Goal: Find specific page/section: Find specific page/section

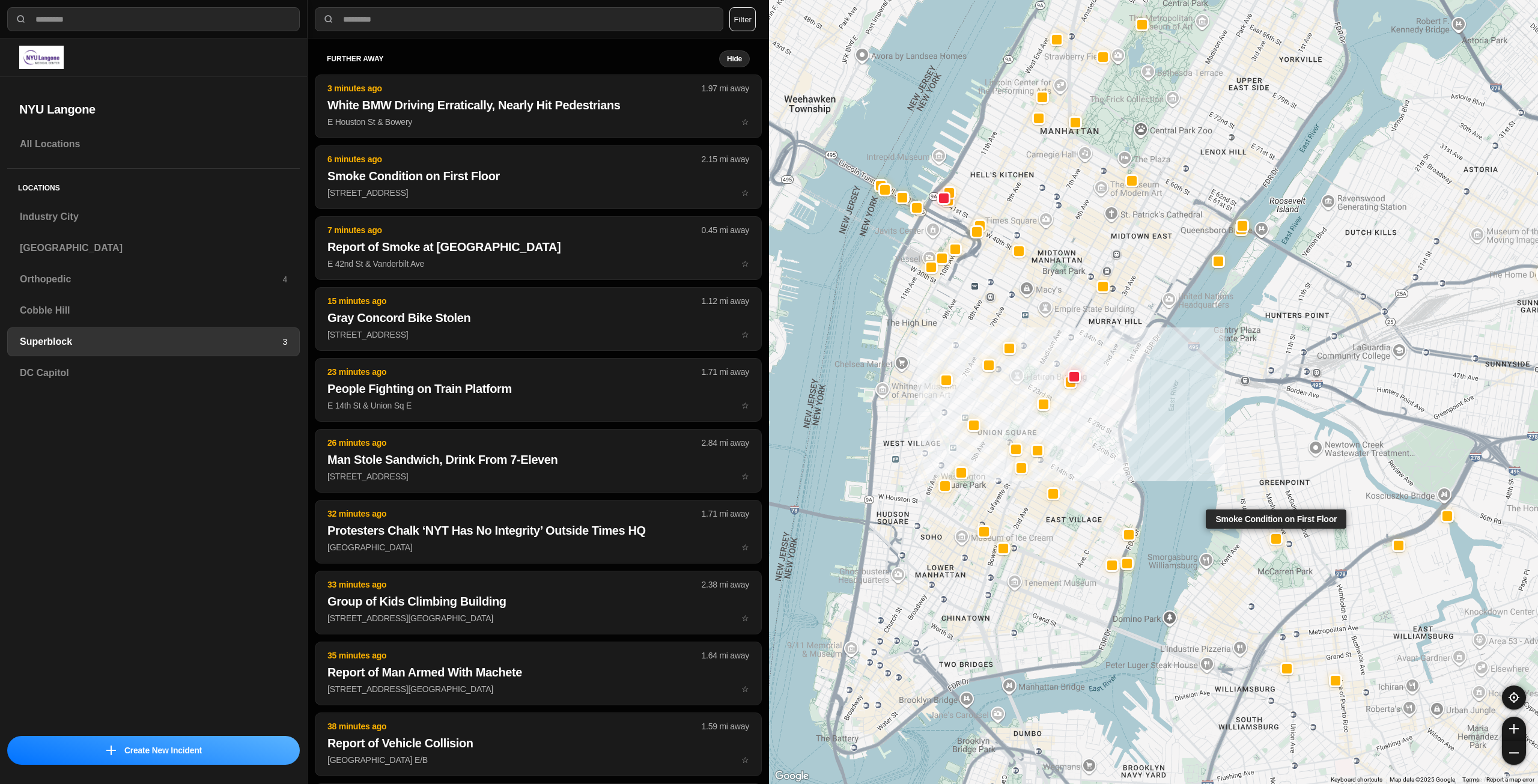
select select "*"
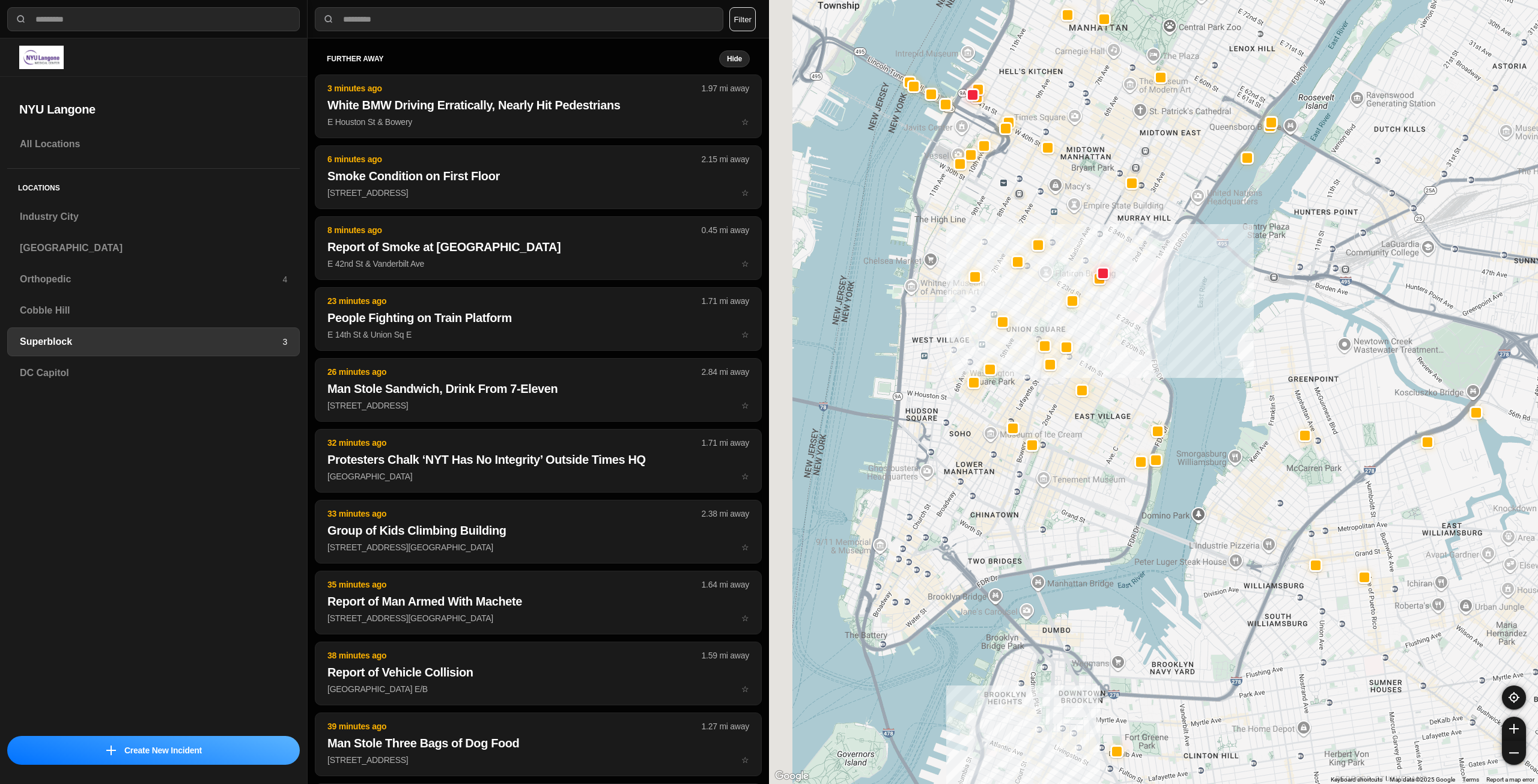
drag, startPoint x: 973, startPoint y: 537, endPoint x: 1035, endPoint y: 540, distance: 62.1
click at [1035, 540] on div at bounding box center [1154, 392] width 769 height 784
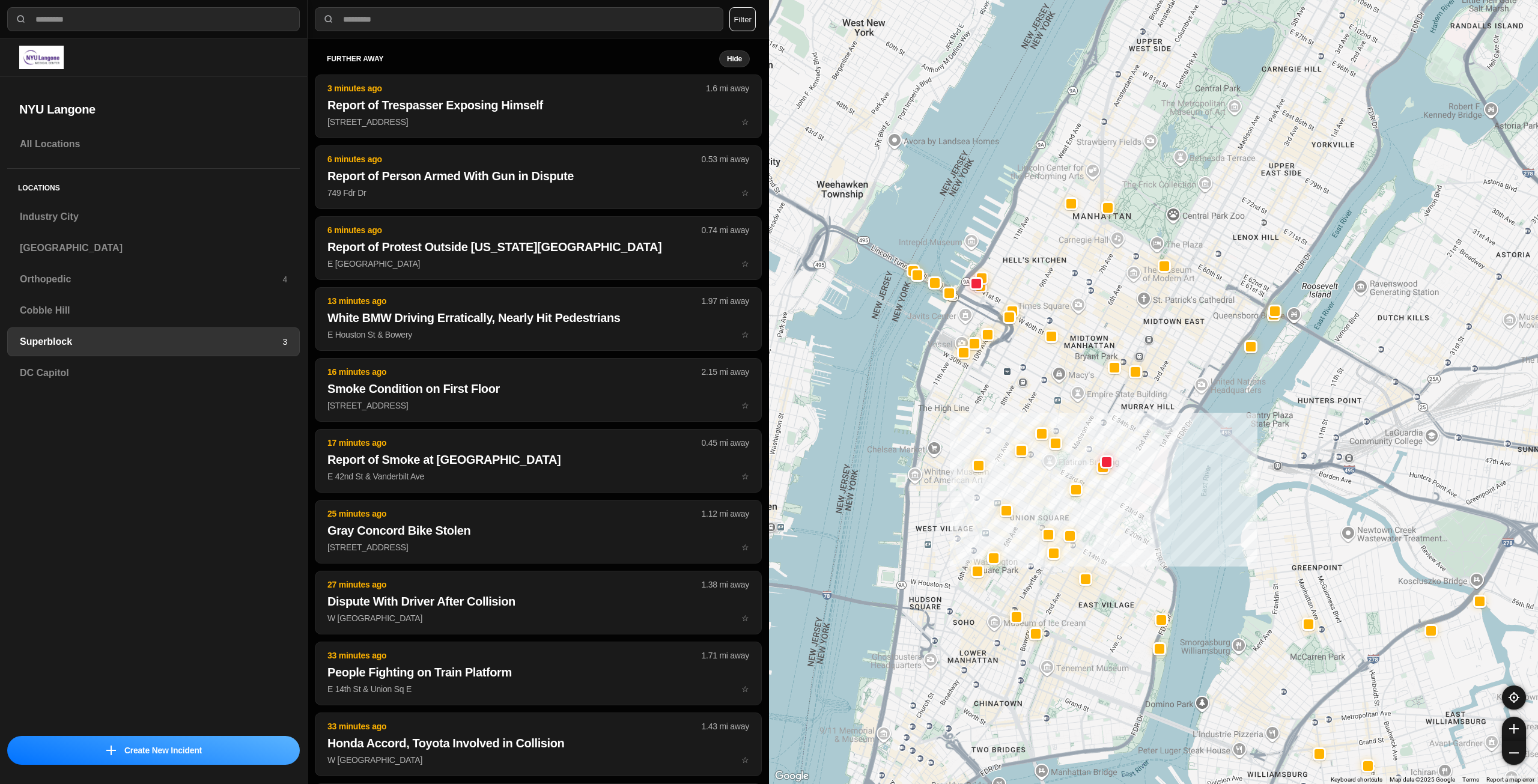
drag, startPoint x: 1107, startPoint y: 339, endPoint x: 1100, endPoint y: 538, distance: 199.1
click at [1100, 538] on div at bounding box center [1154, 392] width 769 height 784
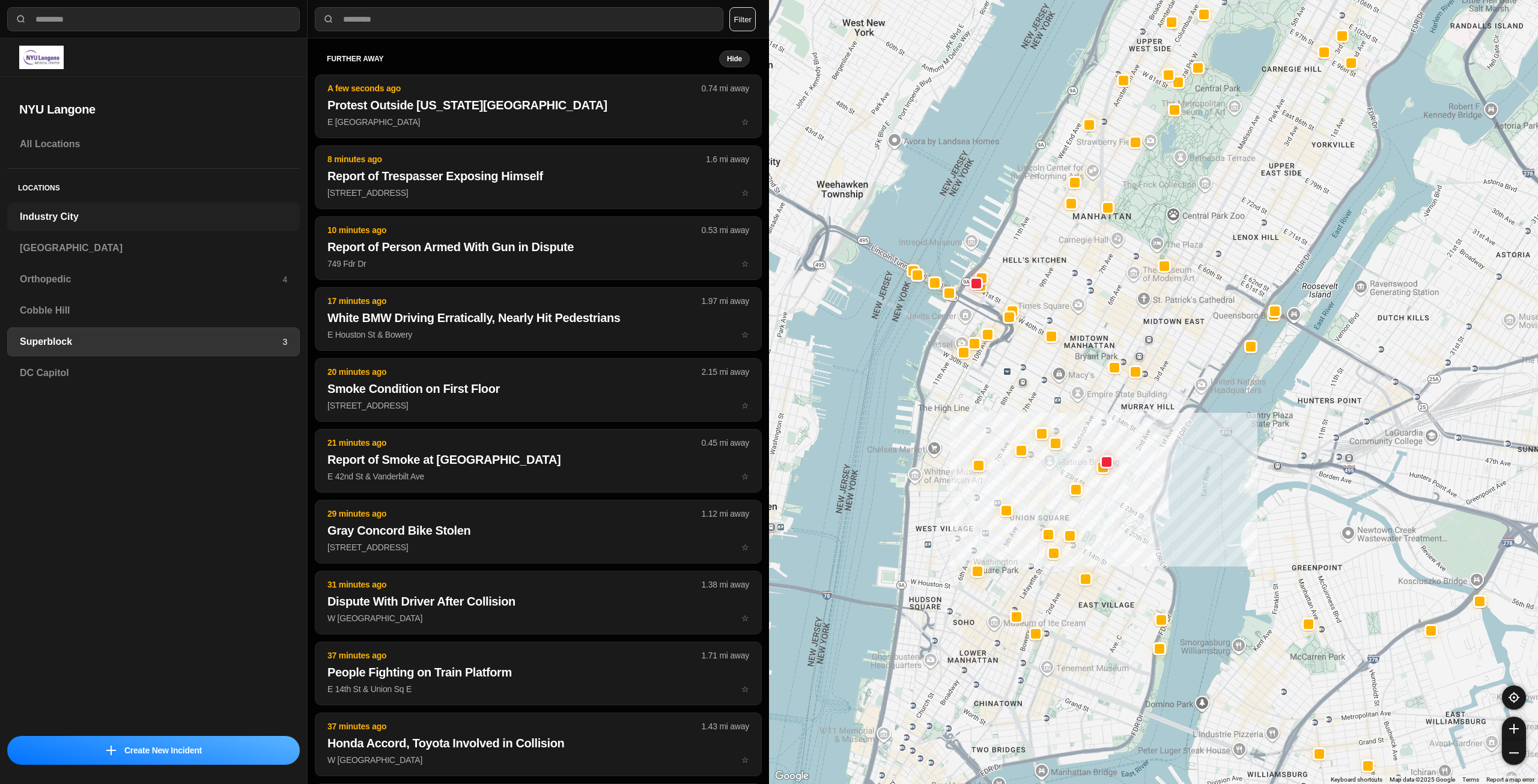
click at [112, 221] on h3 "Industry City" at bounding box center [153, 216] width 267 height 14
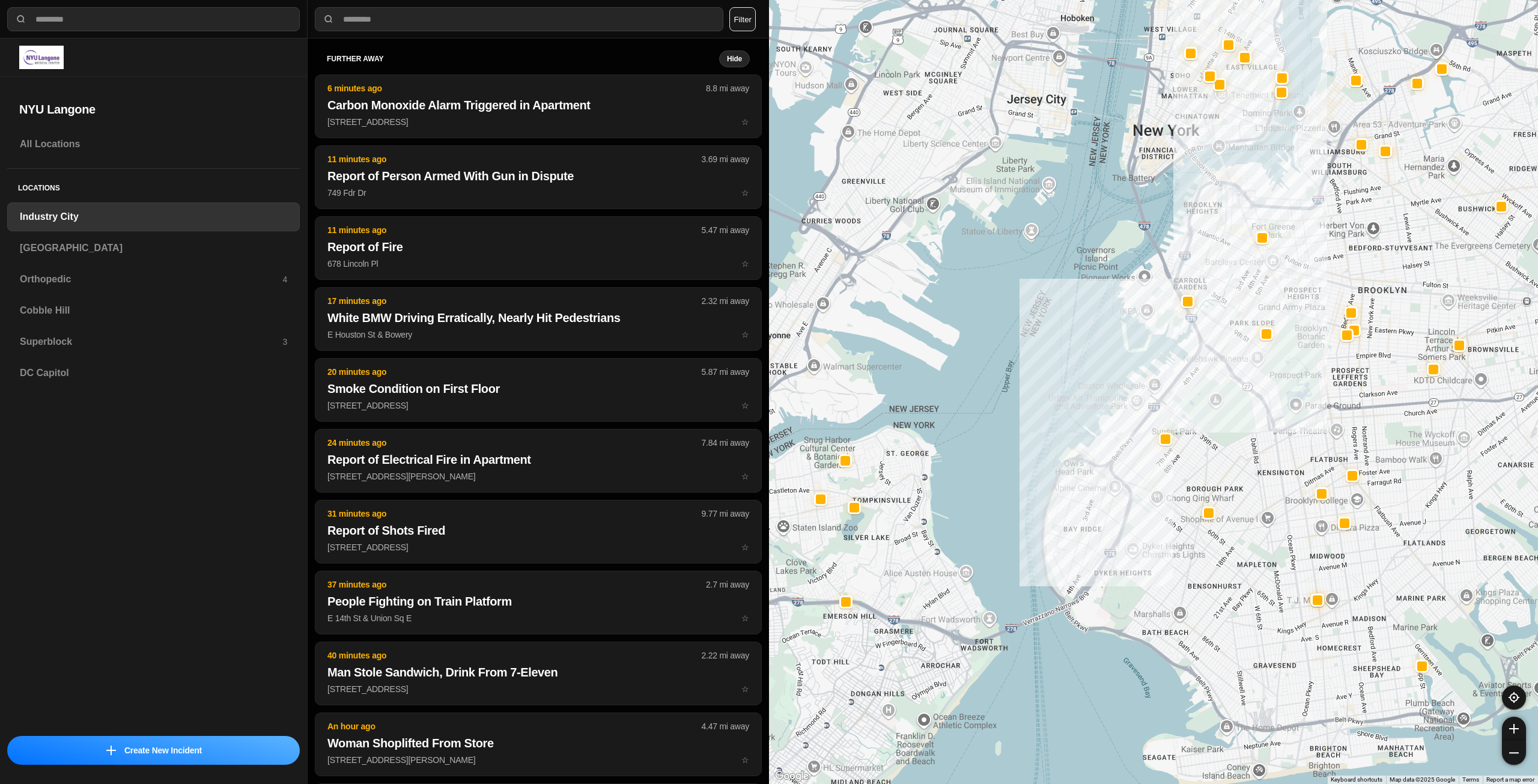
drag, startPoint x: 1366, startPoint y: 238, endPoint x: 1218, endPoint y: 345, distance: 182.6
click at [1222, 347] on div at bounding box center [1154, 392] width 769 height 784
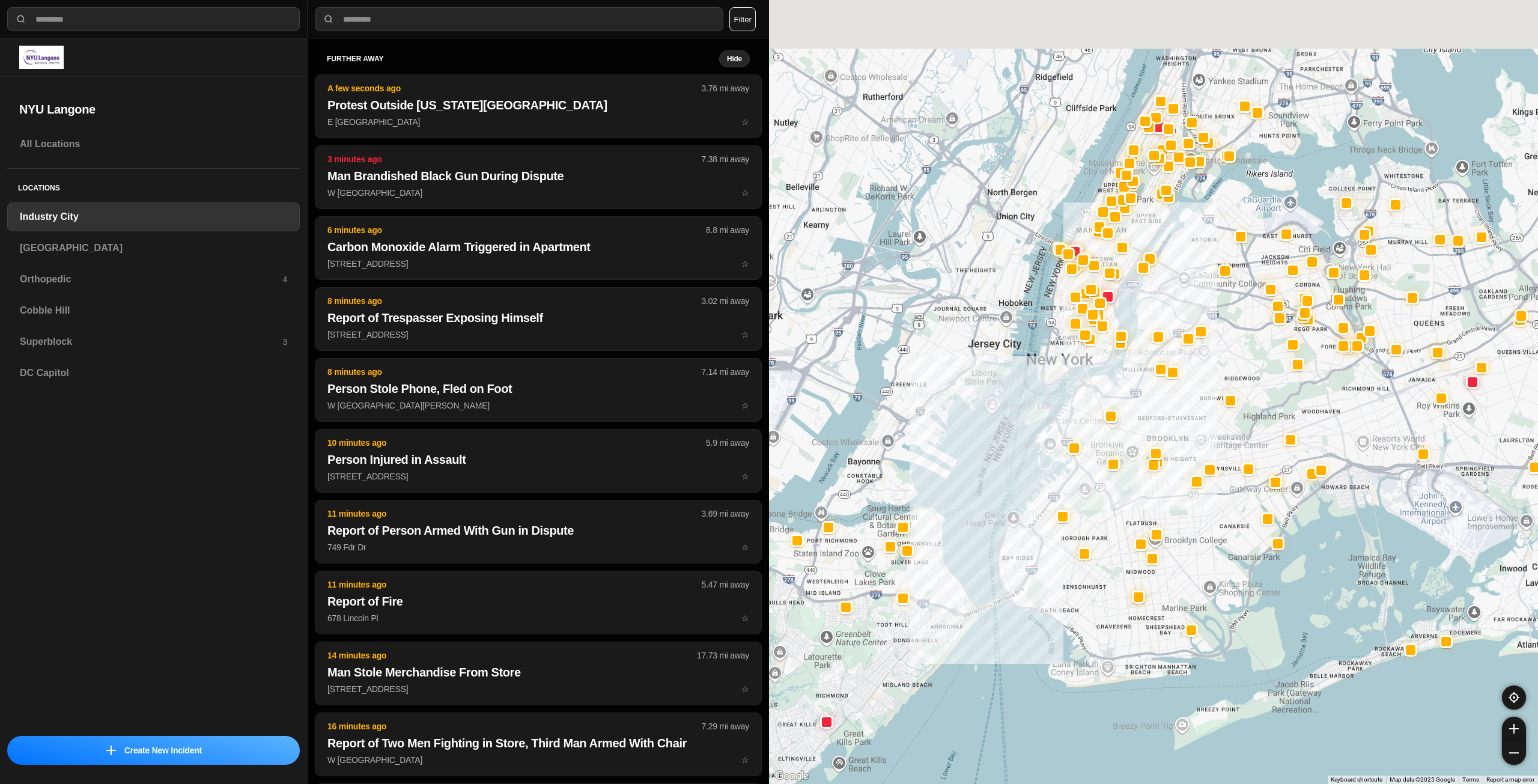
drag, startPoint x: 1118, startPoint y: 296, endPoint x: 1117, endPoint y: 337, distance: 41.0
click at [1117, 337] on div at bounding box center [1154, 392] width 769 height 784
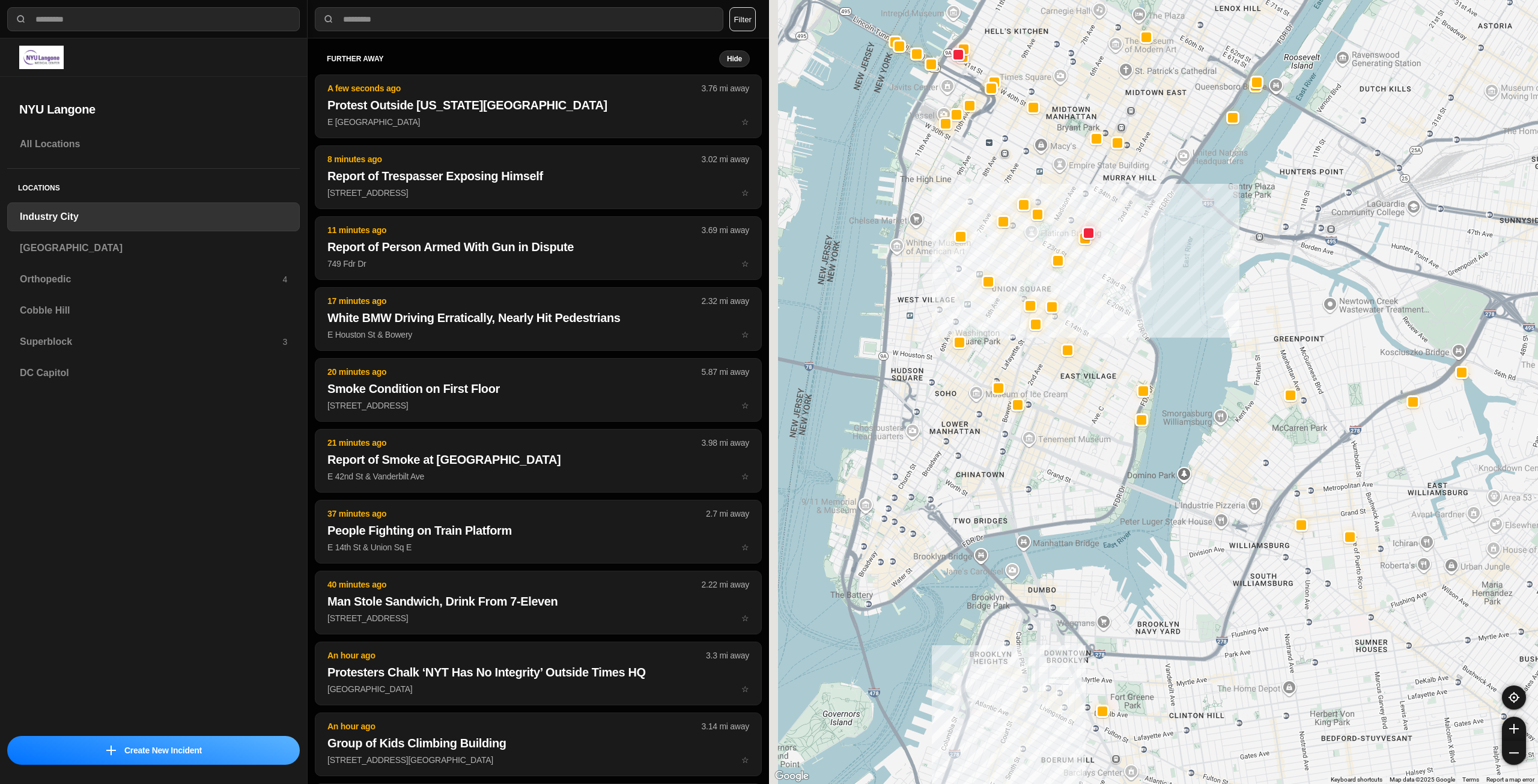
drag, startPoint x: 1048, startPoint y: 327, endPoint x: 1155, endPoint y: 318, distance: 107.4
click at [1155, 318] on div "757 people" at bounding box center [1154, 392] width 769 height 784
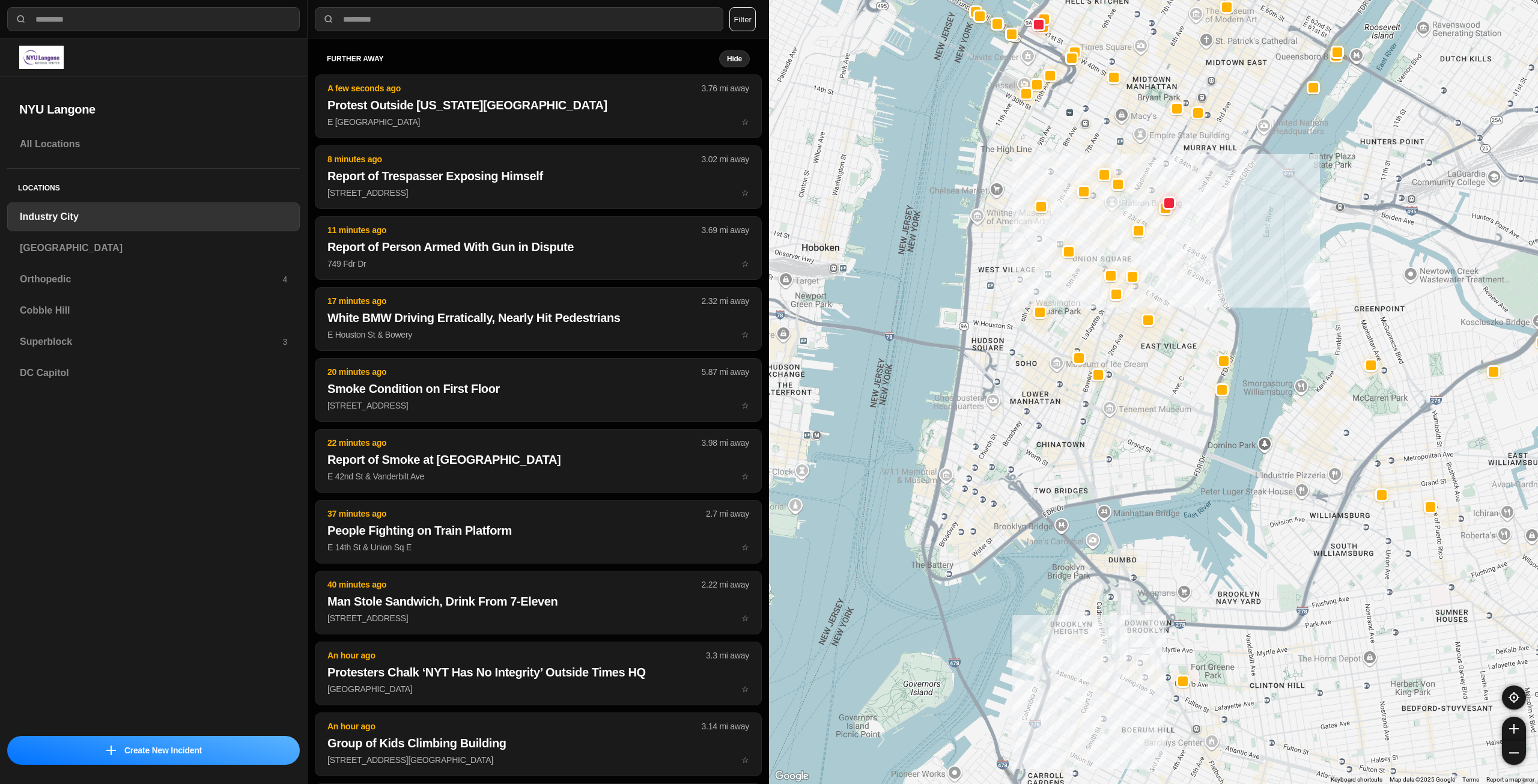
drag, startPoint x: 1178, startPoint y: 320, endPoint x: 1189, endPoint y: 317, distance: 11.4
click at [1189, 317] on div "757 people" at bounding box center [1154, 392] width 769 height 784
click at [97, 251] on h3 "[GEOGRAPHIC_DATA]" at bounding box center [153, 247] width 267 height 14
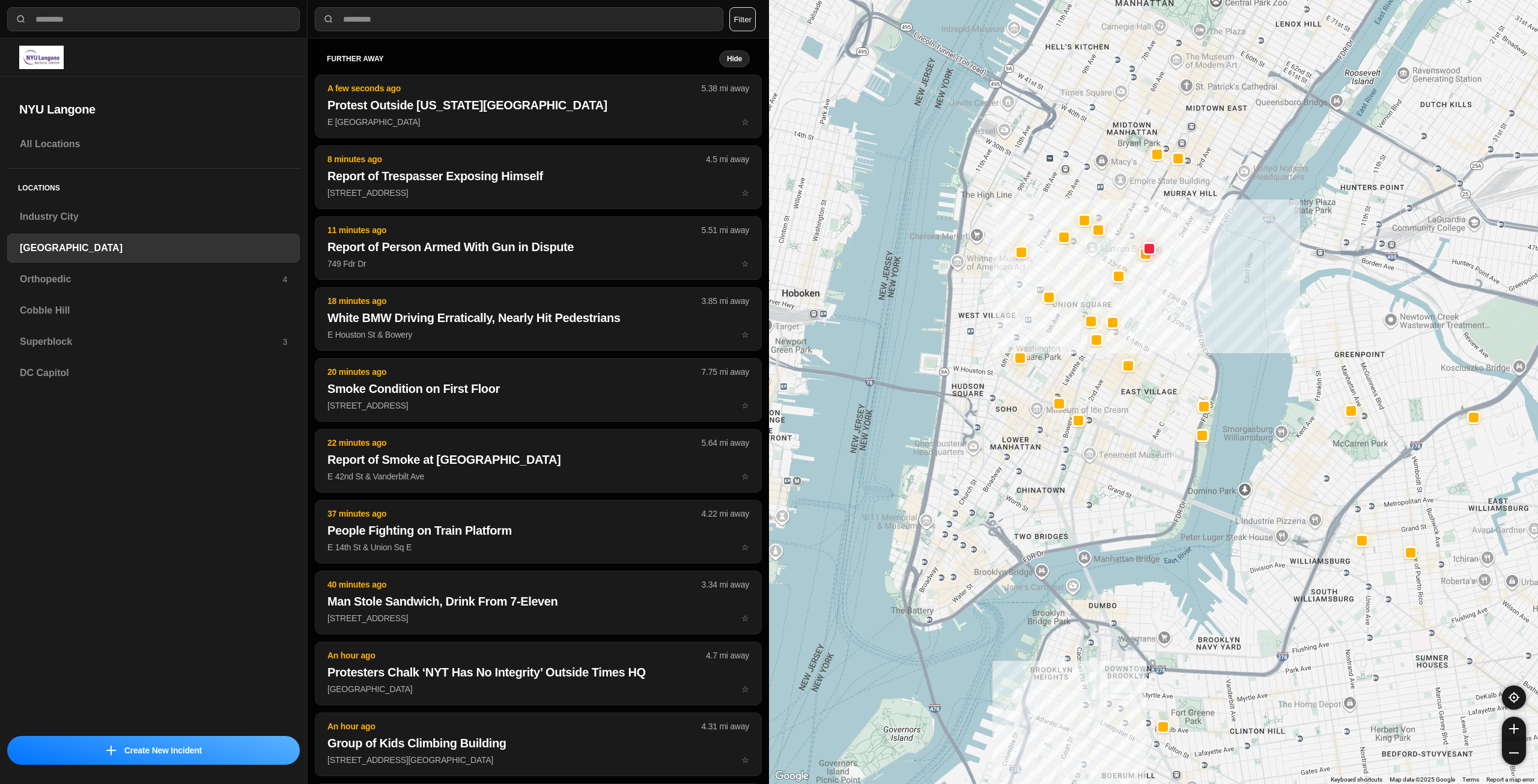
drag, startPoint x: 1143, startPoint y: 262, endPoint x: 1150, endPoint y: 311, distance: 49.5
click at [1114, 409] on div "421 people" at bounding box center [1154, 392] width 769 height 784
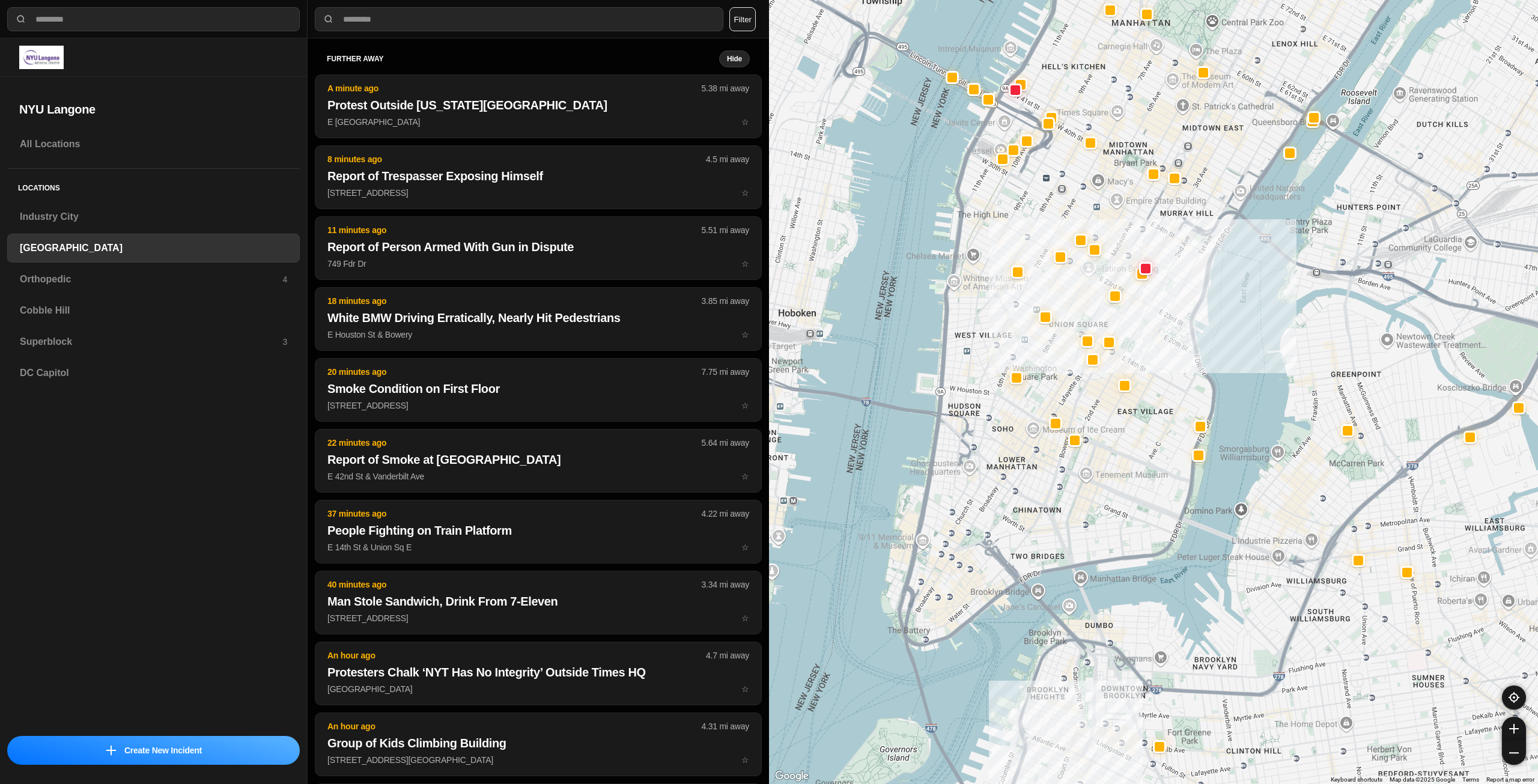
drag, startPoint x: 1165, startPoint y: 310, endPoint x: 1163, endPoint y: 323, distance: 13.2
click at [1163, 323] on div "421 people" at bounding box center [1154, 392] width 769 height 784
click at [135, 267] on div "Orthopedic 4" at bounding box center [154, 279] width 293 height 29
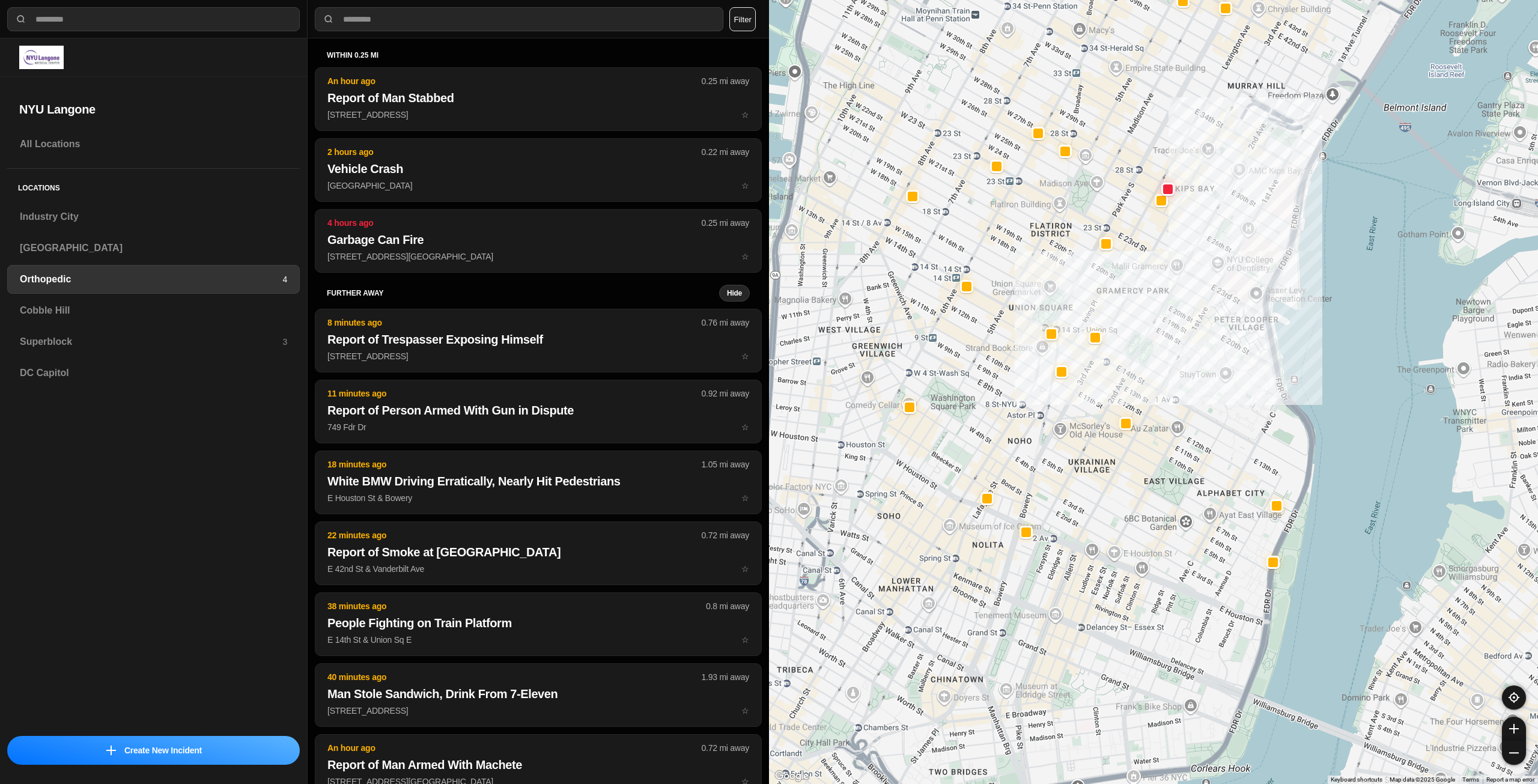
drag, startPoint x: 972, startPoint y: 476, endPoint x: 1046, endPoint y: 410, distance: 99.2
click at [1046, 410] on div at bounding box center [1154, 392] width 769 height 784
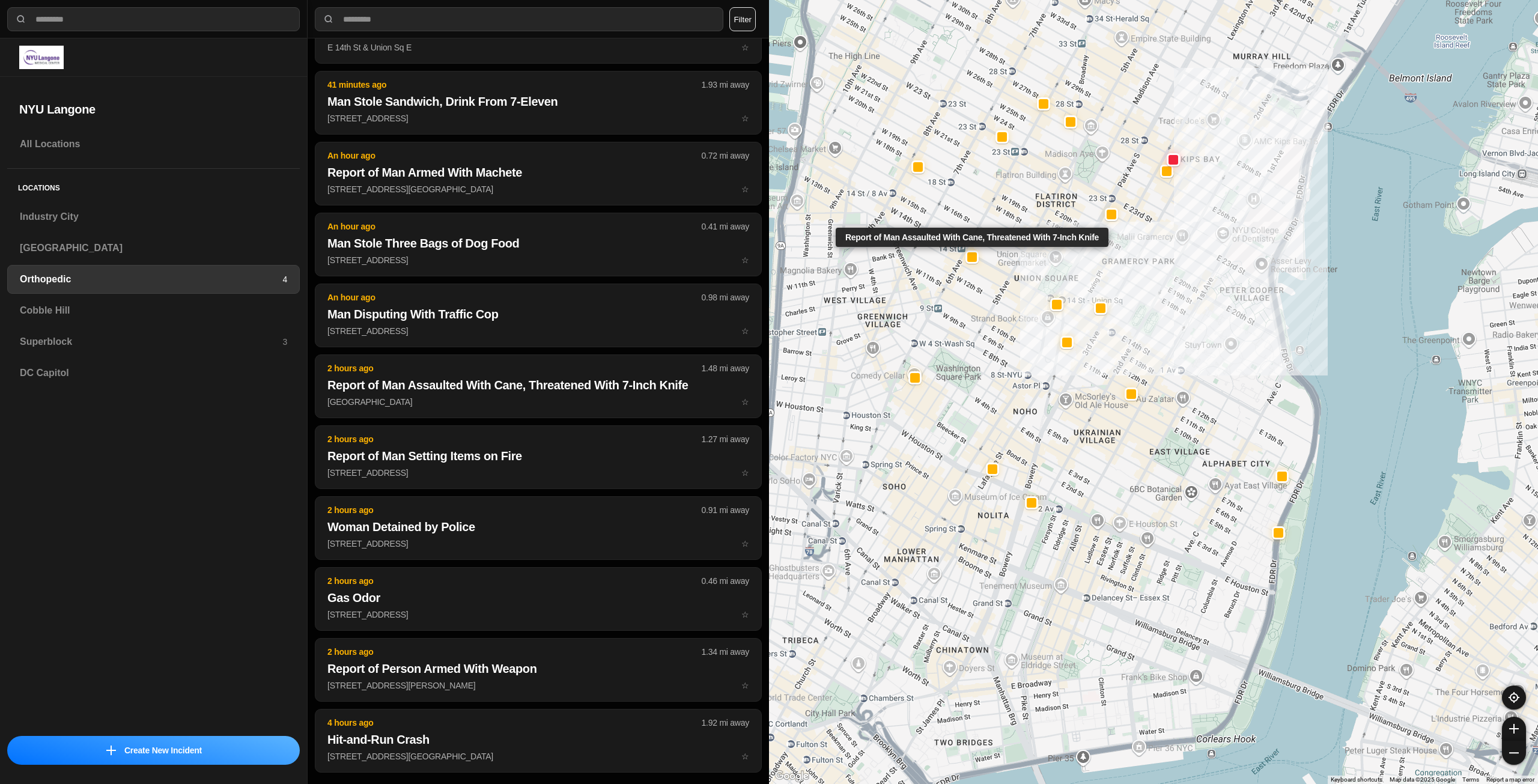
scroll to position [522, 0]
click at [115, 302] on div "Cobble Hill" at bounding box center [154, 310] width 293 height 29
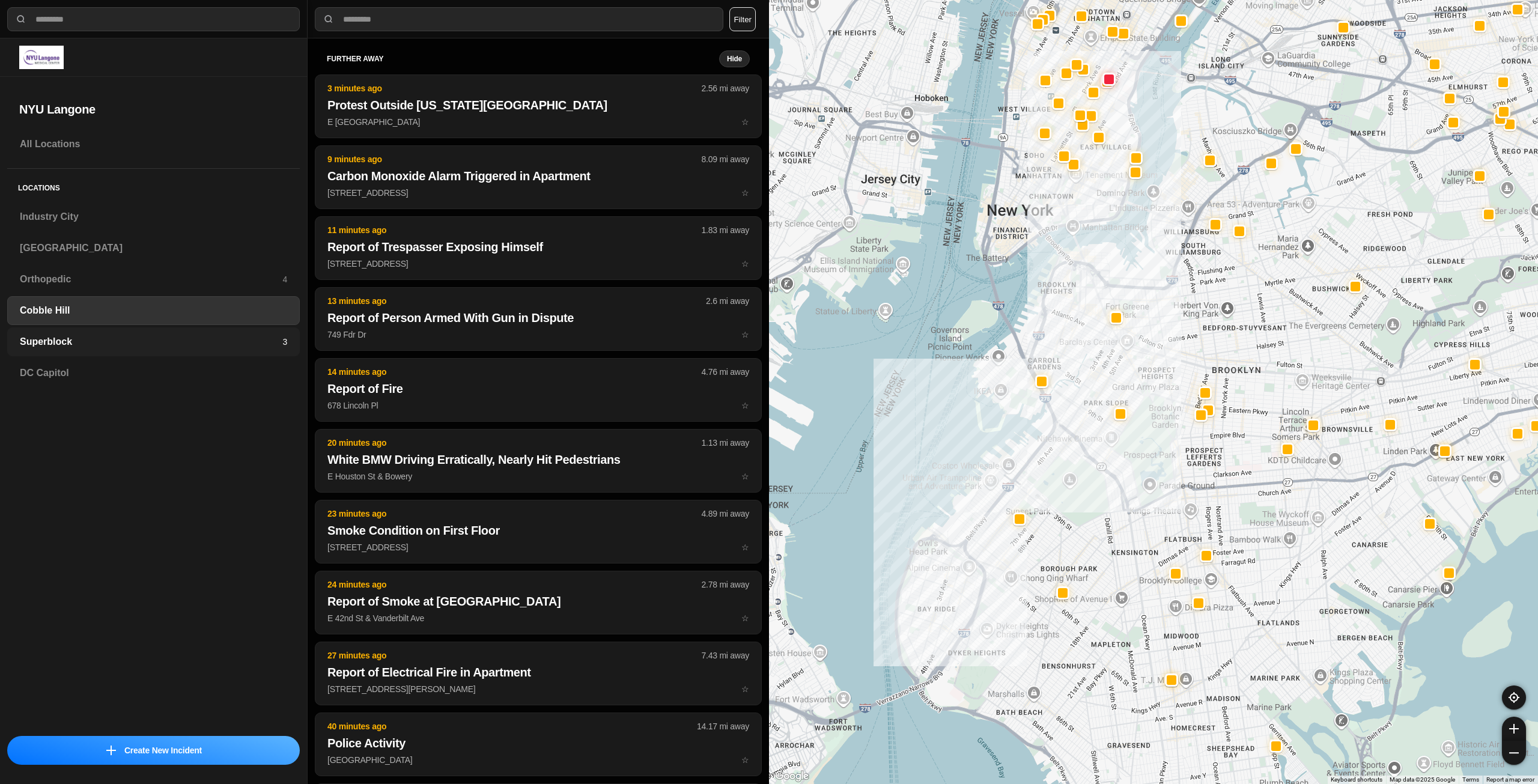
click at [133, 334] on div "Superblock 3" at bounding box center [154, 342] width 293 height 29
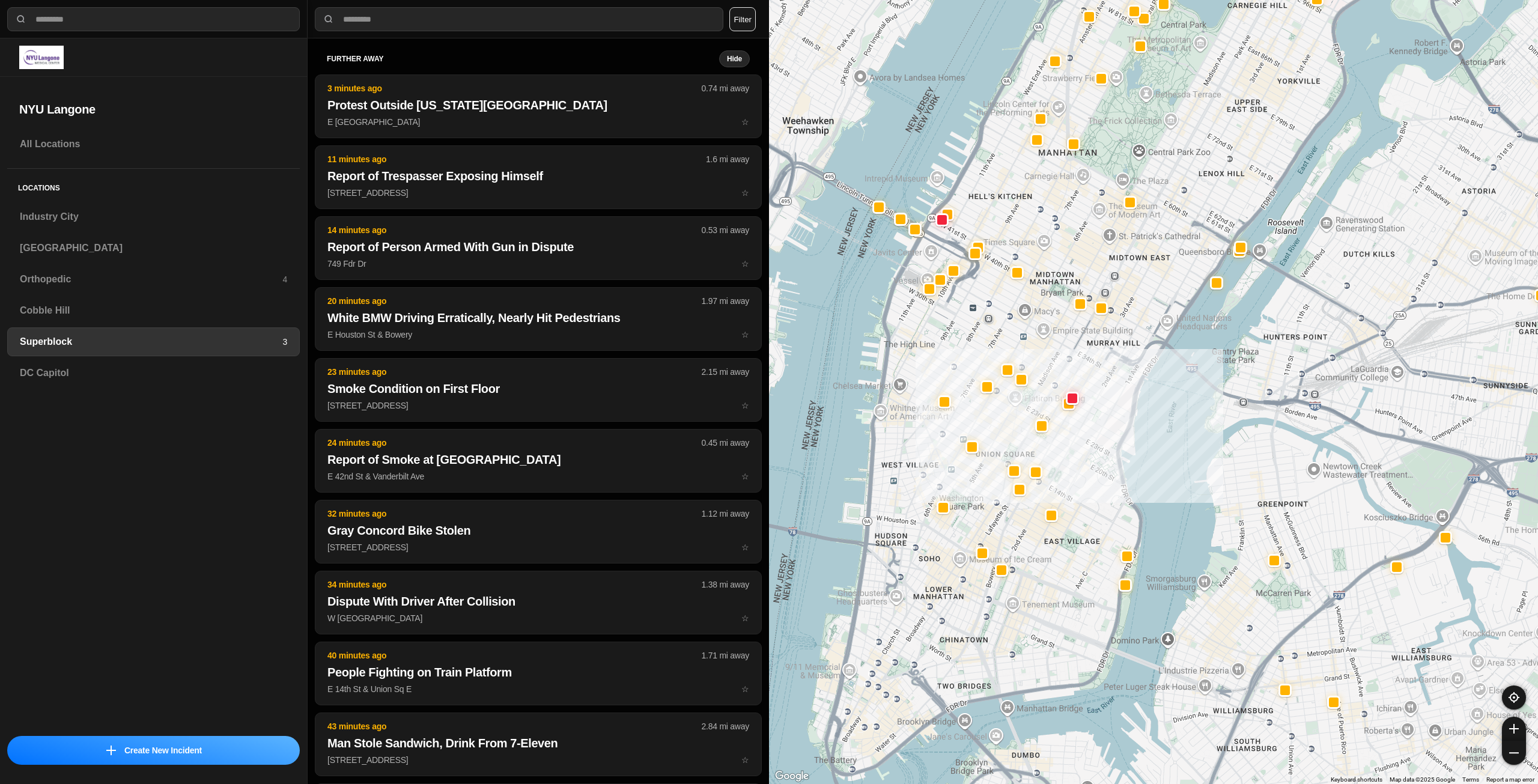
drag, startPoint x: 1068, startPoint y: 346, endPoint x: 1133, endPoint y: 297, distance: 81.4
click at [1133, 297] on div at bounding box center [1154, 392] width 769 height 784
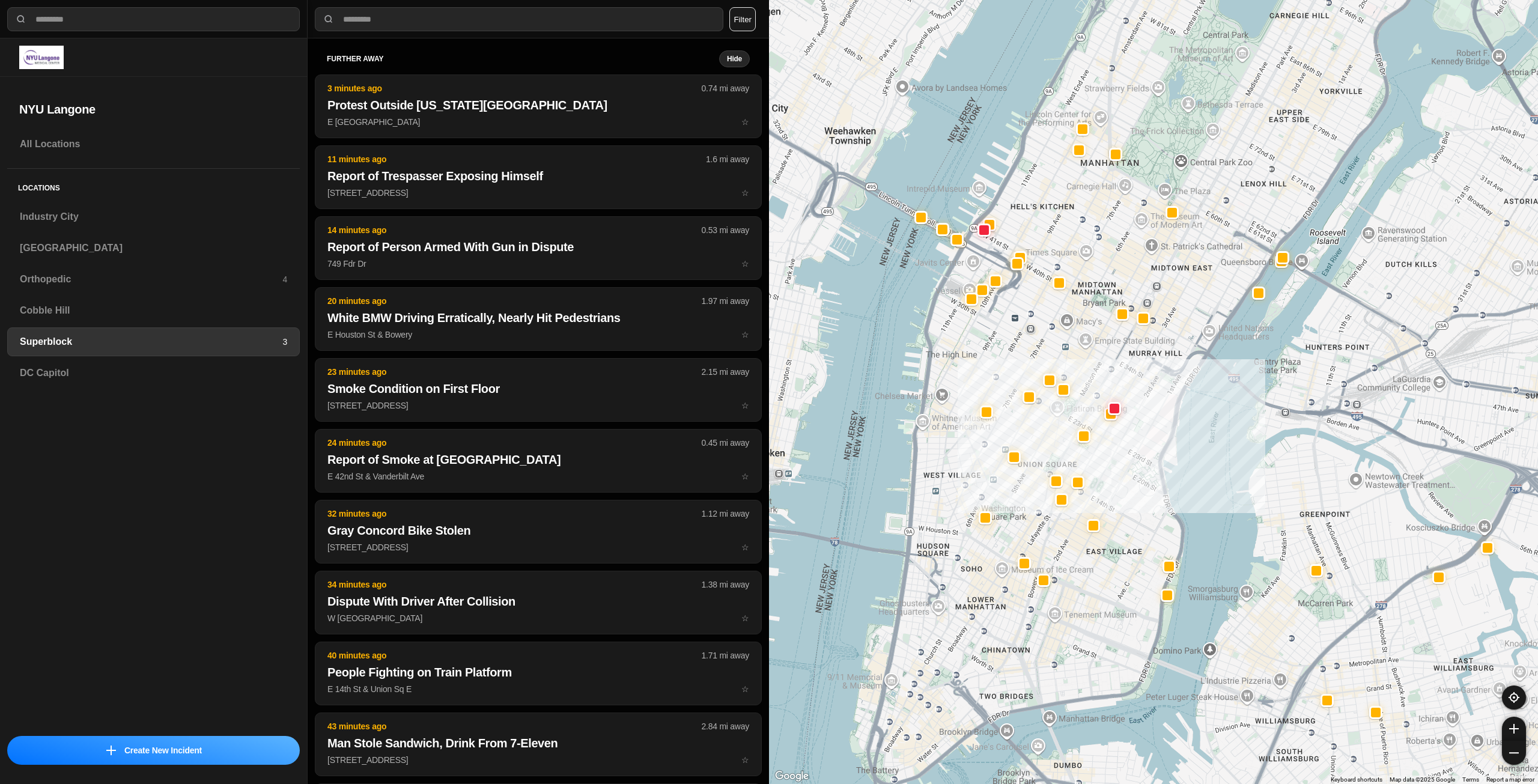
drag, startPoint x: 1087, startPoint y: 242, endPoint x: 1083, endPoint y: 342, distance: 100.1
click at [1083, 342] on div at bounding box center [1154, 392] width 769 height 784
click at [96, 218] on h3 "Industry City" at bounding box center [153, 216] width 267 height 14
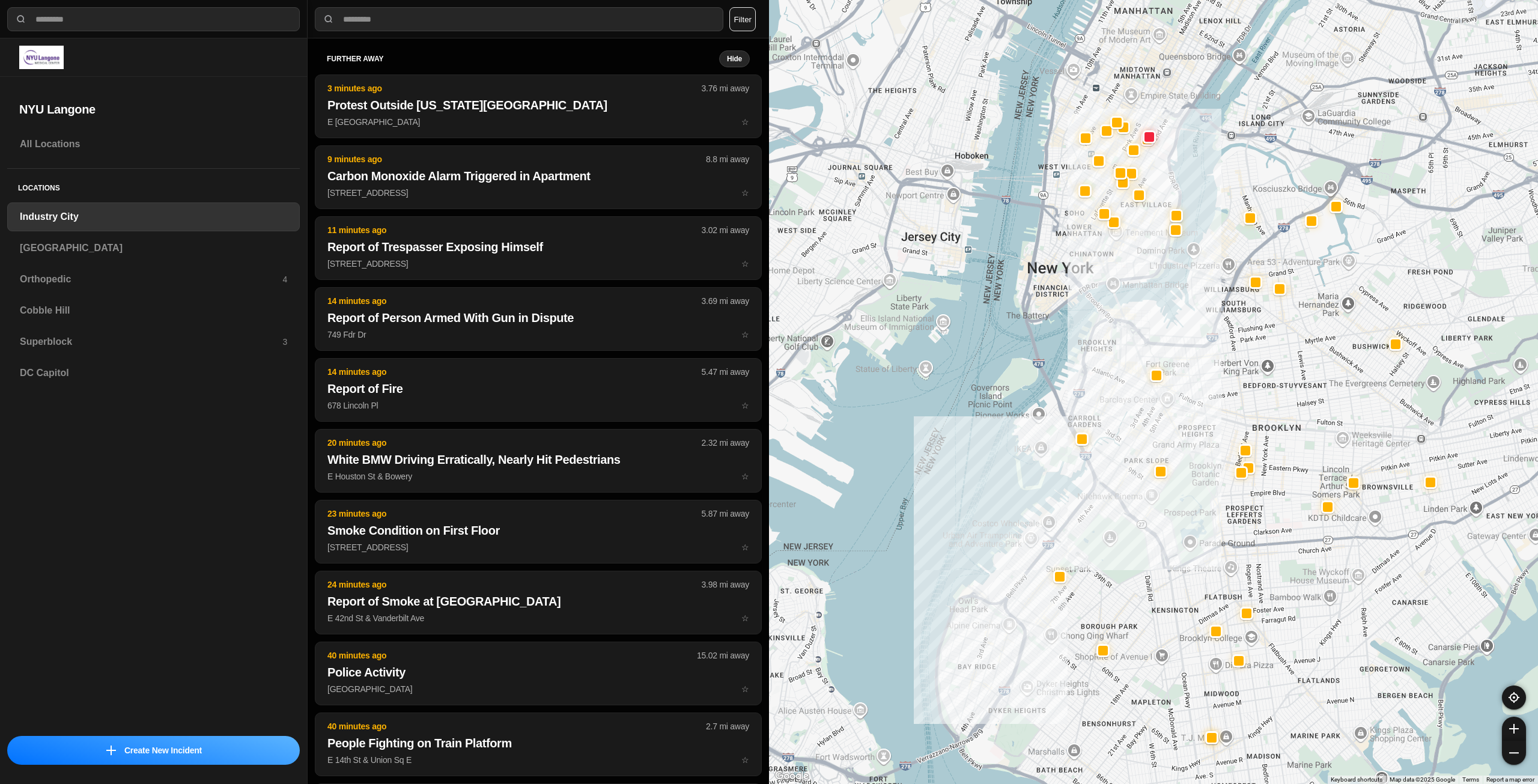
drag, startPoint x: 1245, startPoint y: 295, endPoint x: 1145, endPoint y: 366, distance: 122.6
click at [1145, 366] on div at bounding box center [1154, 392] width 769 height 784
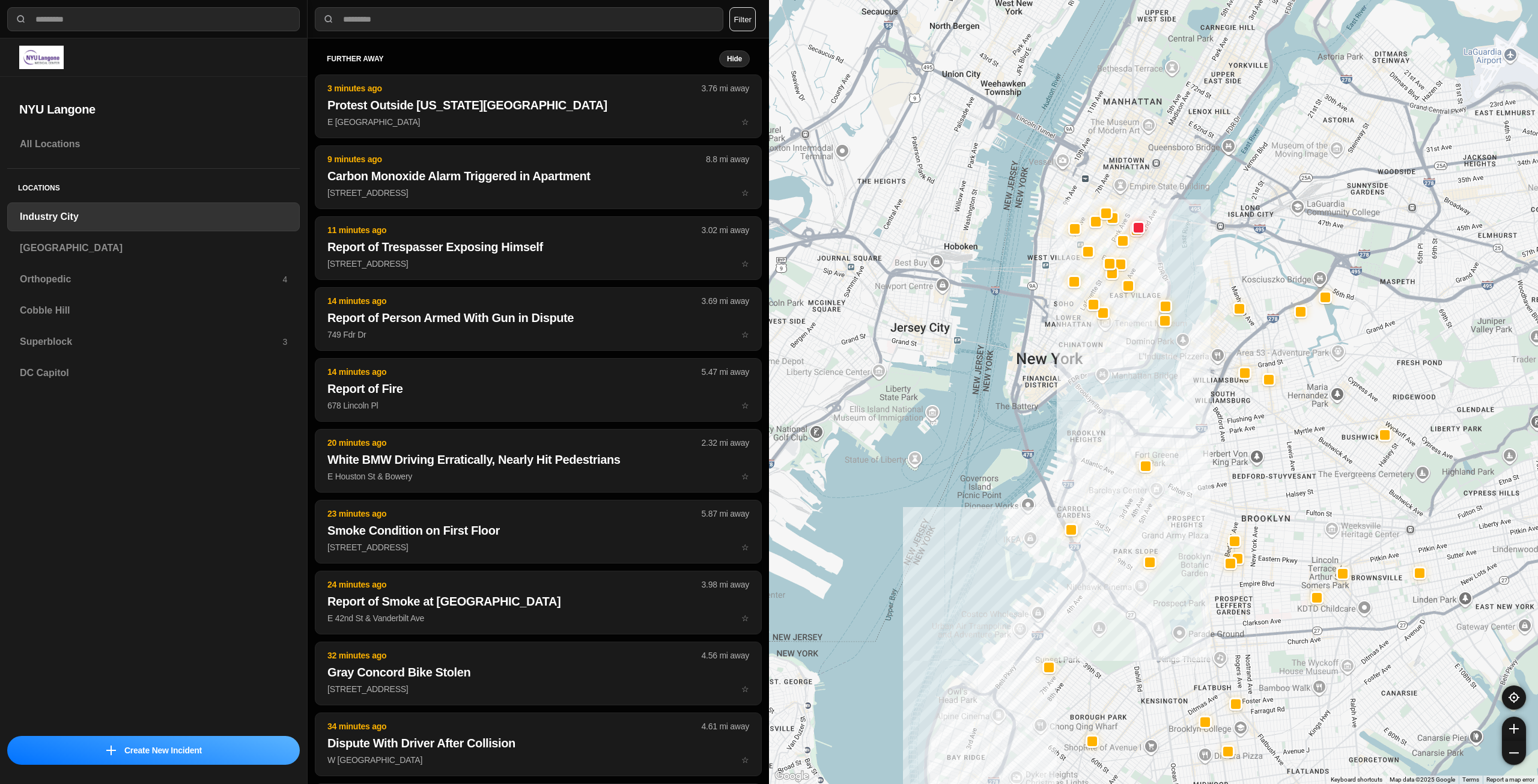
drag, startPoint x: 1120, startPoint y: 234, endPoint x: 1117, endPoint y: 325, distance: 91.0
click at [1117, 325] on div at bounding box center [1154, 392] width 769 height 784
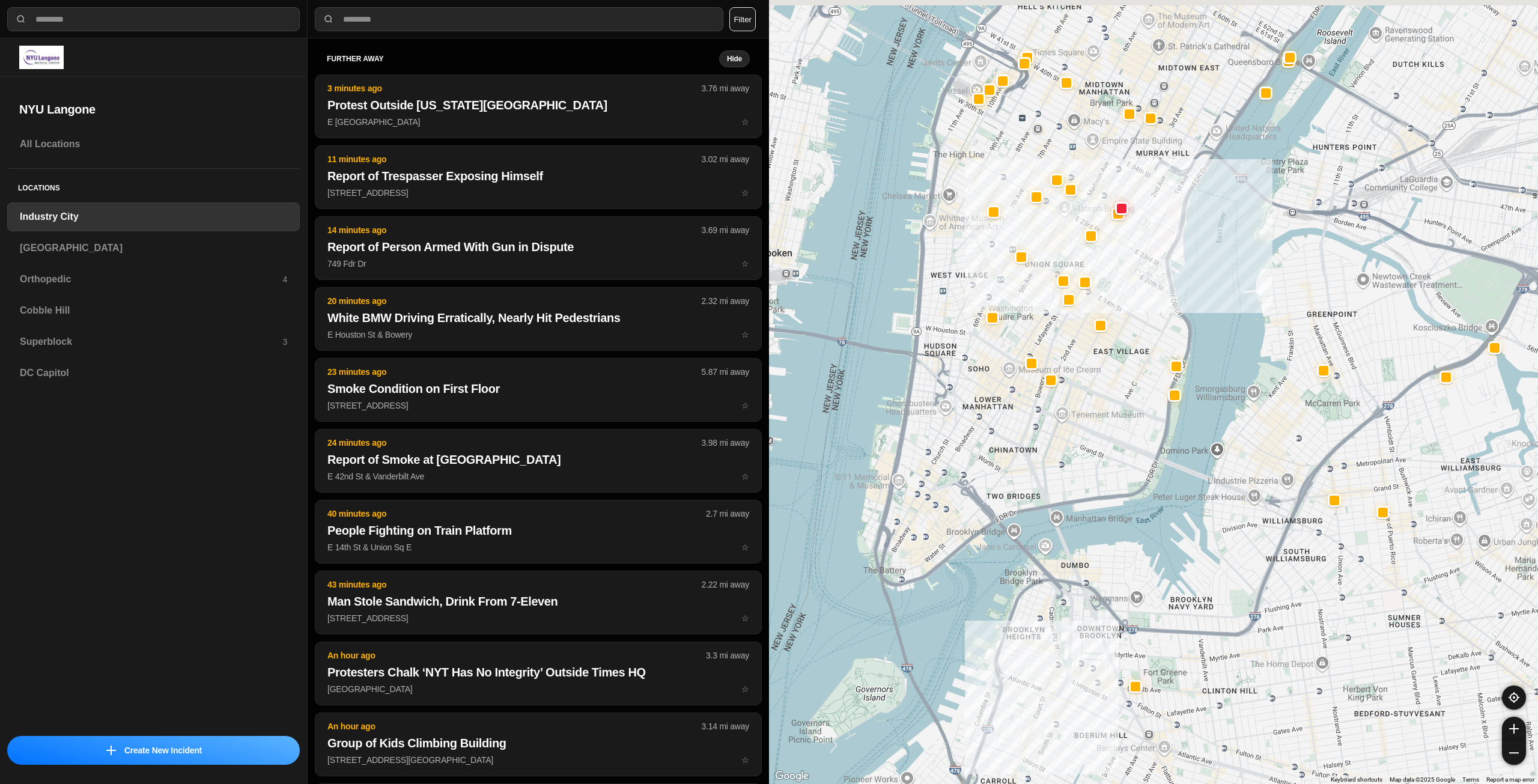
drag, startPoint x: 1124, startPoint y: 152, endPoint x: 1150, endPoint y: 255, distance: 106.2
click at [1150, 255] on div "757 people" at bounding box center [1154, 392] width 769 height 784
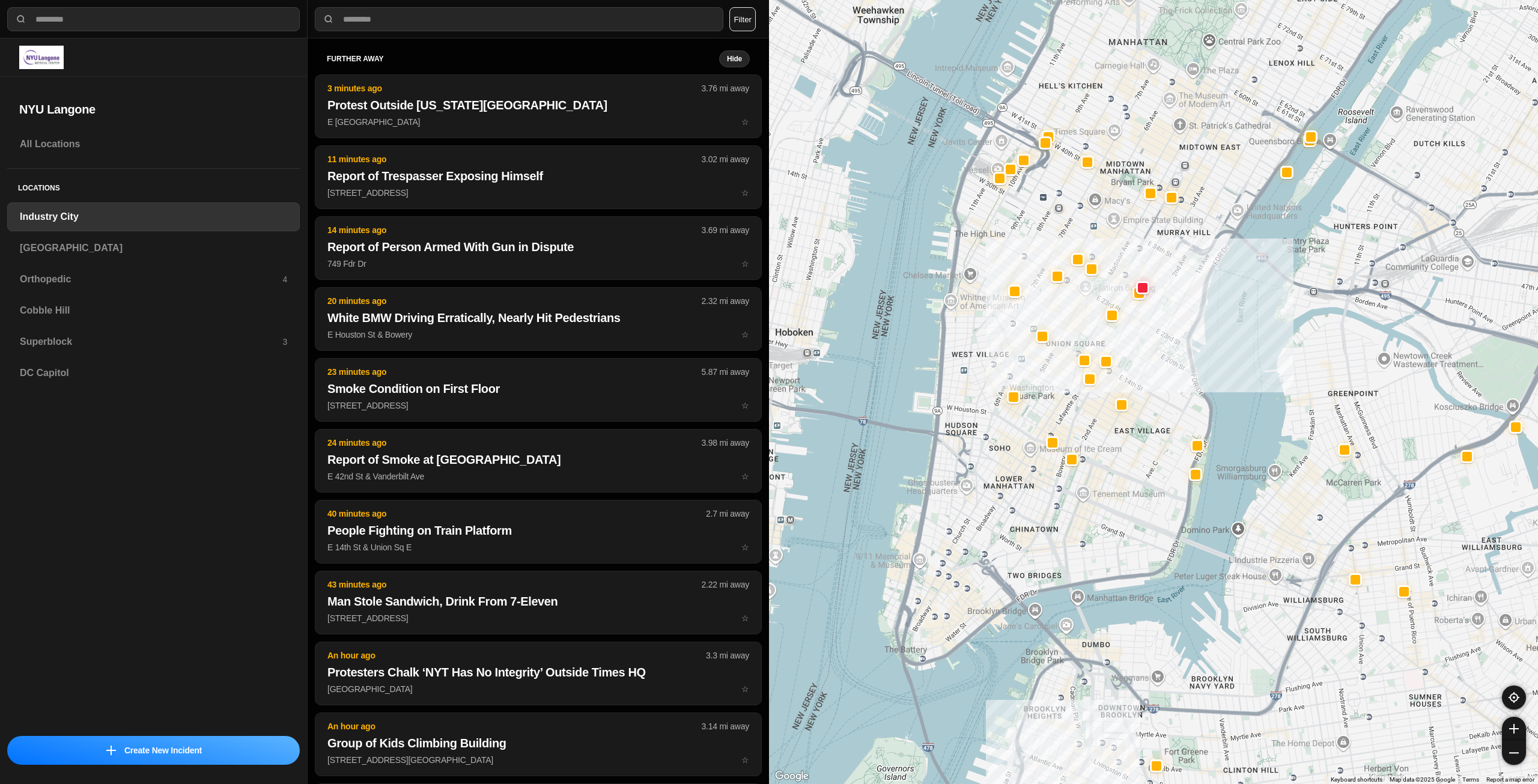
drag, startPoint x: 1098, startPoint y: 182, endPoint x: 1086, endPoint y: 231, distance: 50.4
click at [1086, 231] on div "757 people" at bounding box center [1154, 392] width 769 height 784
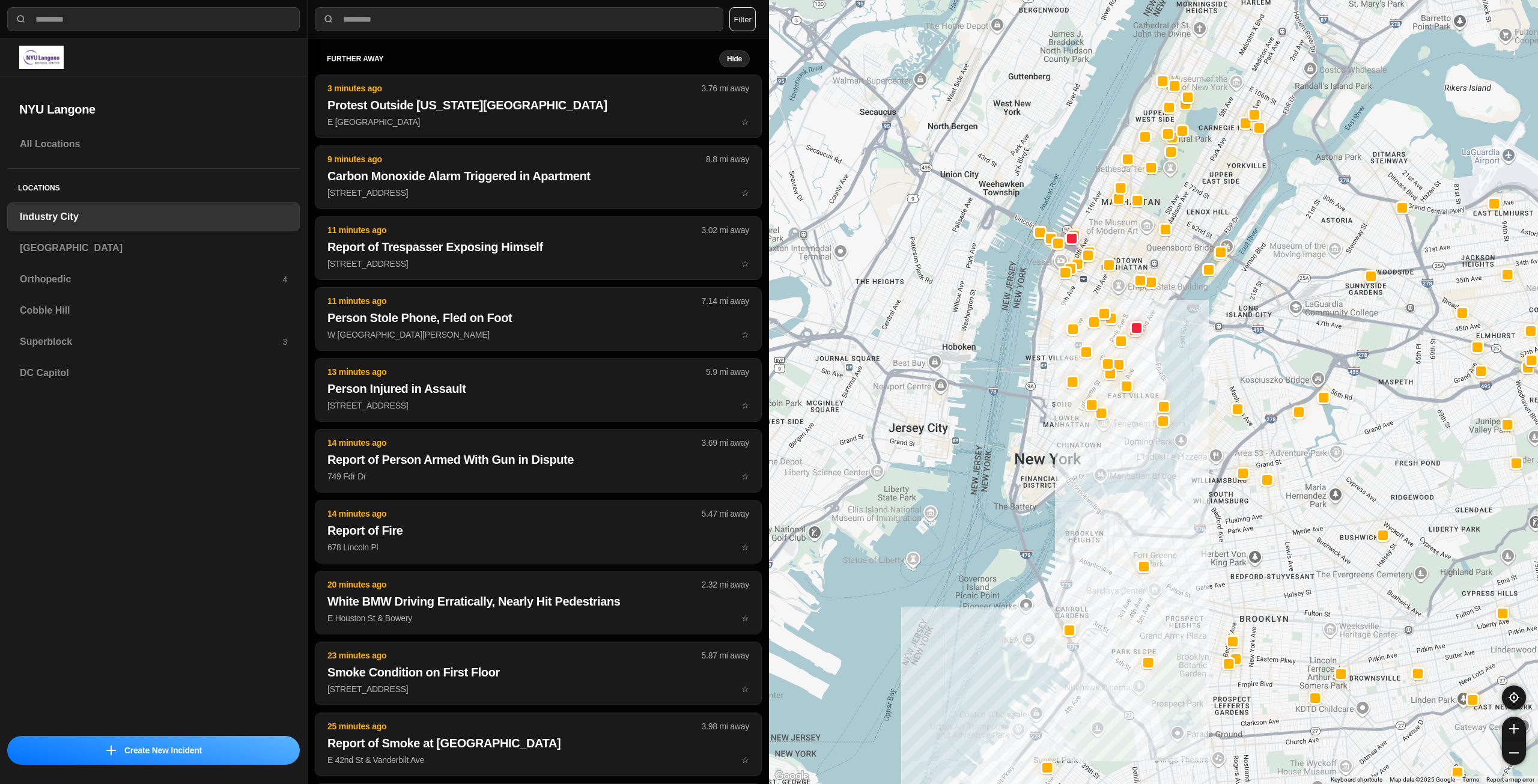
drag, startPoint x: 1083, startPoint y: 342, endPoint x: 1075, endPoint y: 408, distance: 66.5
click at [1075, 408] on div at bounding box center [1154, 392] width 769 height 784
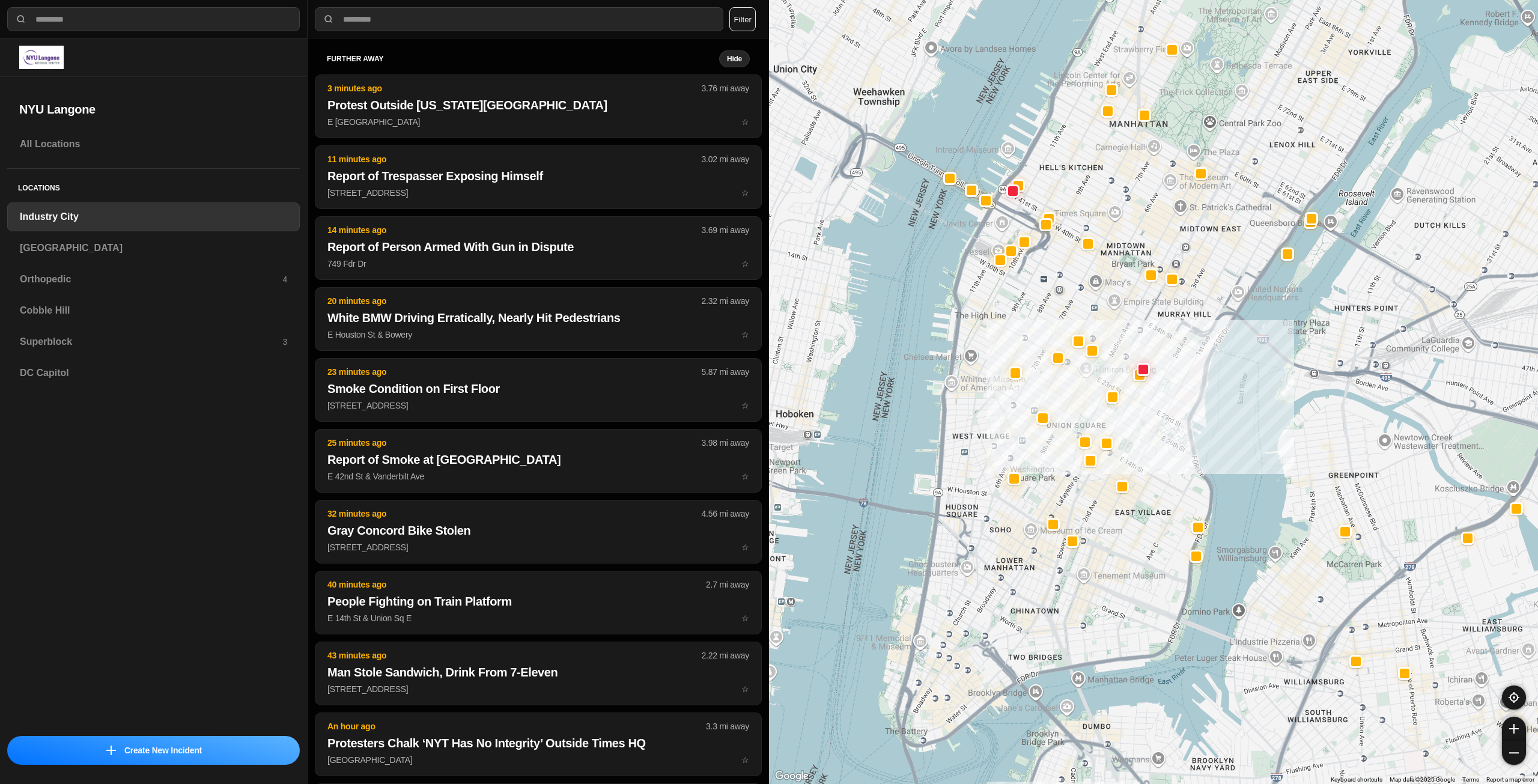
drag, startPoint x: 1096, startPoint y: 282, endPoint x: 1131, endPoint y: 319, distance: 50.9
click at [1131, 319] on div "757 people" at bounding box center [1154, 392] width 769 height 784
click at [176, 236] on div "[GEOGRAPHIC_DATA]" at bounding box center [154, 248] width 293 height 29
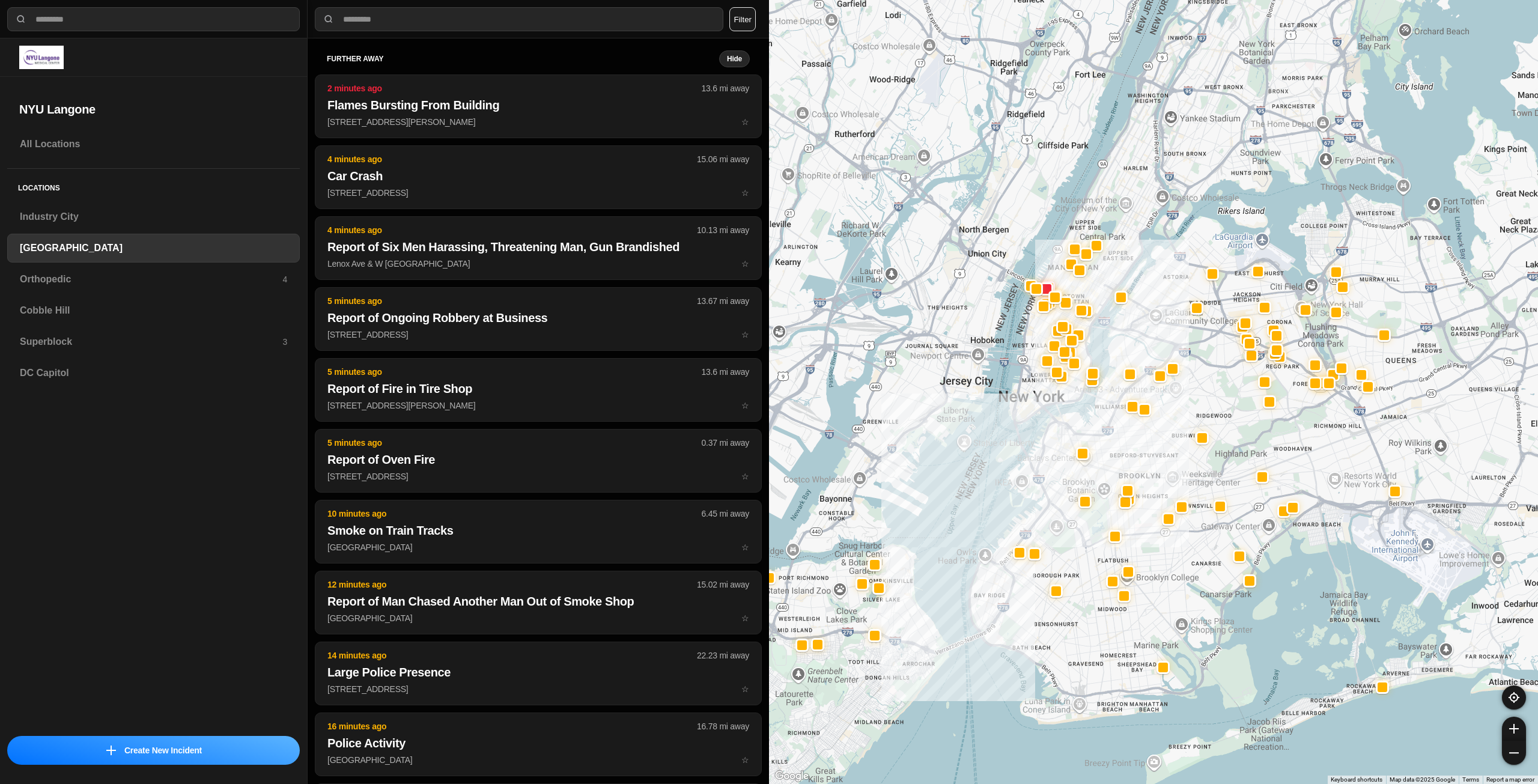
drag, startPoint x: 1175, startPoint y: 365, endPoint x: 1132, endPoint y: 430, distance: 77.9
click at [1132, 430] on div at bounding box center [1154, 392] width 769 height 784
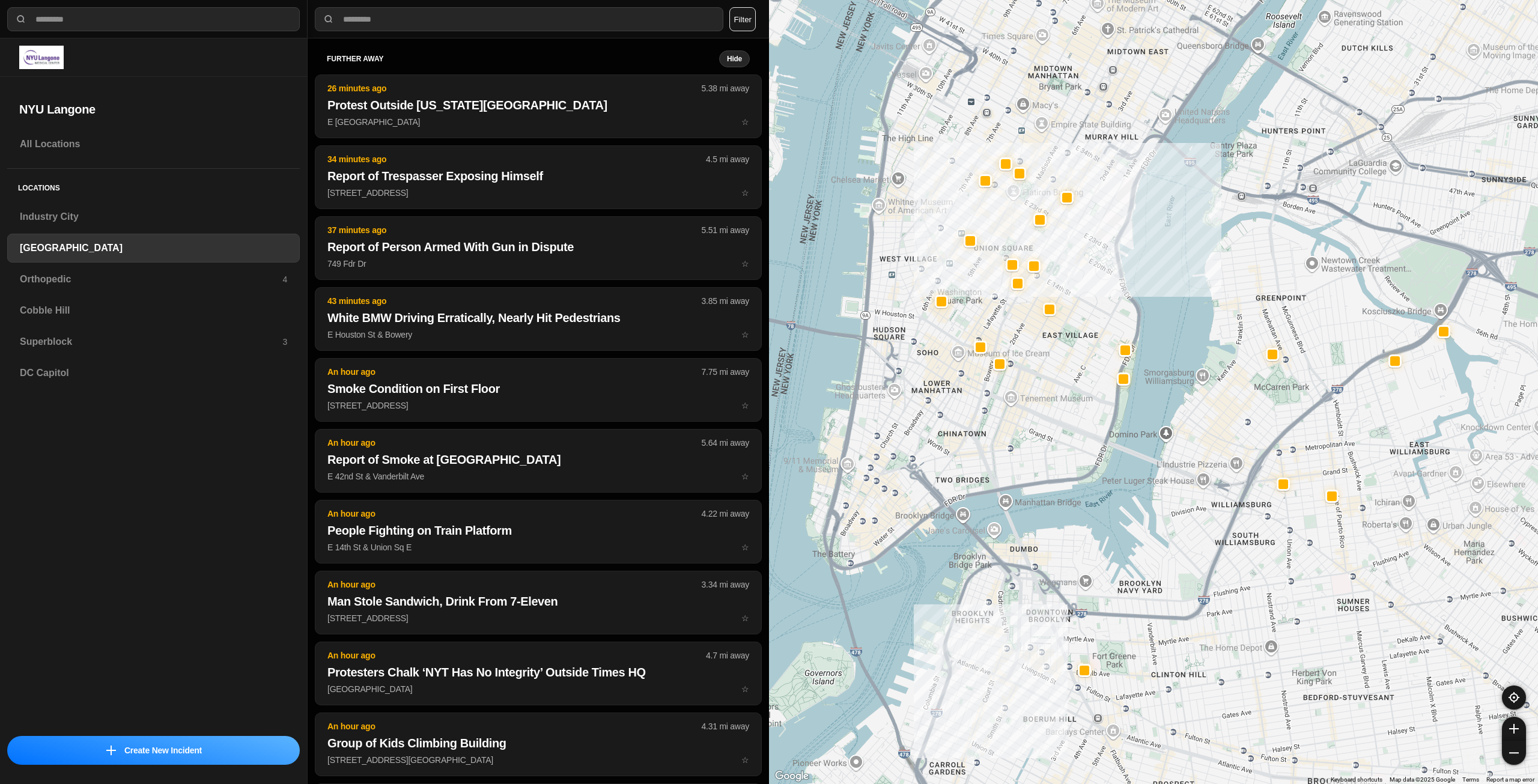
drag, startPoint x: 1020, startPoint y: 290, endPoint x: 1098, endPoint y: 421, distance: 152.5
click at [1098, 421] on div "421 people" at bounding box center [1154, 392] width 769 height 784
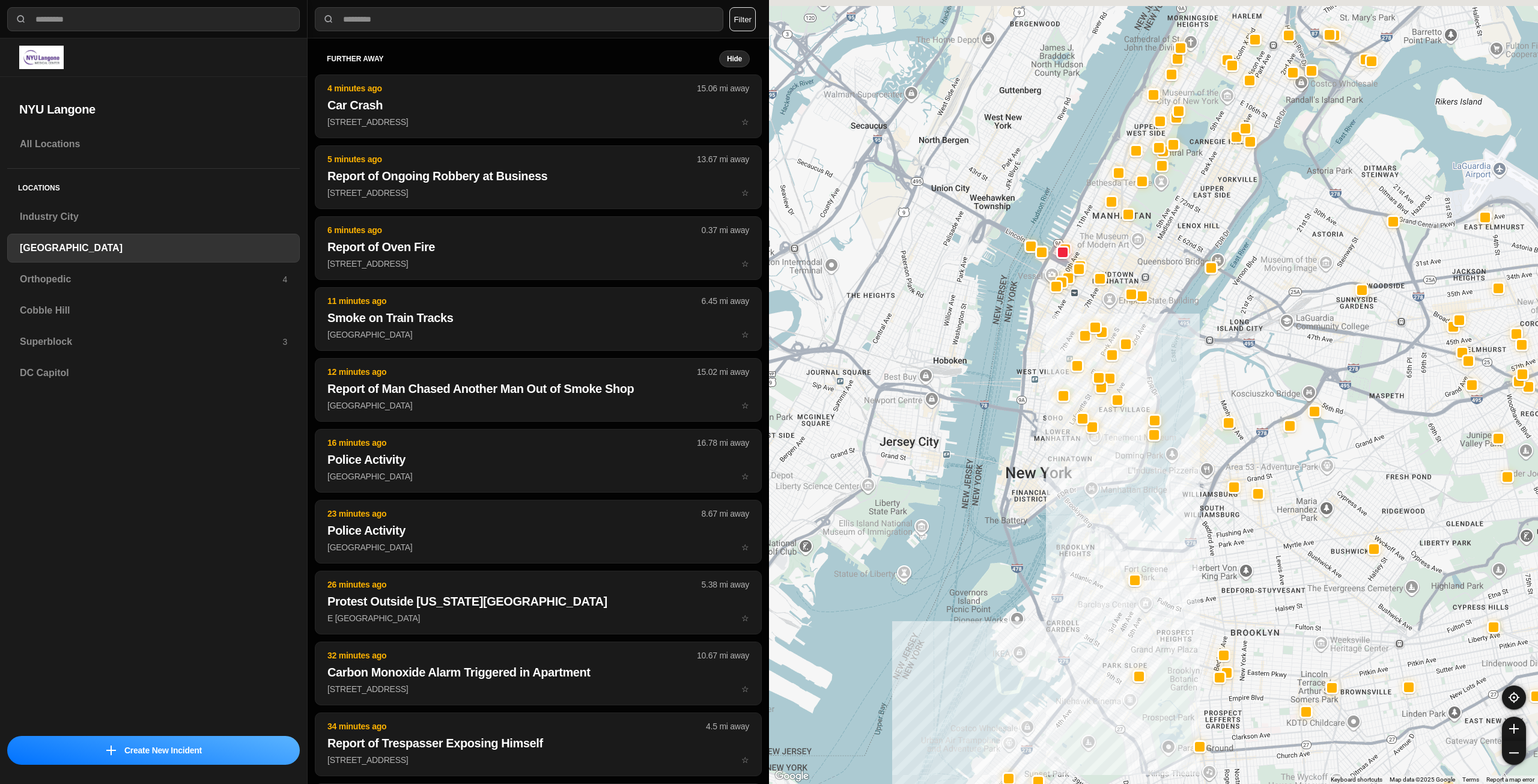
drag, startPoint x: 1047, startPoint y: 452, endPoint x: 1068, endPoint y: 481, distance: 35.8
click at [1068, 481] on div at bounding box center [1154, 392] width 769 height 784
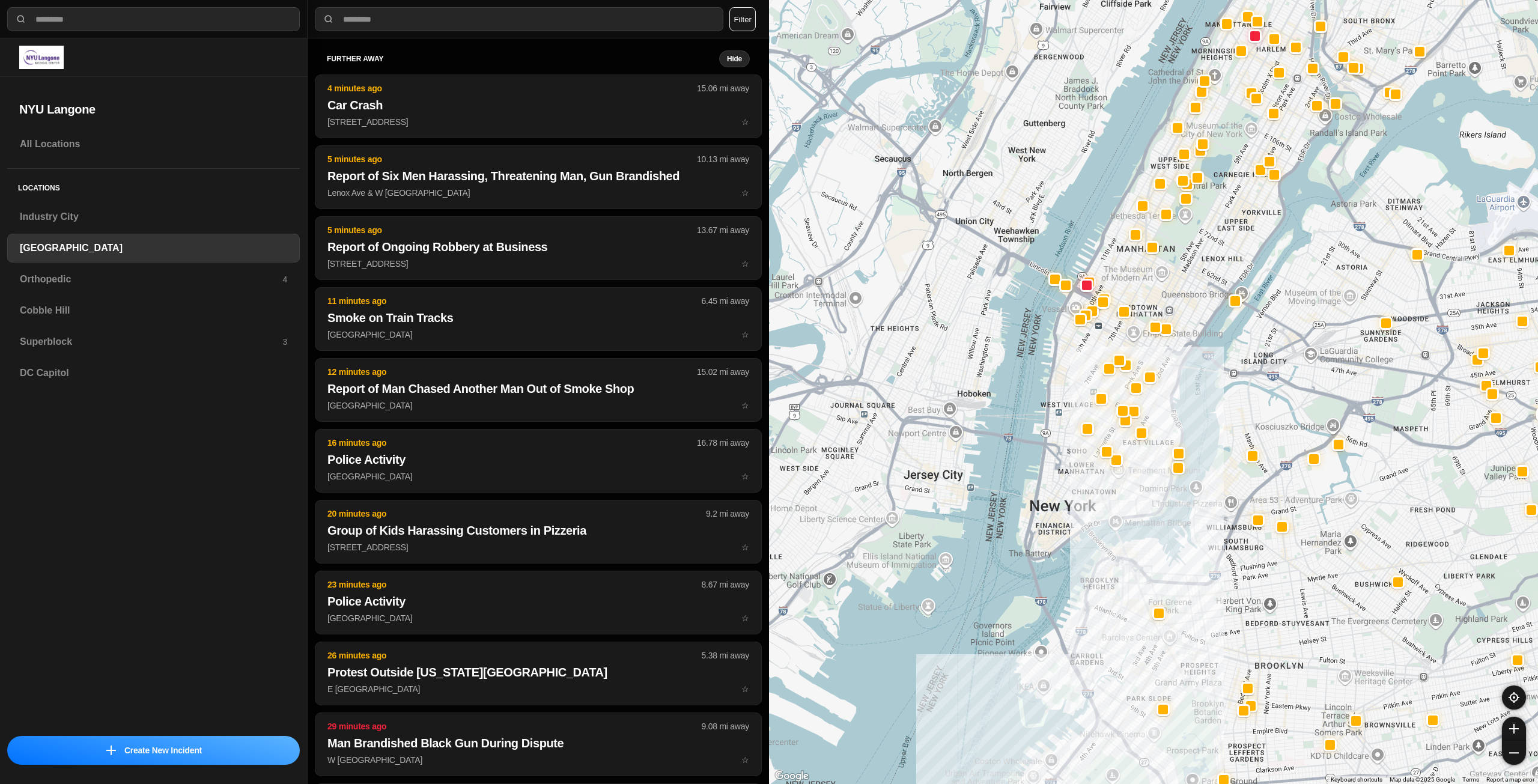
drag, startPoint x: 1112, startPoint y: 437, endPoint x: 1106, endPoint y: 460, distance: 23.8
click at [1106, 462] on div at bounding box center [1154, 392] width 769 height 784
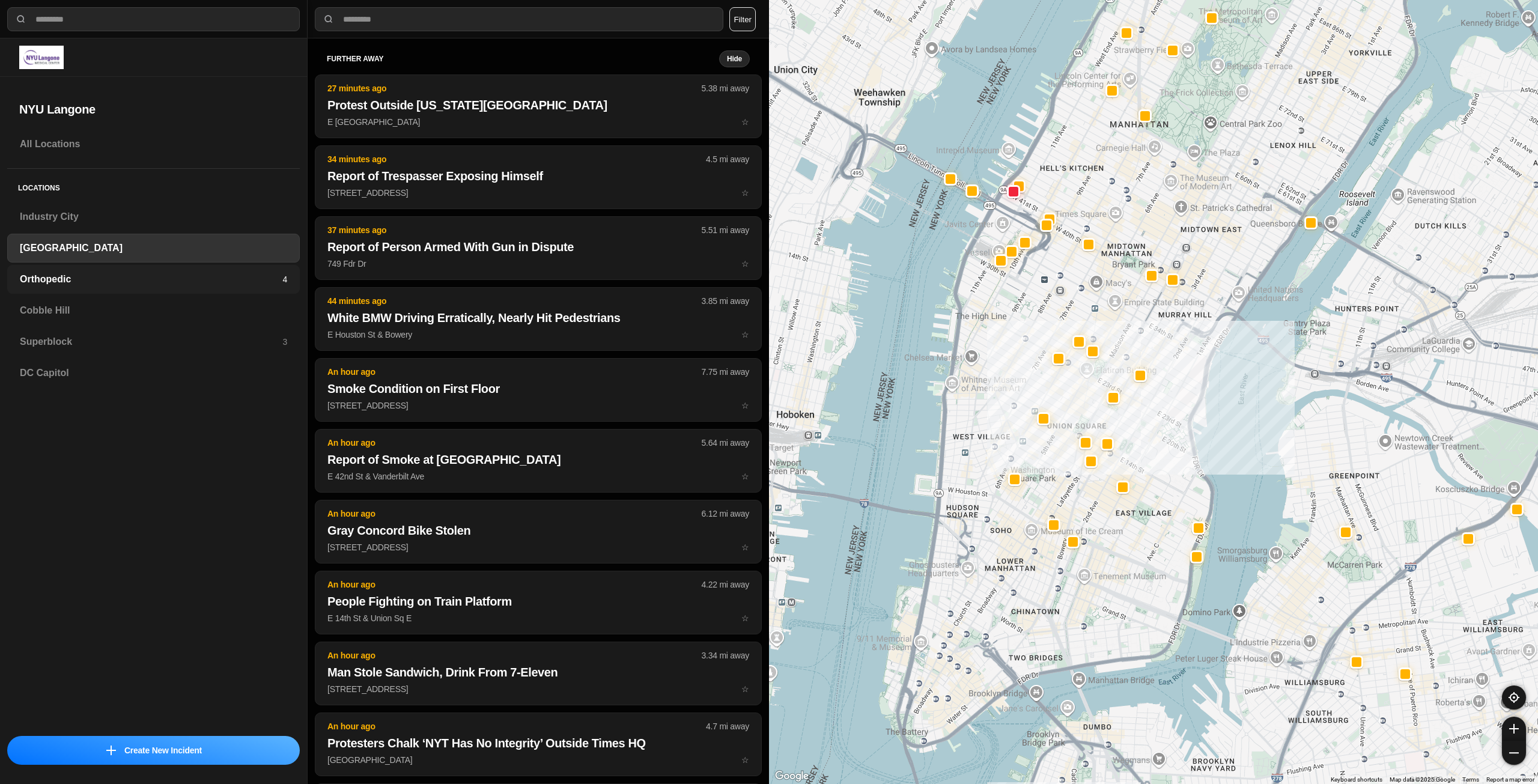
click at [233, 281] on h3 "Orthopedic" at bounding box center [151, 279] width 262 height 14
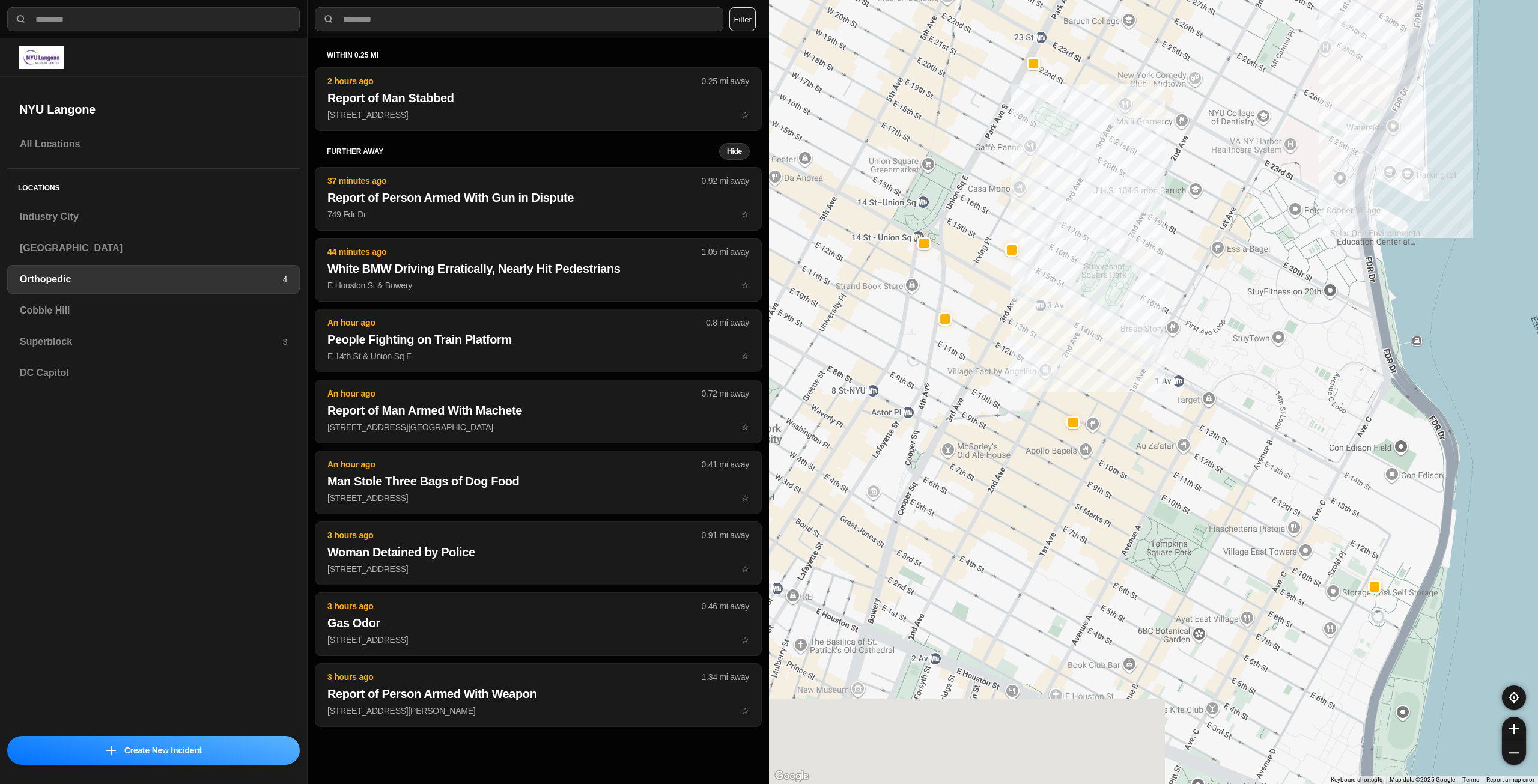
drag, startPoint x: 860, startPoint y: 453, endPoint x: 978, endPoint y: 315, distance: 181.6
click at [978, 315] on div at bounding box center [1154, 392] width 769 height 784
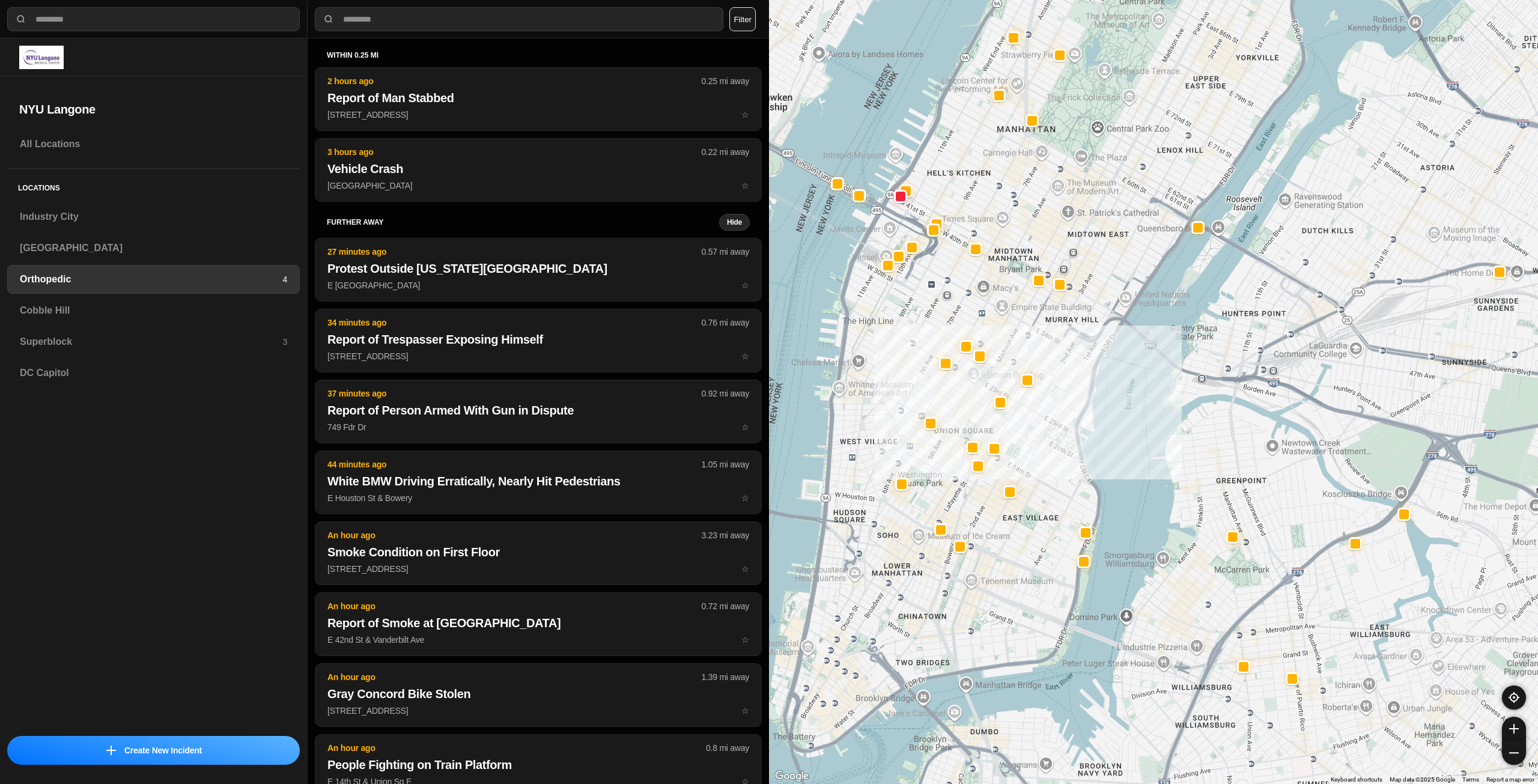
drag, startPoint x: 991, startPoint y: 431, endPoint x: 1052, endPoint y: 460, distance: 67.5
click at [1052, 460] on div at bounding box center [1154, 392] width 769 height 784
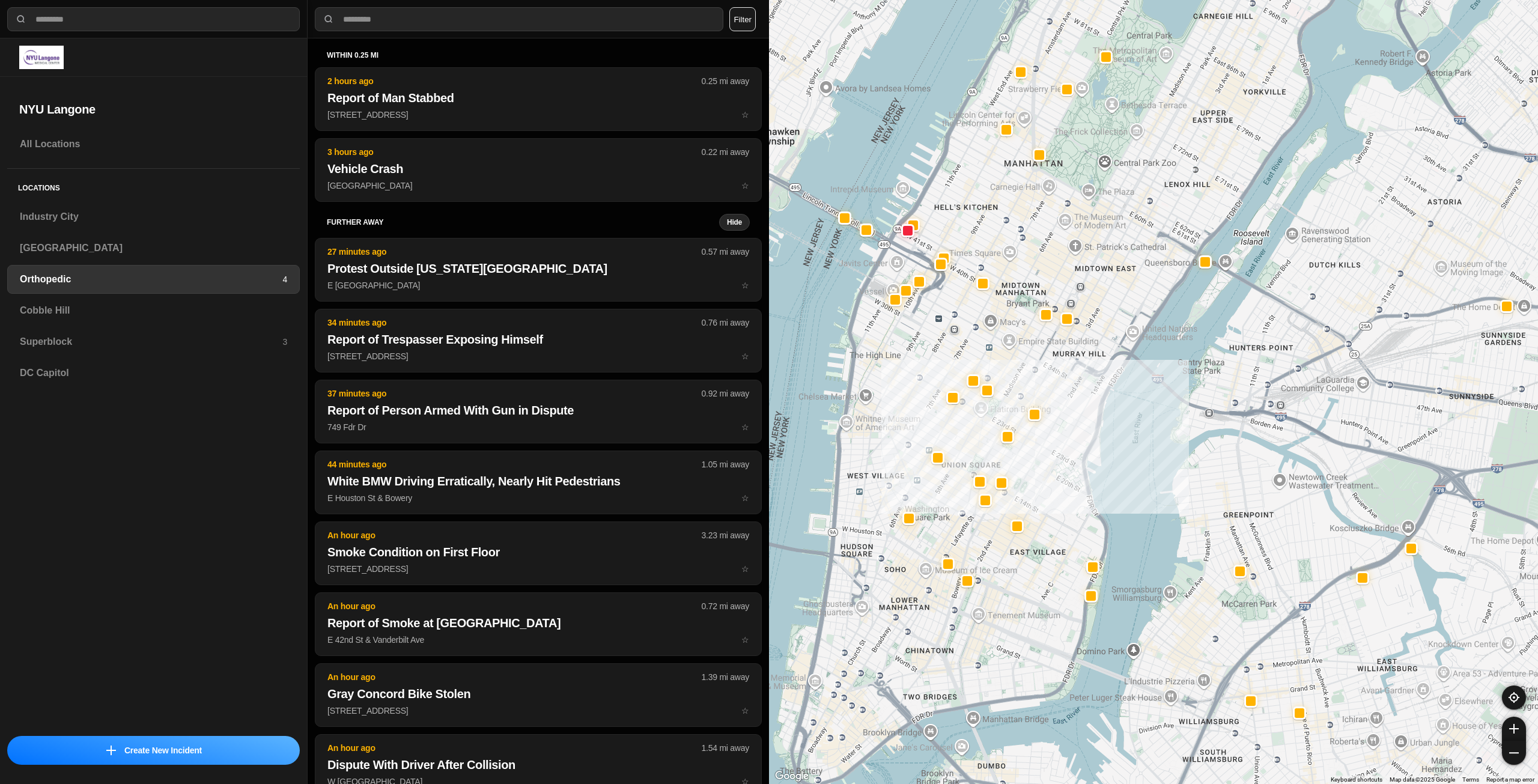
drag, startPoint x: 1027, startPoint y: 600, endPoint x: 1014, endPoint y: 630, distance: 32.7
click at [1014, 630] on div at bounding box center [1154, 392] width 769 height 784
drag, startPoint x: 1052, startPoint y: 575, endPoint x: 1060, endPoint y: 607, distance: 33.0
click at [1060, 607] on div at bounding box center [1154, 392] width 769 height 784
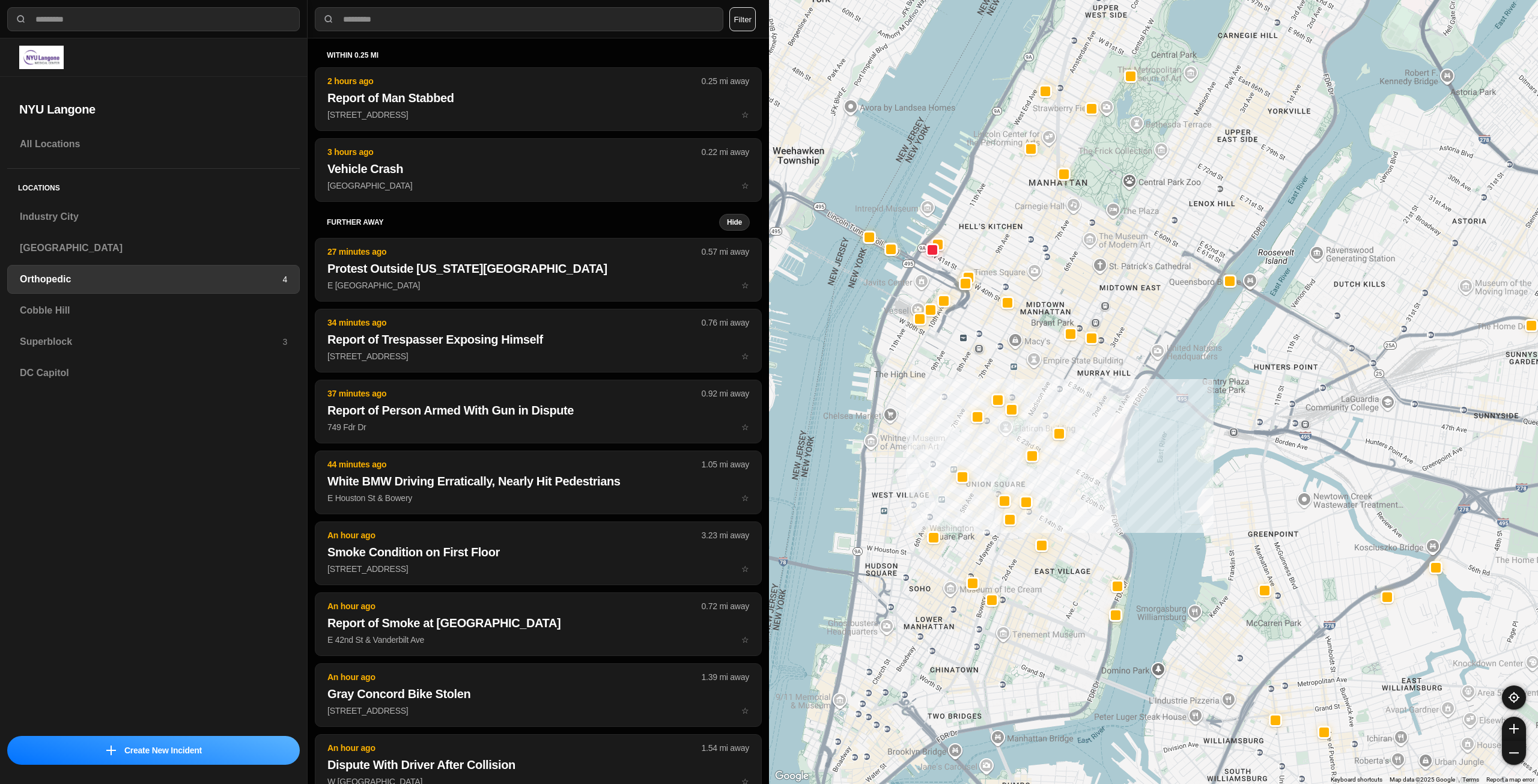
drag, startPoint x: 1030, startPoint y: 448, endPoint x: 1072, endPoint y: 503, distance: 69.2
click at [1072, 503] on div at bounding box center [1154, 392] width 769 height 784
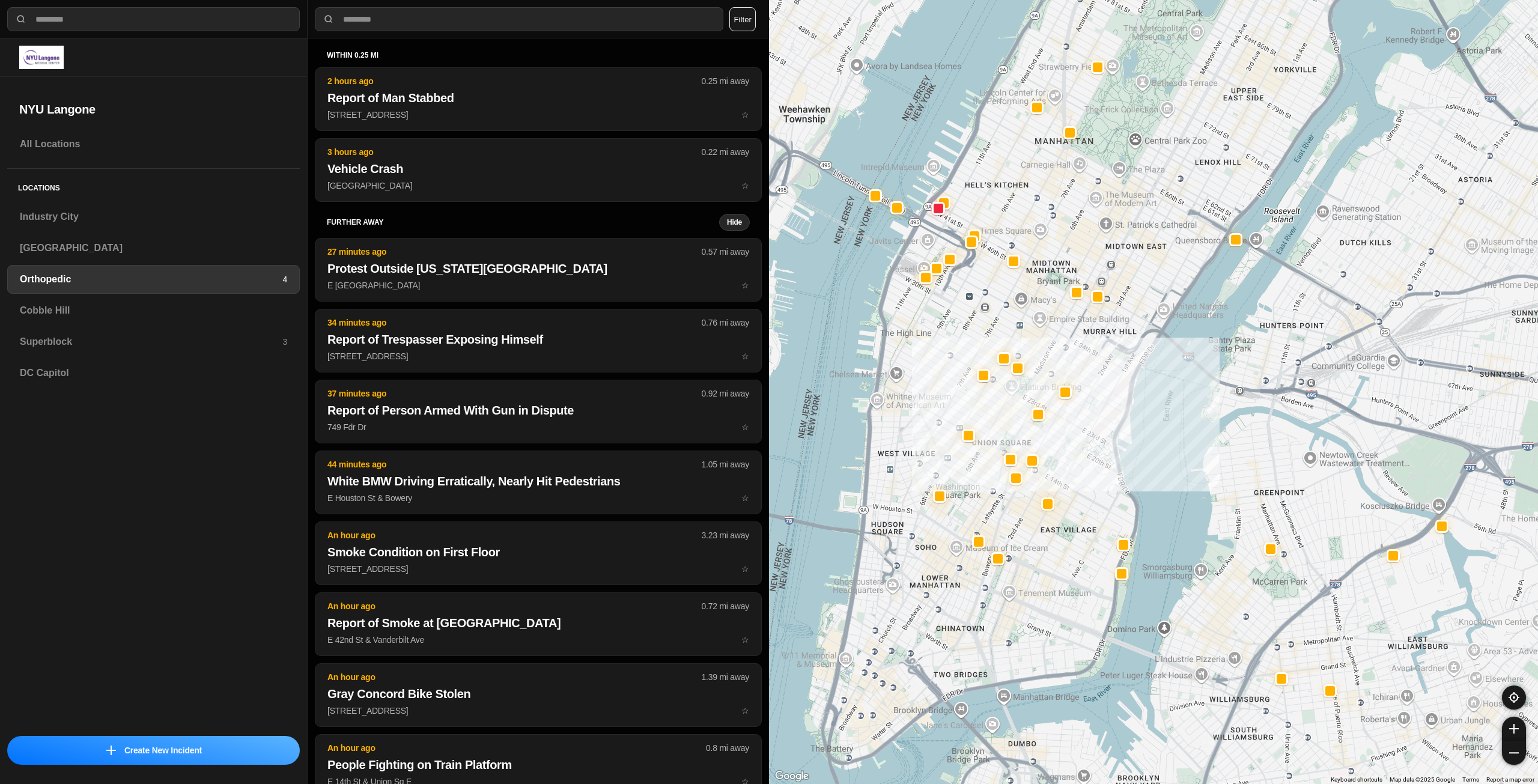
drag, startPoint x: 1073, startPoint y: 447, endPoint x: 1069, endPoint y: 463, distance: 16.5
click at [1069, 463] on div at bounding box center [1154, 392] width 769 height 784
click at [218, 300] on div "Cobble Hill" at bounding box center [154, 310] width 293 height 29
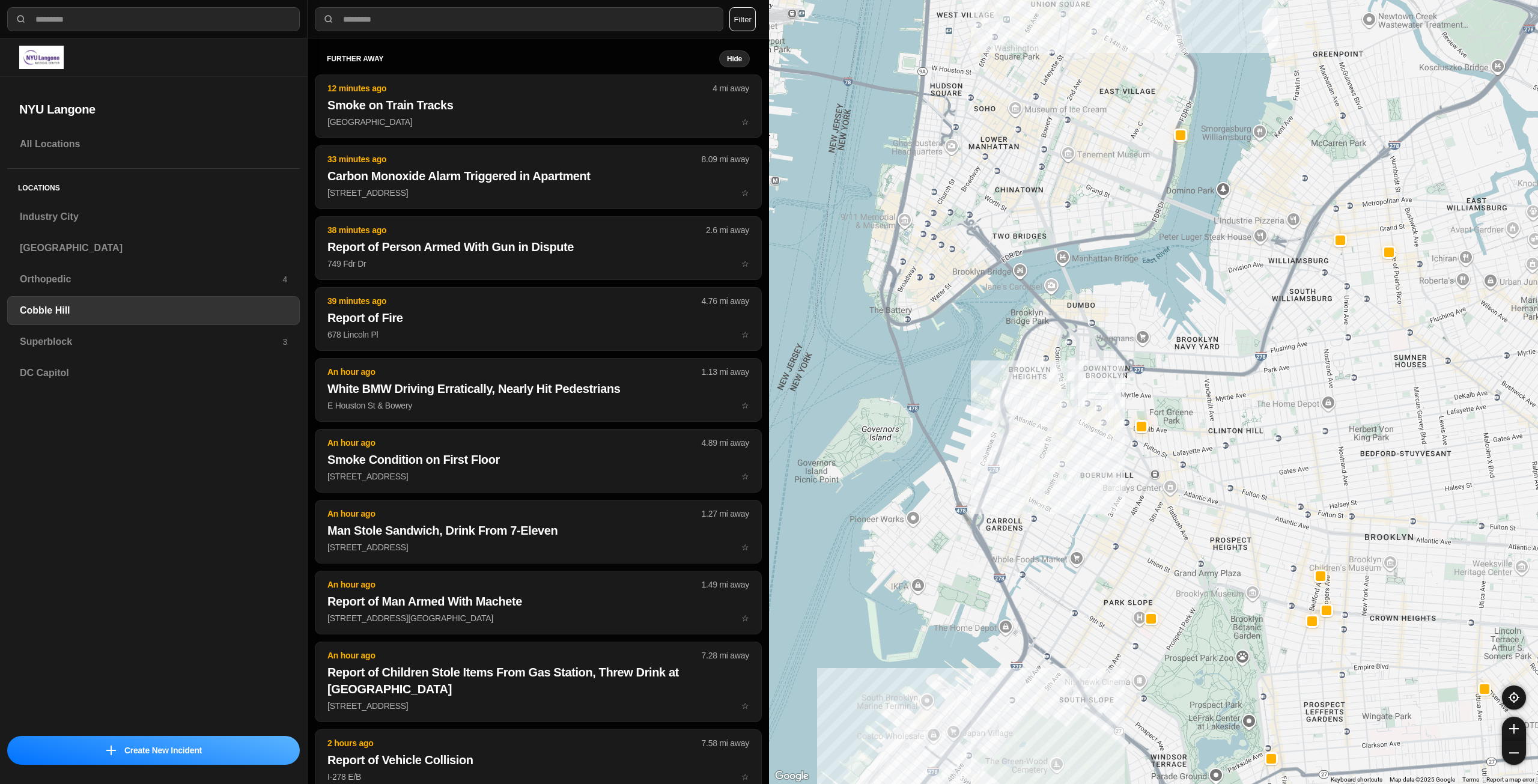
drag, startPoint x: 1277, startPoint y: 185, endPoint x: 1249, endPoint y: 327, distance: 144.7
click at [1249, 327] on div at bounding box center [1154, 392] width 769 height 784
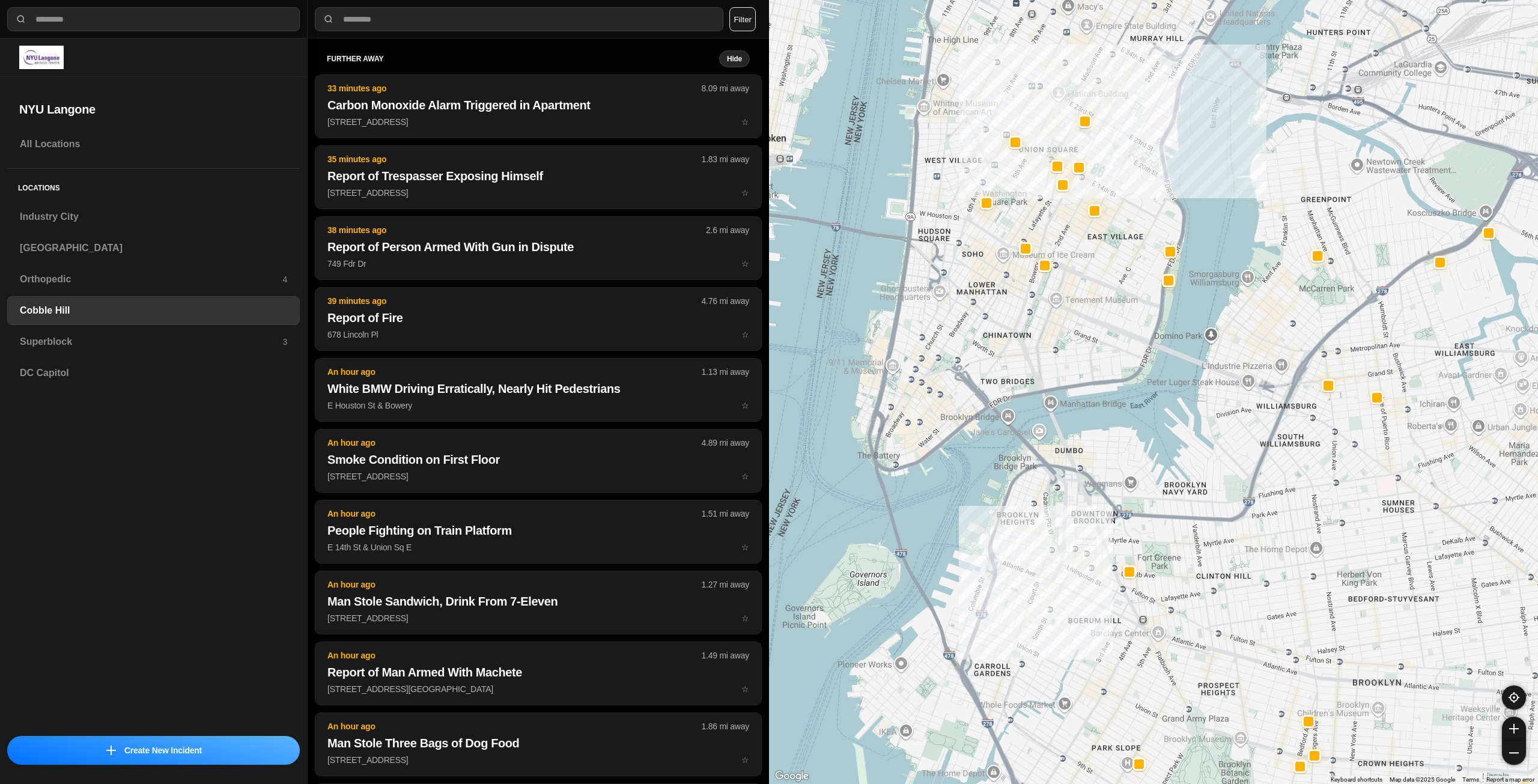
drag, startPoint x: 1104, startPoint y: 239, endPoint x: 1099, endPoint y: 325, distance: 86.1
click at [1099, 325] on div at bounding box center [1154, 392] width 769 height 784
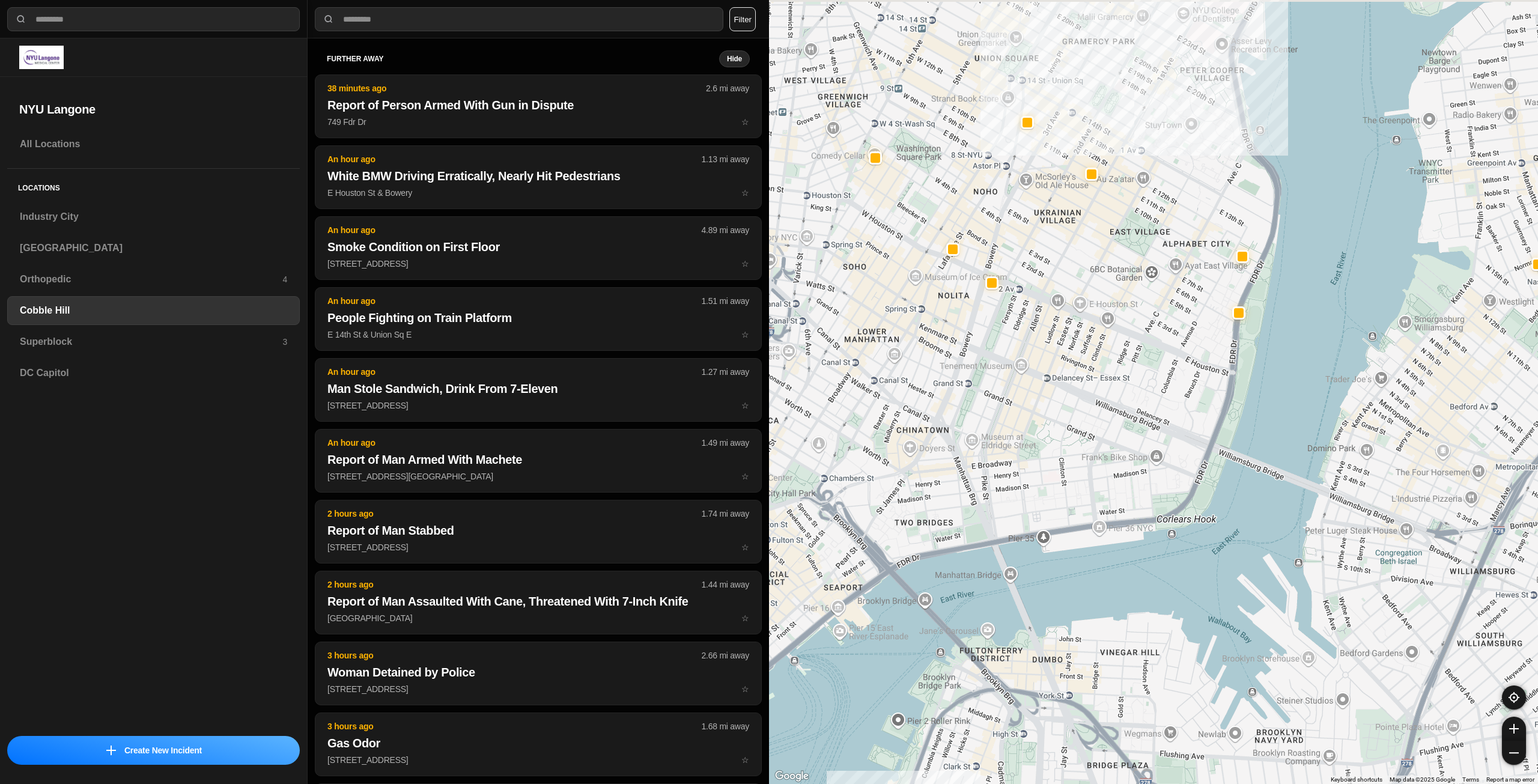
drag, startPoint x: 1104, startPoint y: 278, endPoint x: 1152, endPoint y: 517, distance: 243.8
click at [1152, 517] on div "30 people" at bounding box center [1154, 392] width 769 height 784
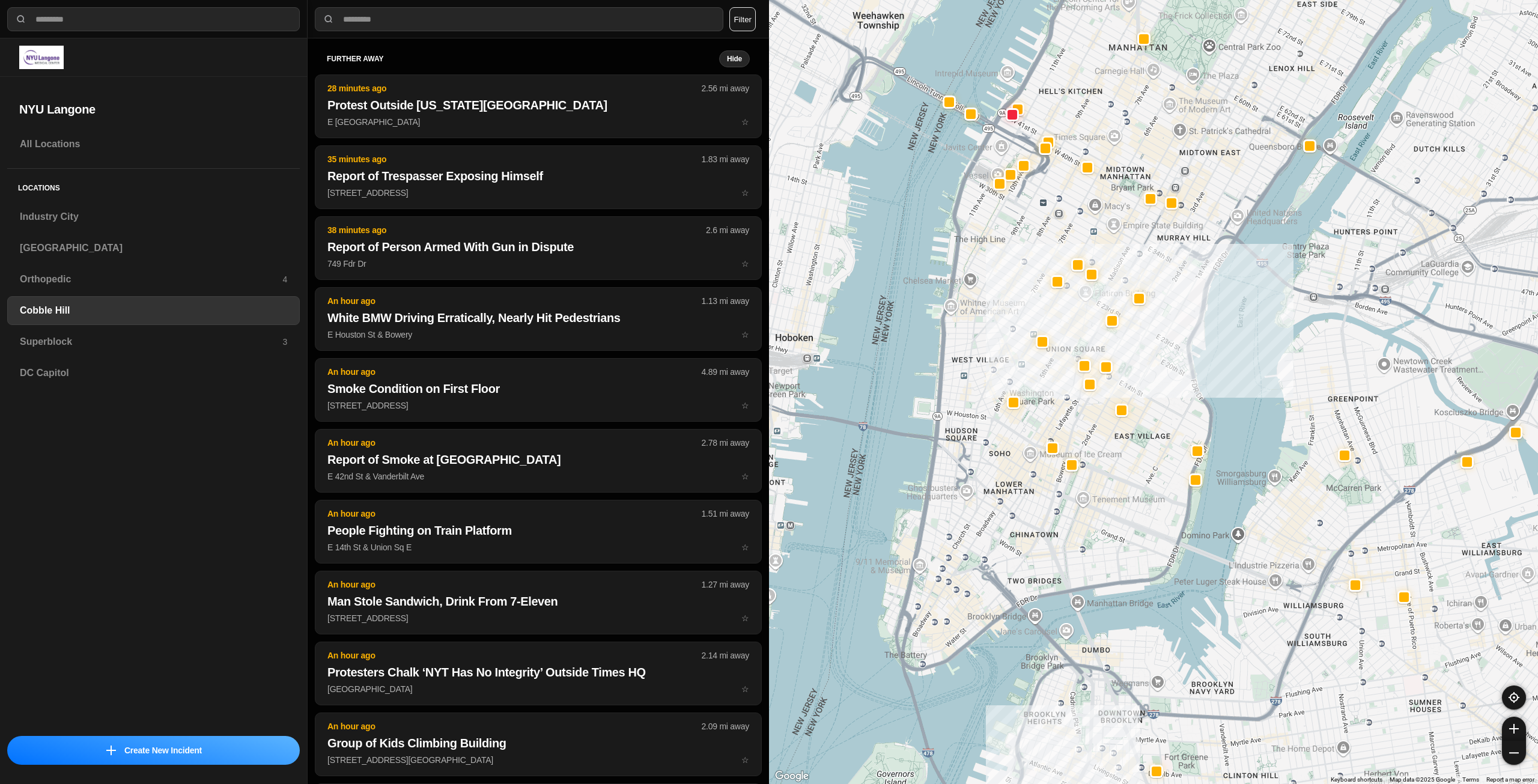
drag, startPoint x: 1248, startPoint y: 342, endPoint x: 1251, endPoint y: 477, distance: 135.0
click at [1251, 477] on div at bounding box center [1154, 392] width 769 height 784
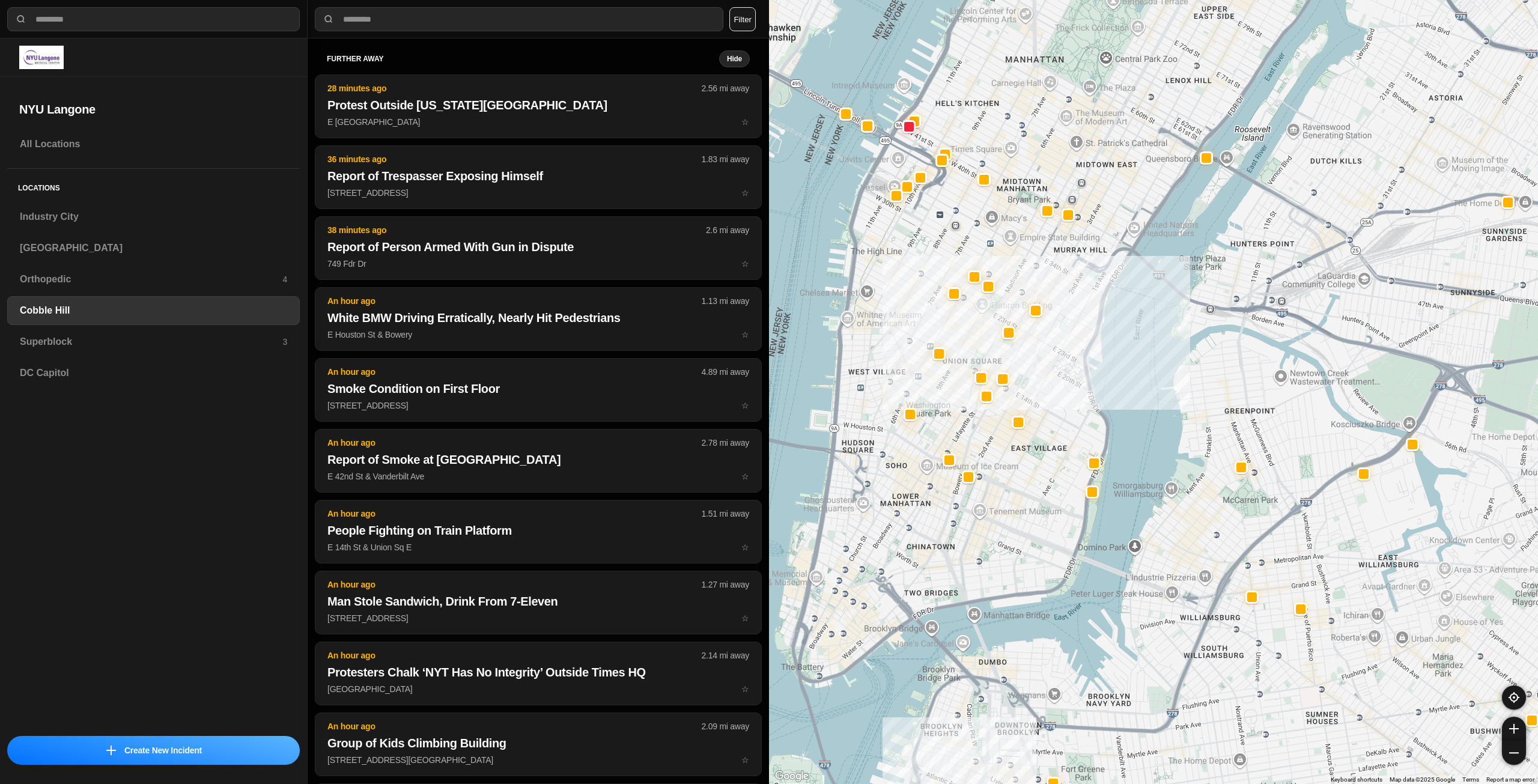
drag, startPoint x: 1013, startPoint y: 483, endPoint x: 1064, endPoint y: 512, distance: 58.7
click at [1054, 550] on div at bounding box center [1154, 392] width 769 height 784
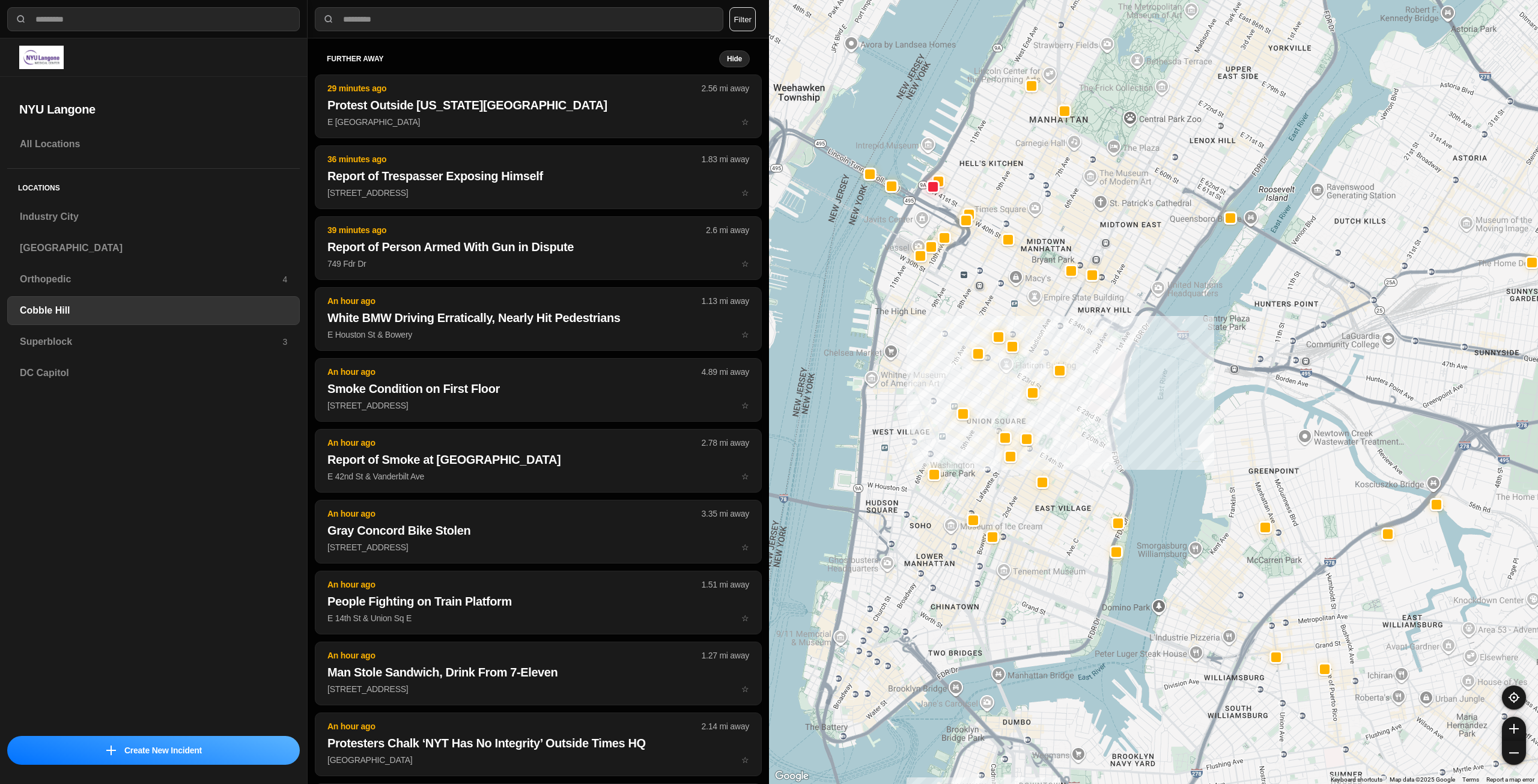
click at [1075, 567] on div at bounding box center [1154, 392] width 769 height 784
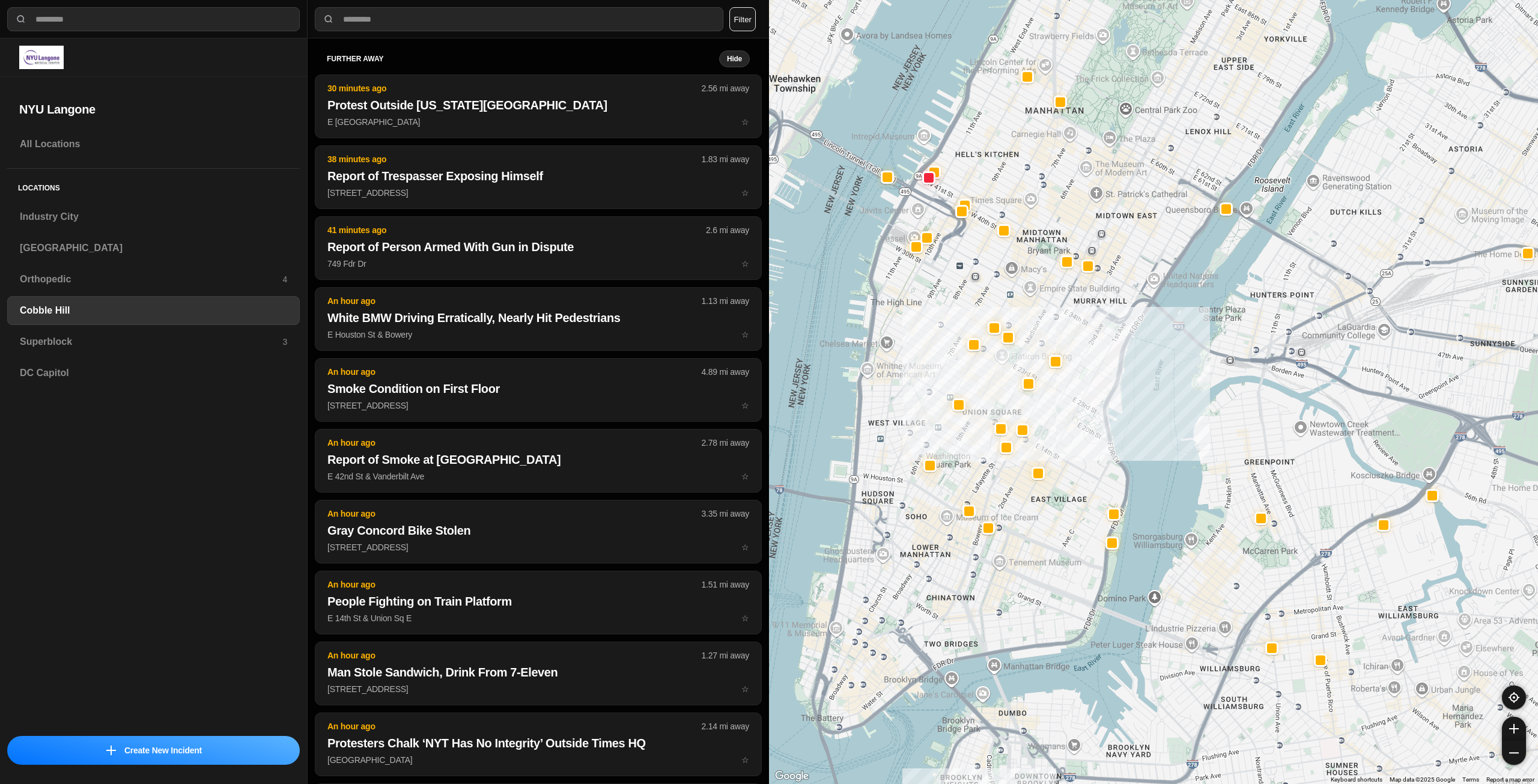
drag, startPoint x: 1057, startPoint y: 461, endPoint x: 1084, endPoint y: 492, distance: 41.1
click at [1084, 492] on div at bounding box center [1154, 392] width 769 height 784
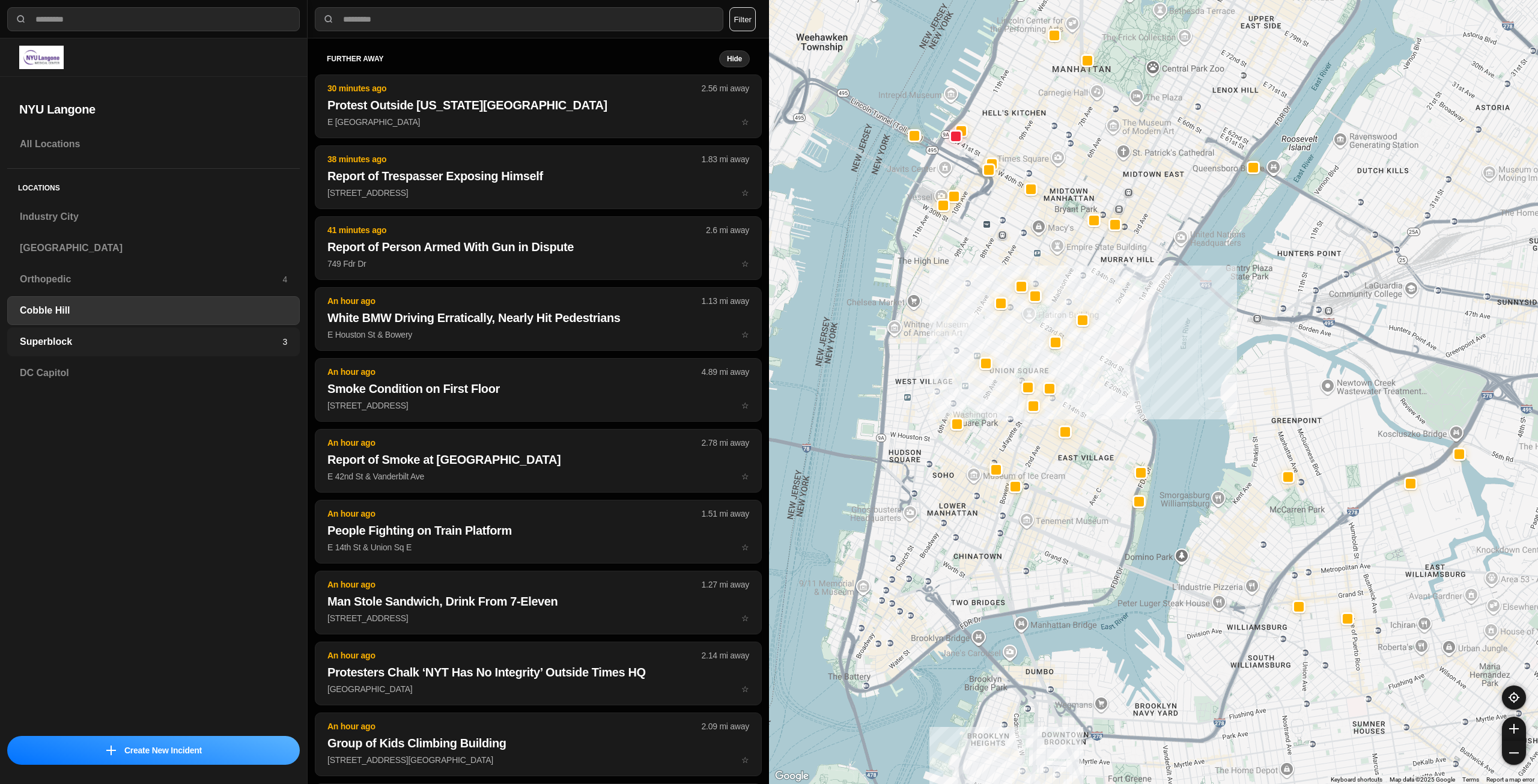
click at [94, 336] on h3 "Superblock" at bounding box center [151, 341] width 262 height 14
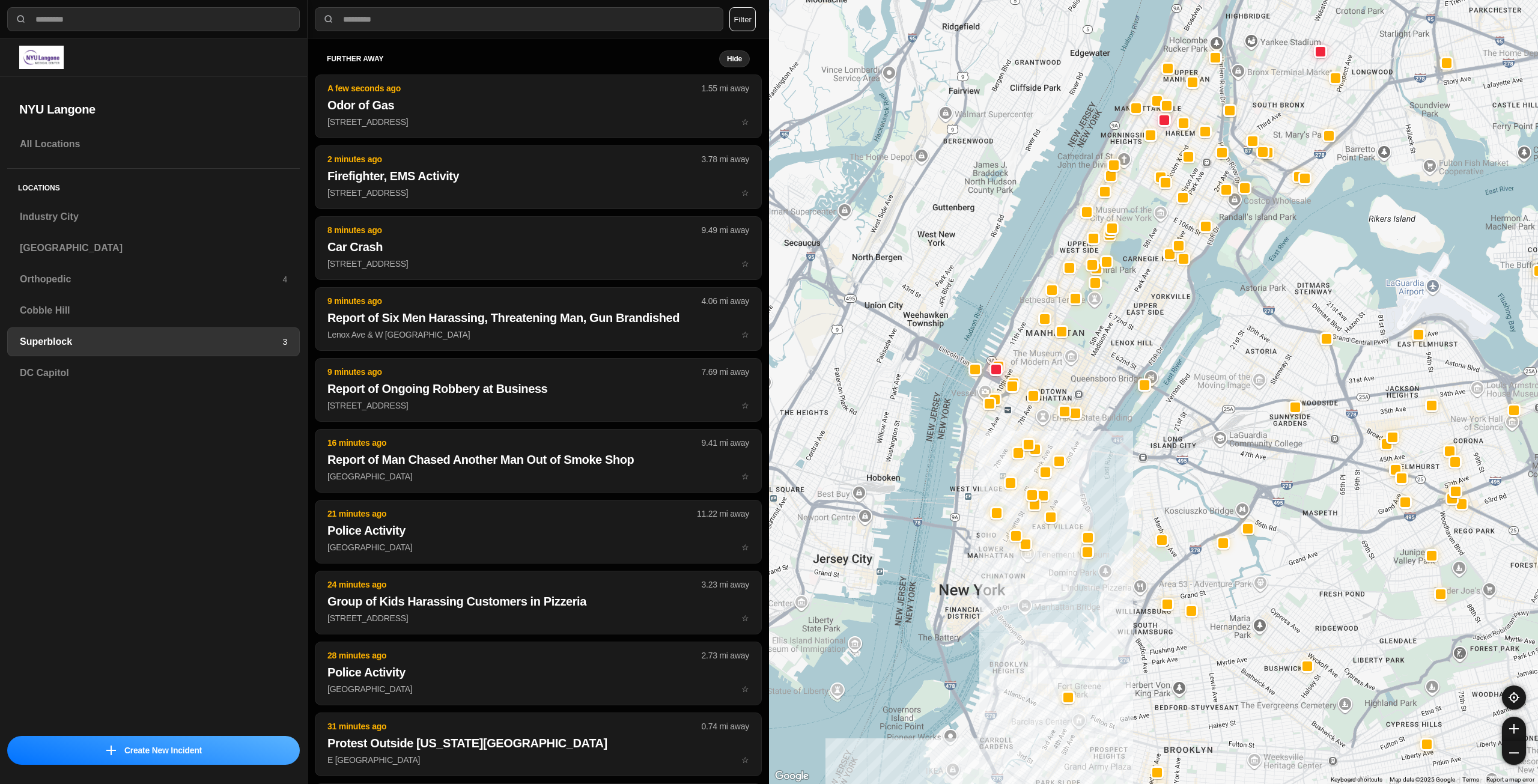
drag, startPoint x: 1035, startPoint y: 524, endPoint x: 1037, endPoint y: 569, distance: 45.0
click at [1037, 569] on div at bounding box center [1154, 392] width 769 height 784
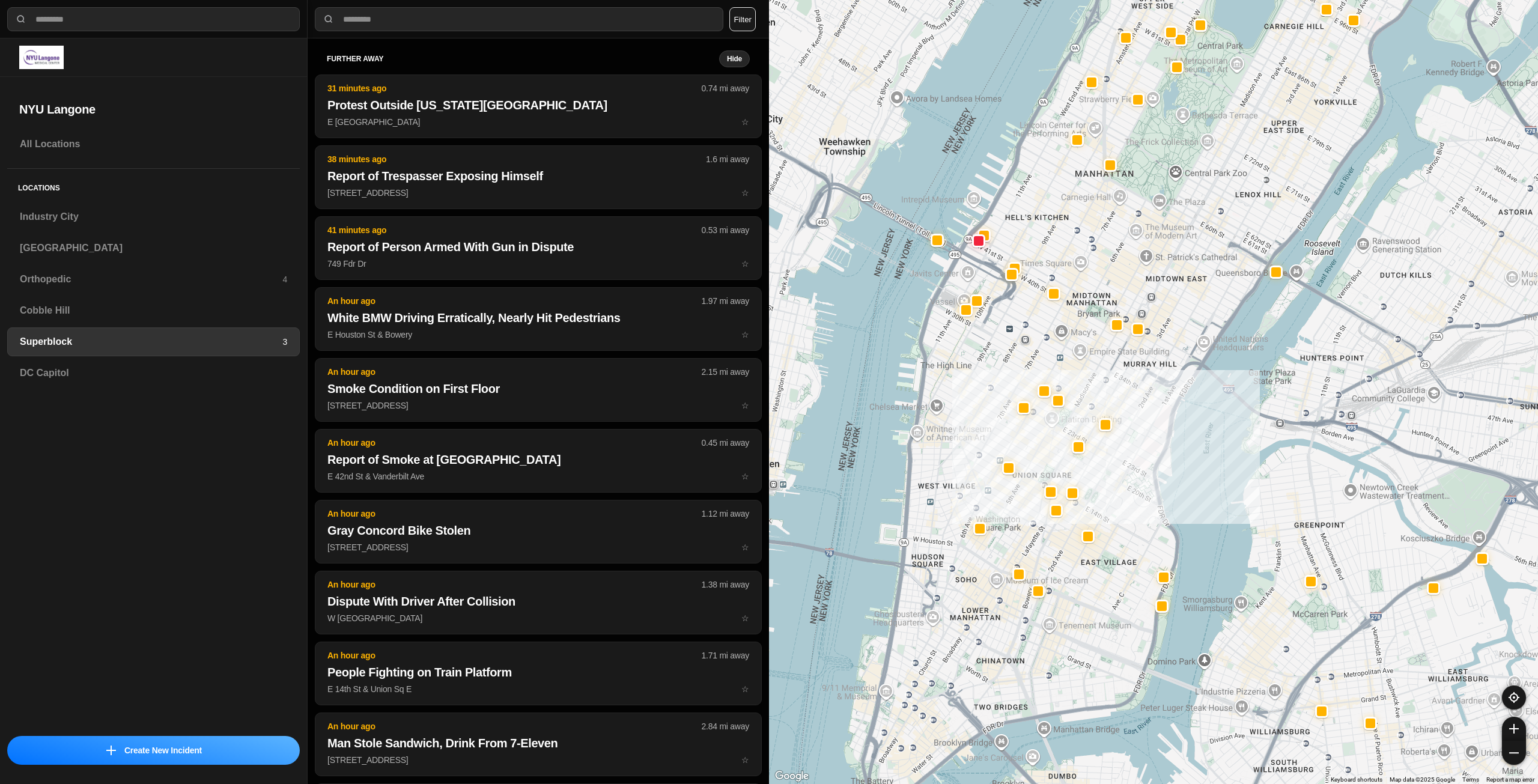
drag, startPoint x: 1050, startPoint y: 458, endPoint x: 1112, endPoint y: 489, distance: 69.3
click at [1112, 489] on div at bounding box center [1154, 392] width 769 height 784
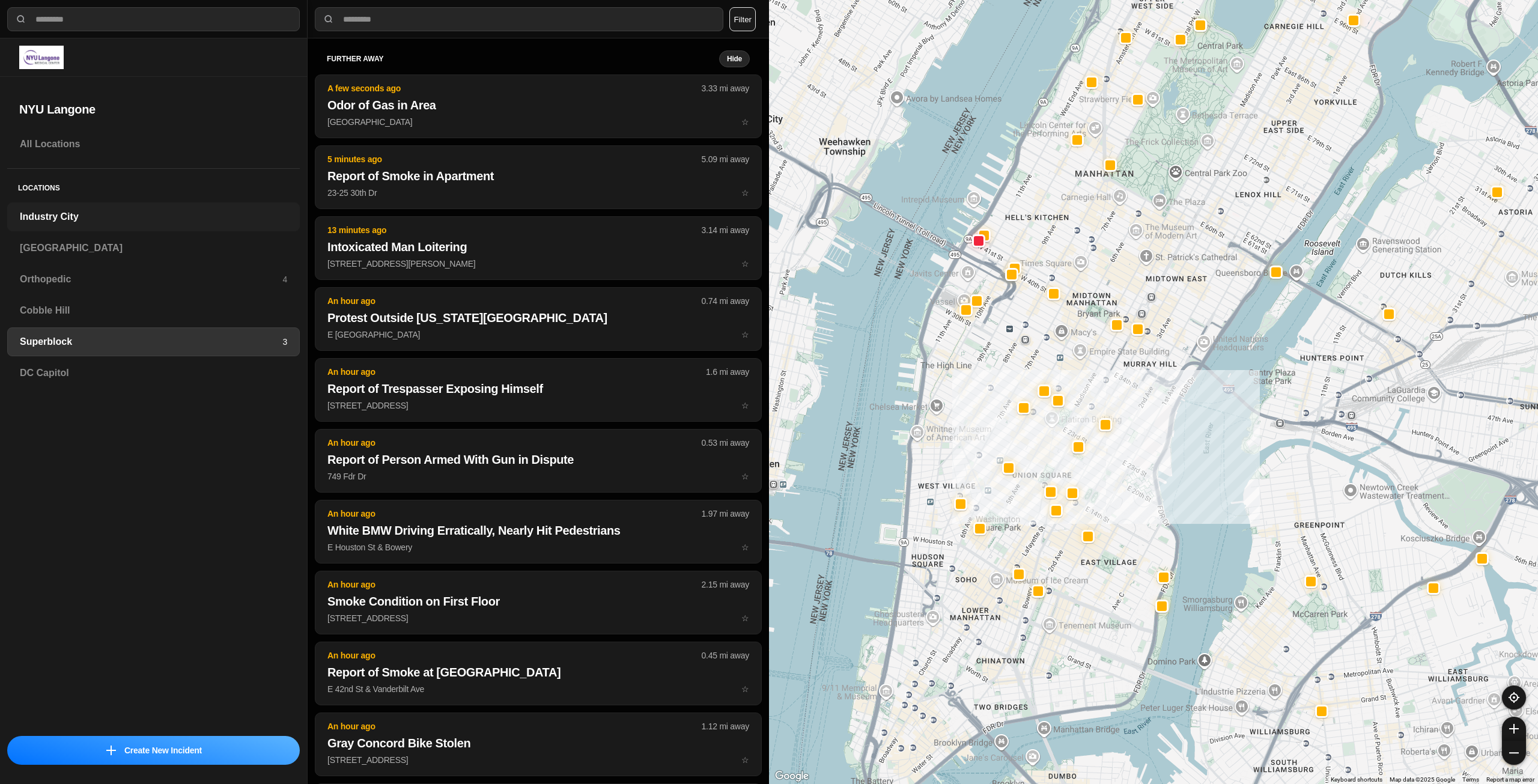
click at [78, 223] on h3 "Industry City" at bounding box center [153, 216] width 267 height 14
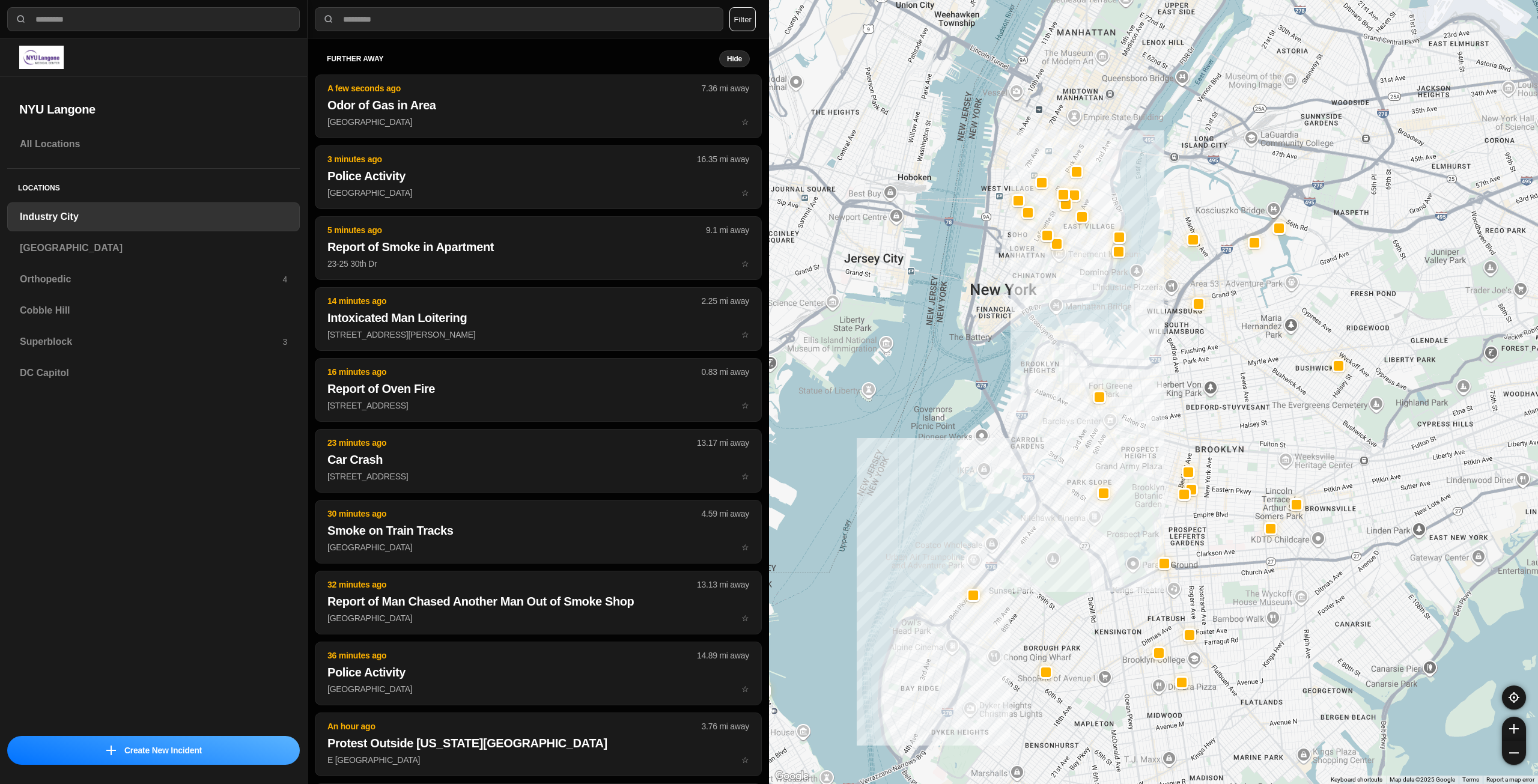
drag, startPoint x: 1304, startPoint y: 270, endPoint x: 1125, endPoint y: 402, distance: 222.4
click at [1125, 402] on div at bounding box center [1154, 392] width 769 height 784
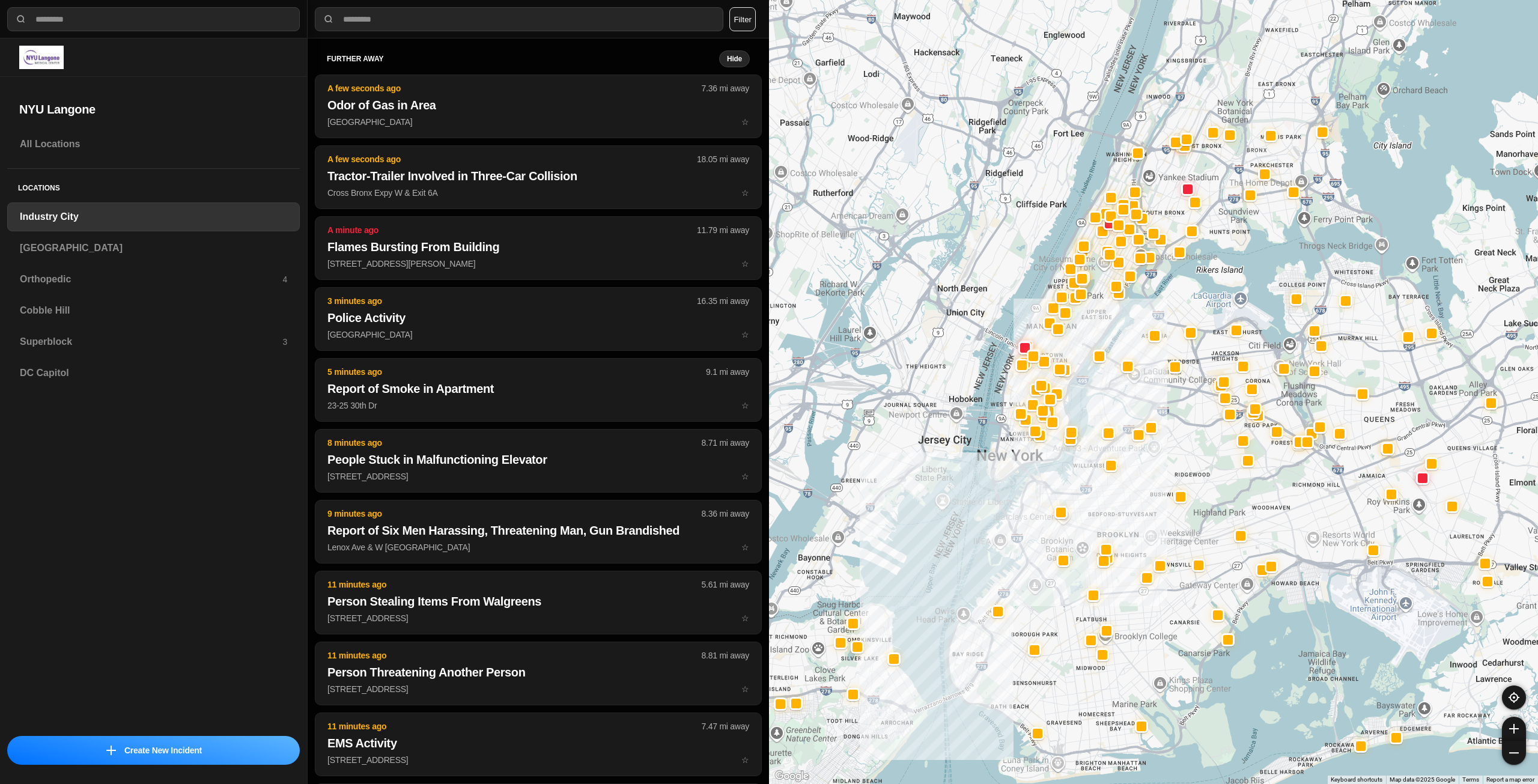
drag, startPoint x: 1110, startPoint y: 267, endPoint x: 1064, endPoint y: 398, distance: 138.8
click at [1068, 386] on div at bounding box center [1154, 392] width 769 height 784
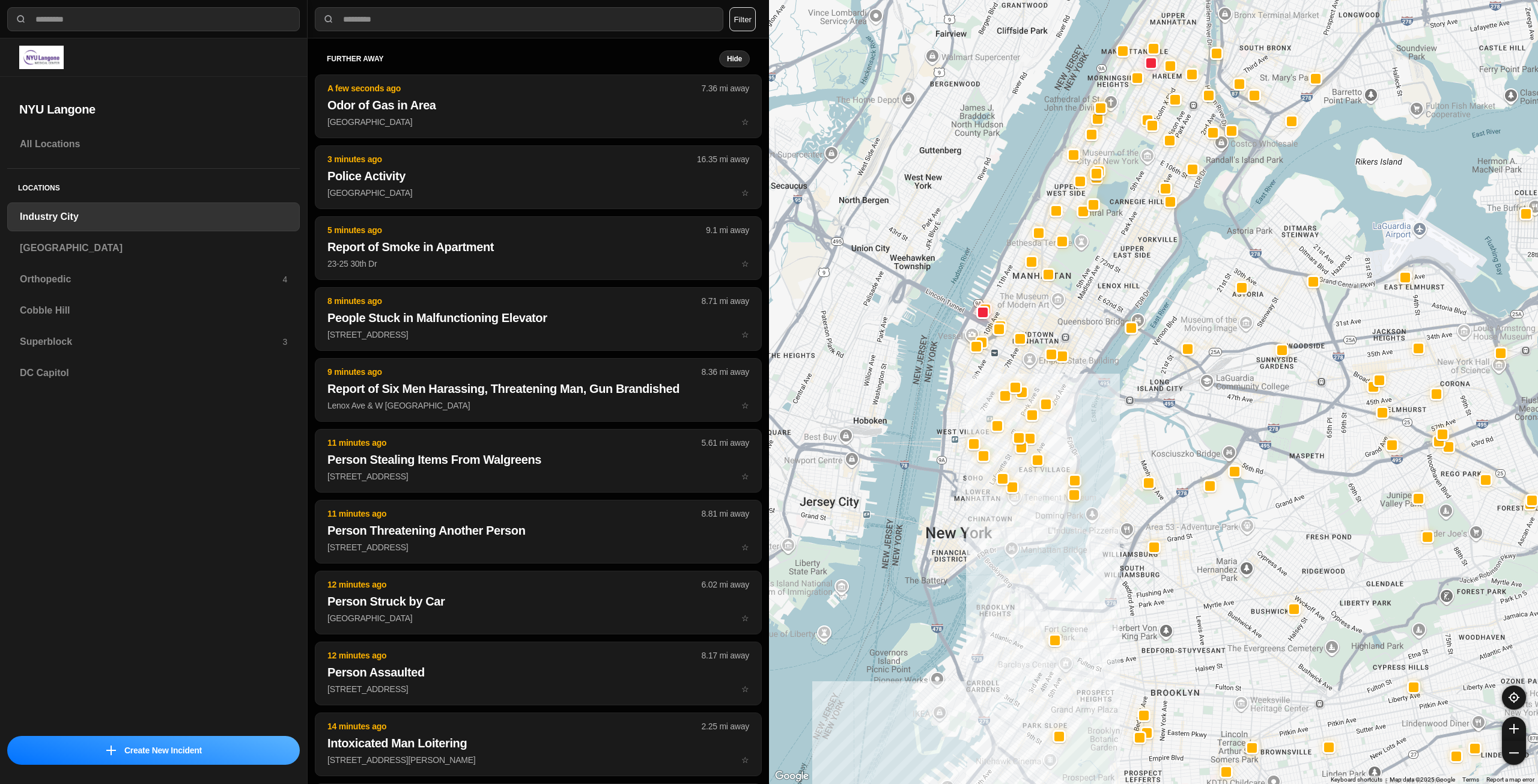
drag, startPoint x: 1068, startPoint y: 355, endPoint x: 1065, endPoint y: 415, distance: 60.1
click at [1065, 415] on div at bounding box center [1154, 392] width 769 height 784
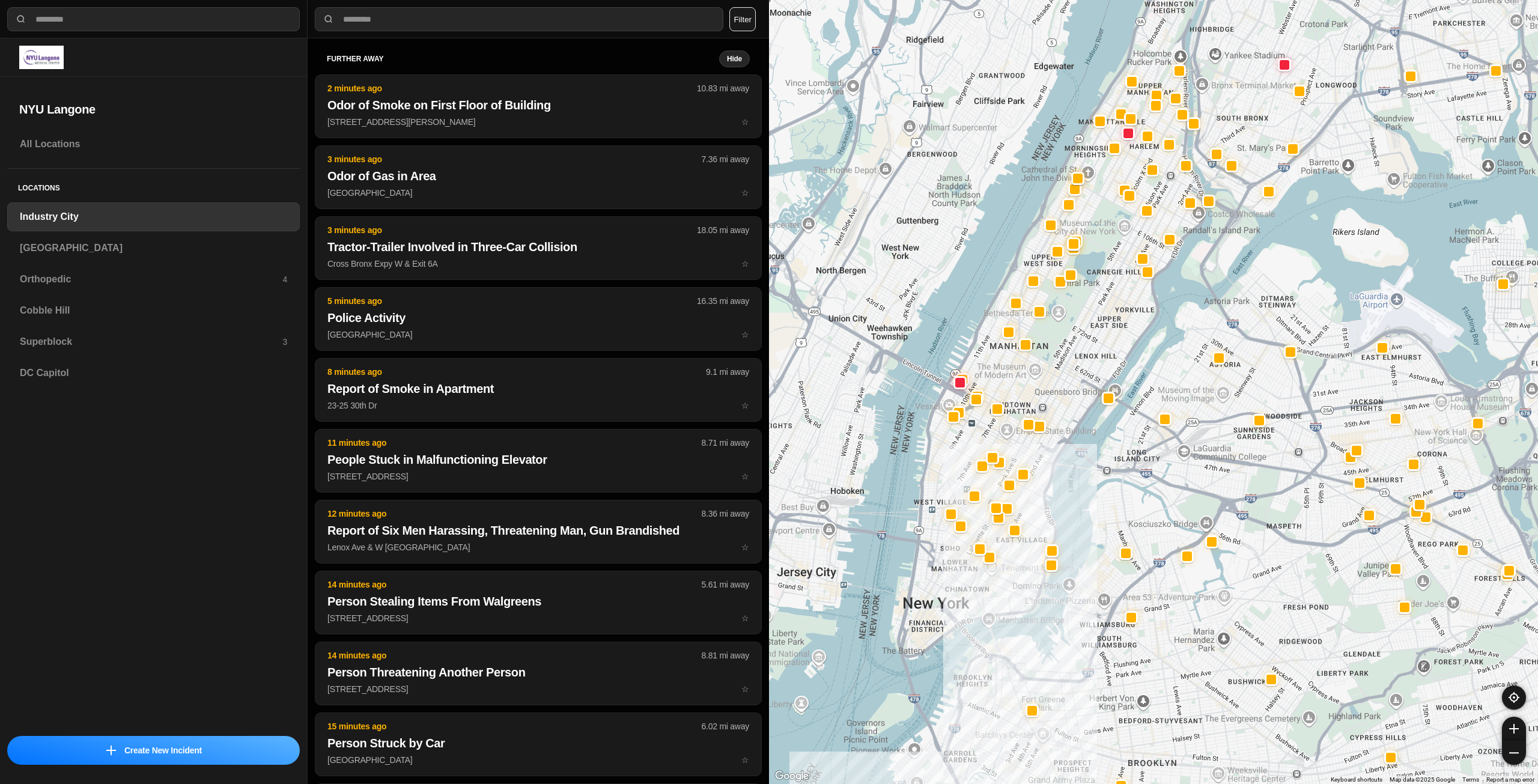
drag, startPoint x: 1102, startPoint y: 287, endPoint x: 1065, endPoint y: 339, distance: 63.8
click at [1076, 344] on div at bounding box center [1154, 392] width 769 height 784
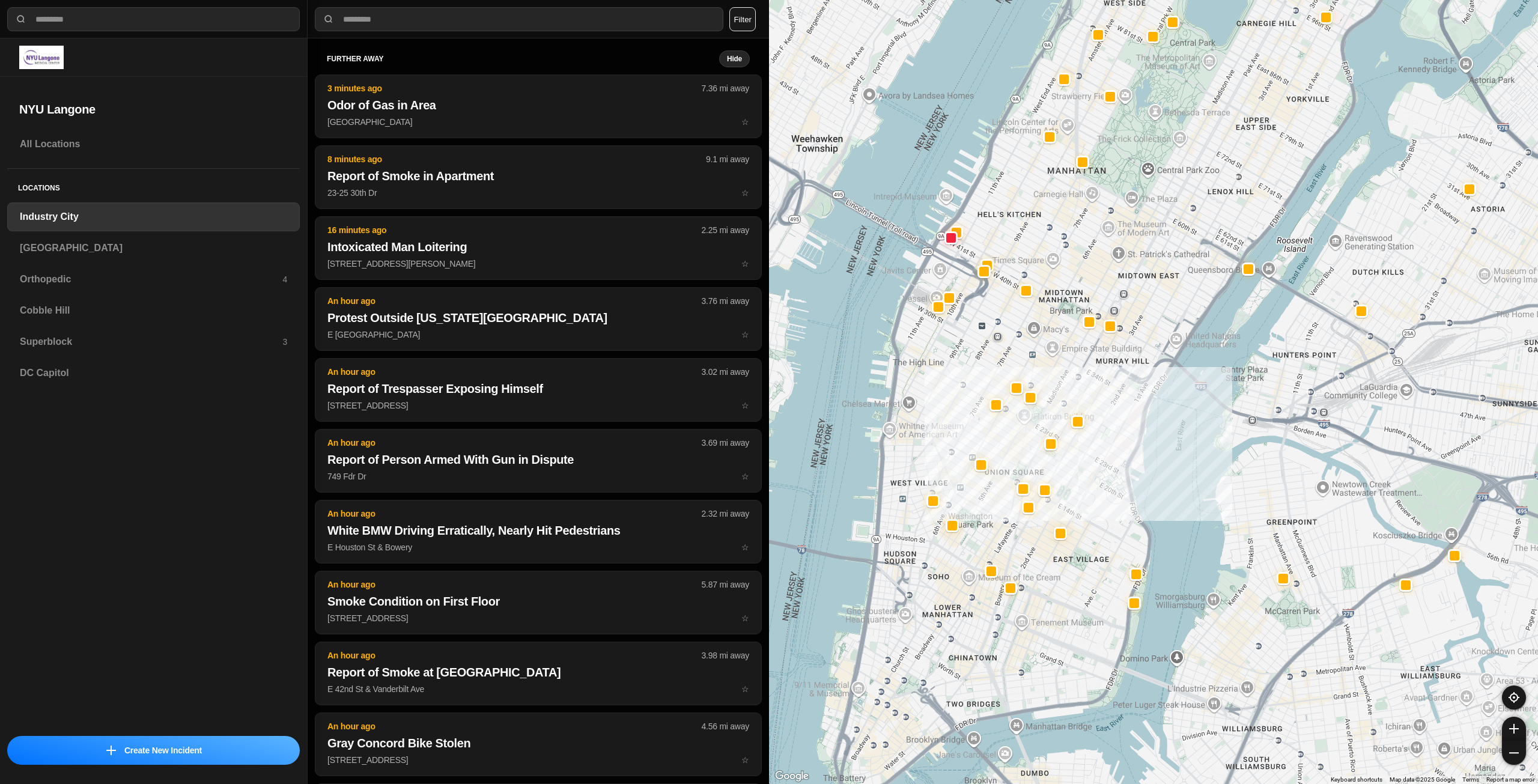
drag, startPoint x: 1028, startPoint y: 398, endPoint x: 1130, endPoint y: 275, distance: 159.8
click at [1130, 275] on div "757 people" at bounding box center [1154, 392] width 769 height 784
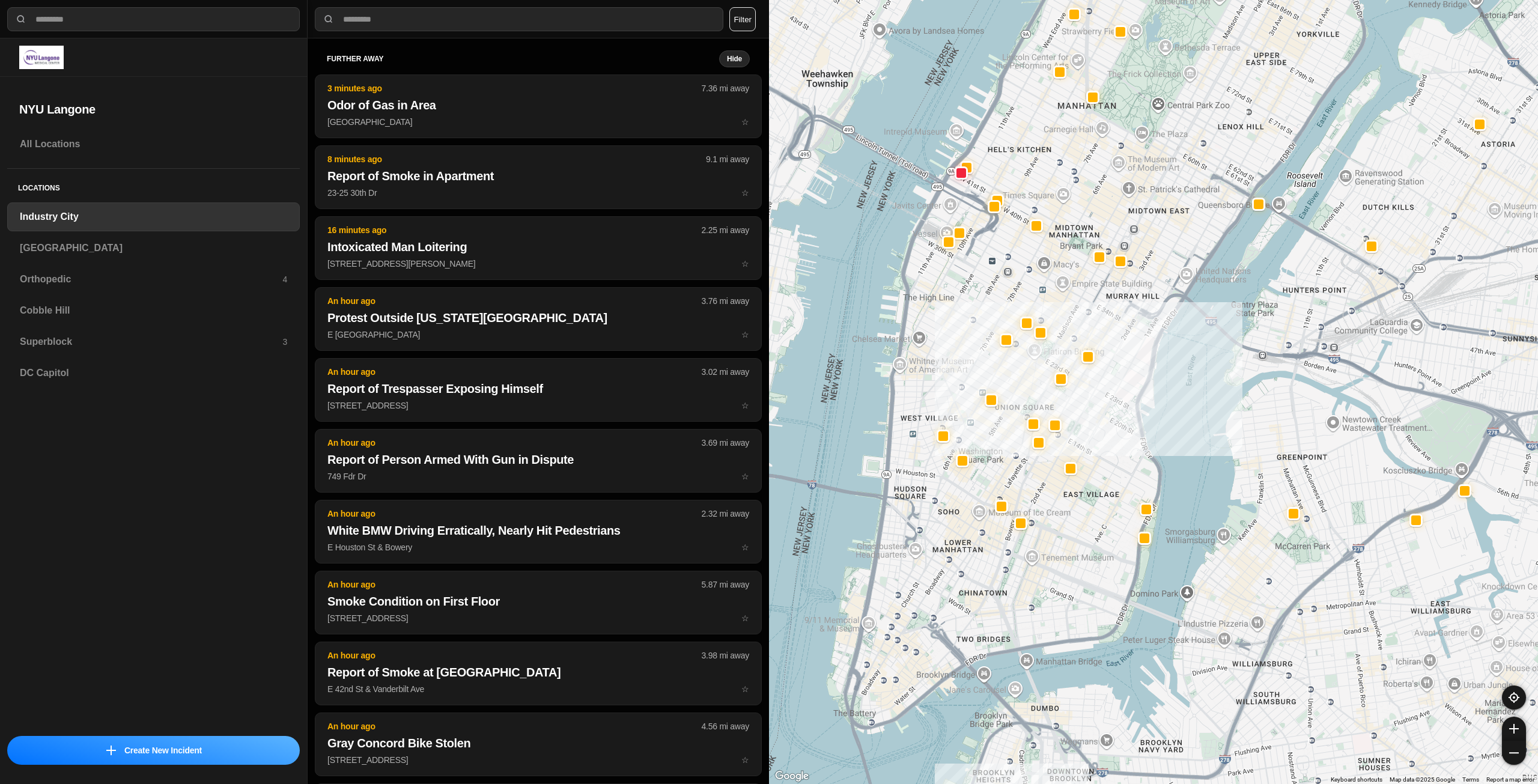
drag, startPoint x: 1035, startPoint y: 574, endPoint x: 1041, endPoint y: 513, distance: 61.3
click at [1041, 513] on div "757 people" at bounding box center [1154, 392] width 769 height 784
click at [149, 248] on h3 "[GEOGRAPHIC_DATA]" at bounding box center [153, 247] width 267 height 14
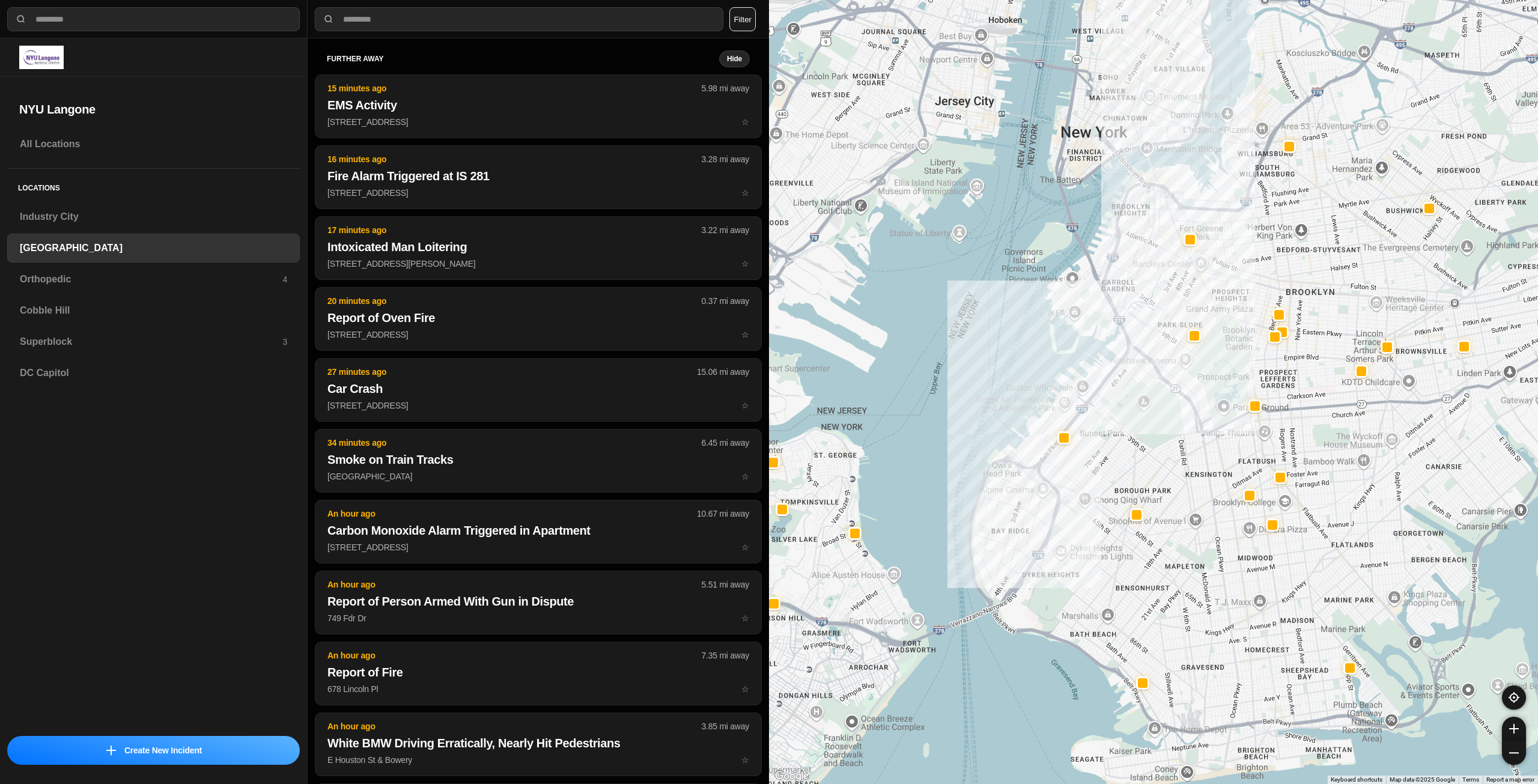
drag, startPoint x: 1246, startPoint y: 206, endPoint x: 1150, endPoint y: 315, distance: 145.2
click at [1152, 318] on div at bounding box center [1154, 392] width 769 height 784
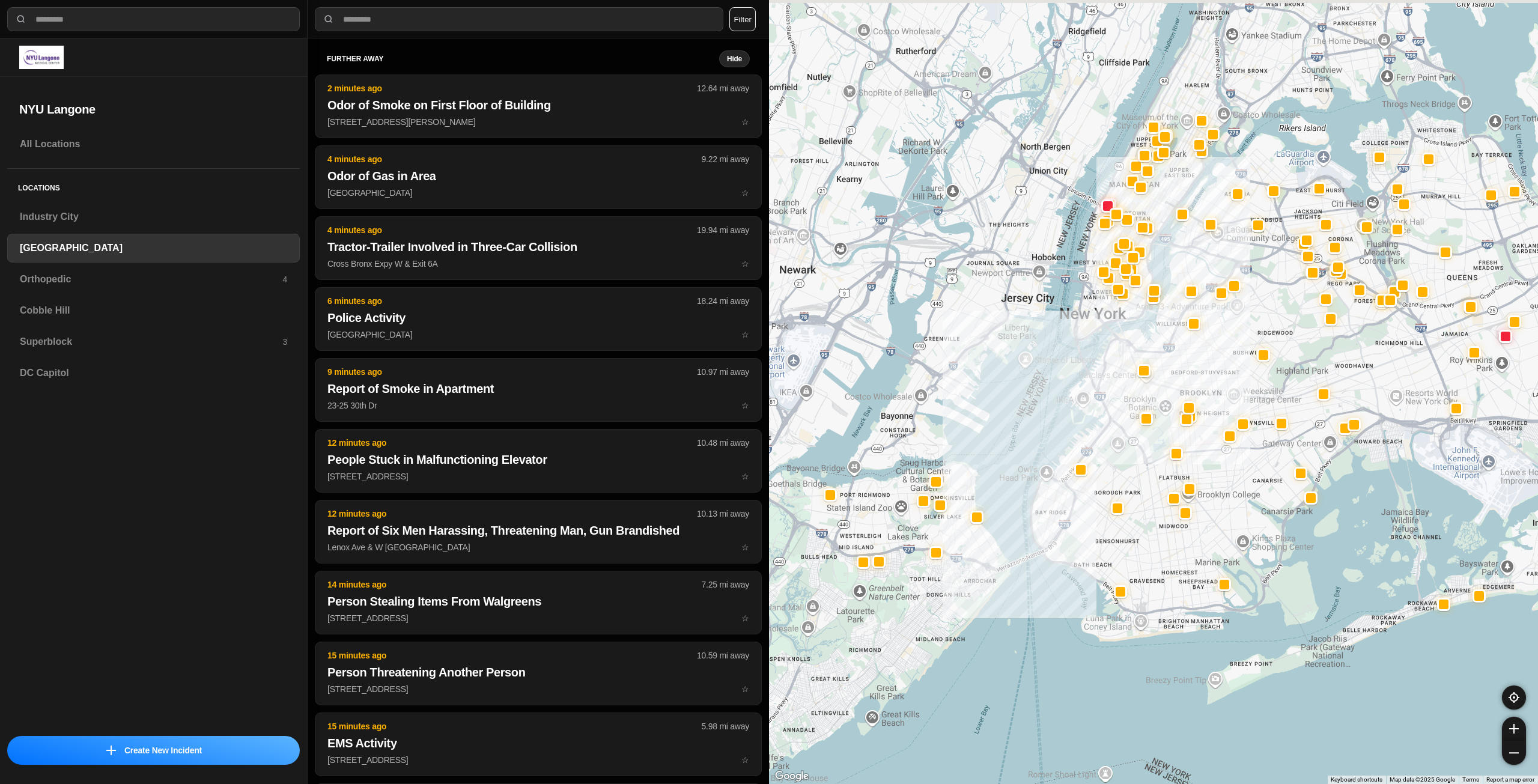
drag, startPoint x: 1137, startPoint y: 208, endPoint x: 1116, endPoint y: 356, distance: 149.5
click at [1118, 357] on div at bounding box center [1154, 392] width 769 height 784
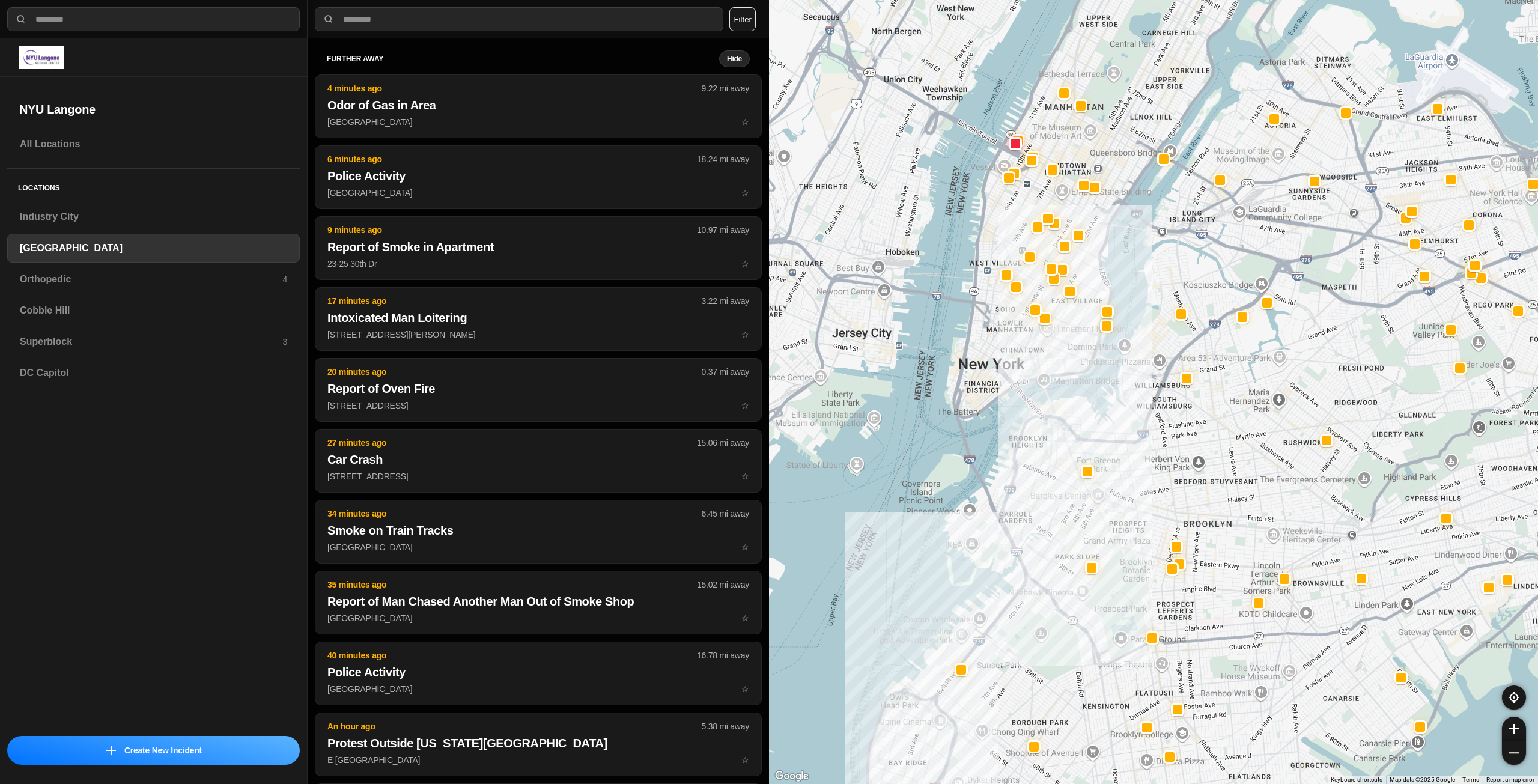
drag, startPoint x: 1053, startPoint y: 259, endPoint x: 1068, endPoint y: 336, distance: 78.4
click at [1068, 336] on div at bounding box center [1154, 392] width 769 height 784
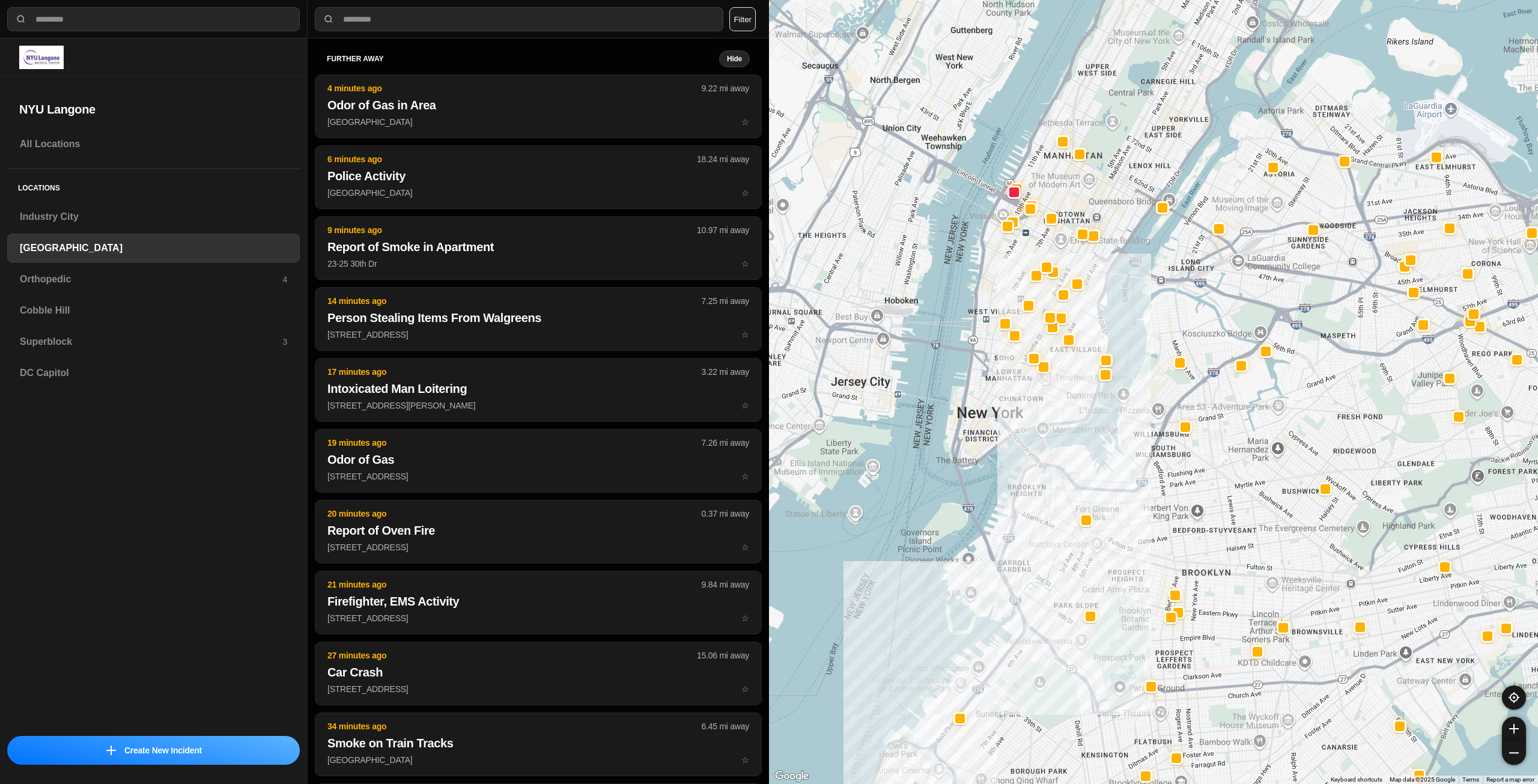
drag, startPoint x: 1106, startPoint y: 293, endPoint x: 1106, endPoint y: 321, distance: 28.0
click at [1106, 321] on div at bounding box center [1154, 392] width 769 height 784
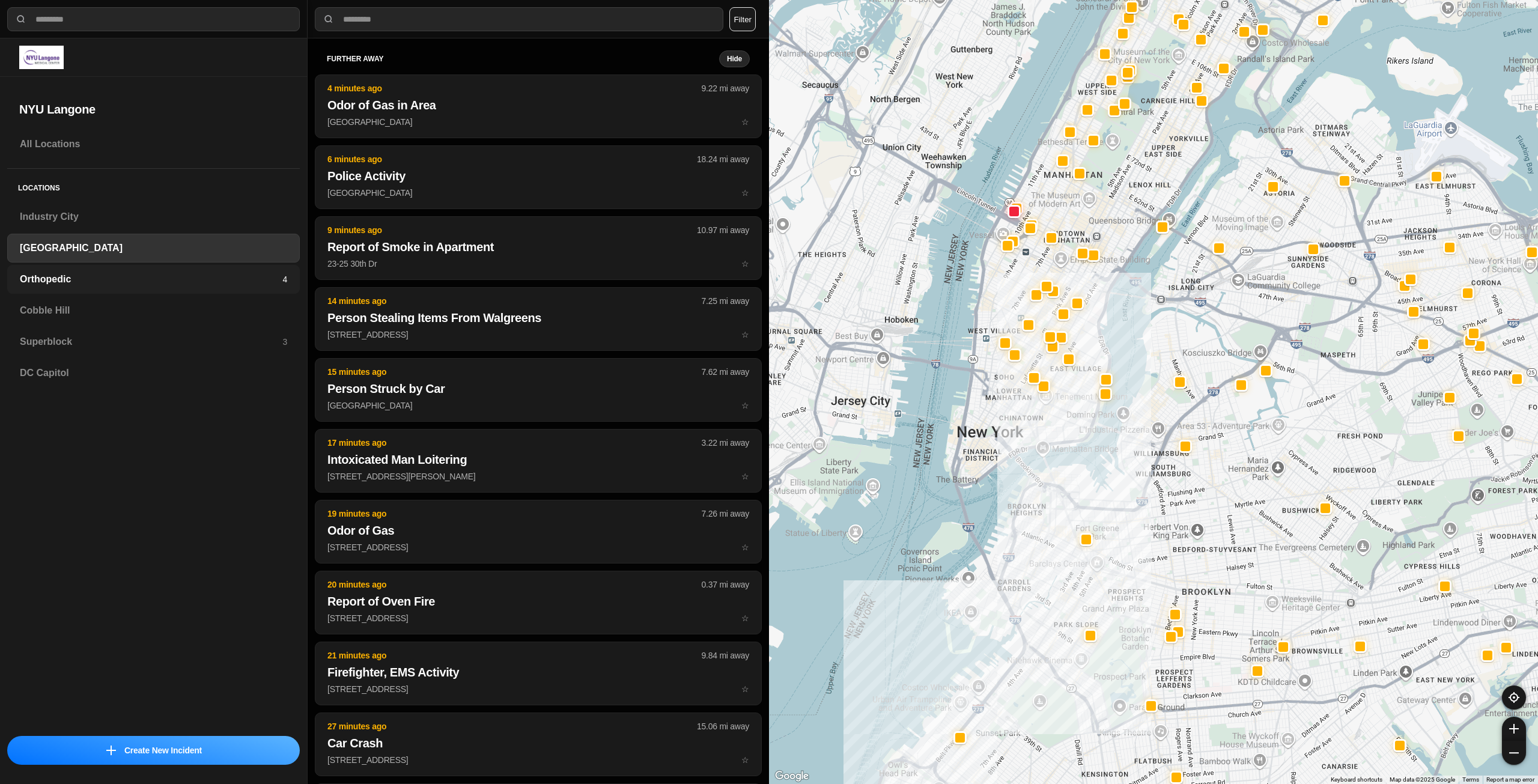
click at [189, 270] on div "Orthopedic 4" at bounding box center [154, 279] width 293 height 29
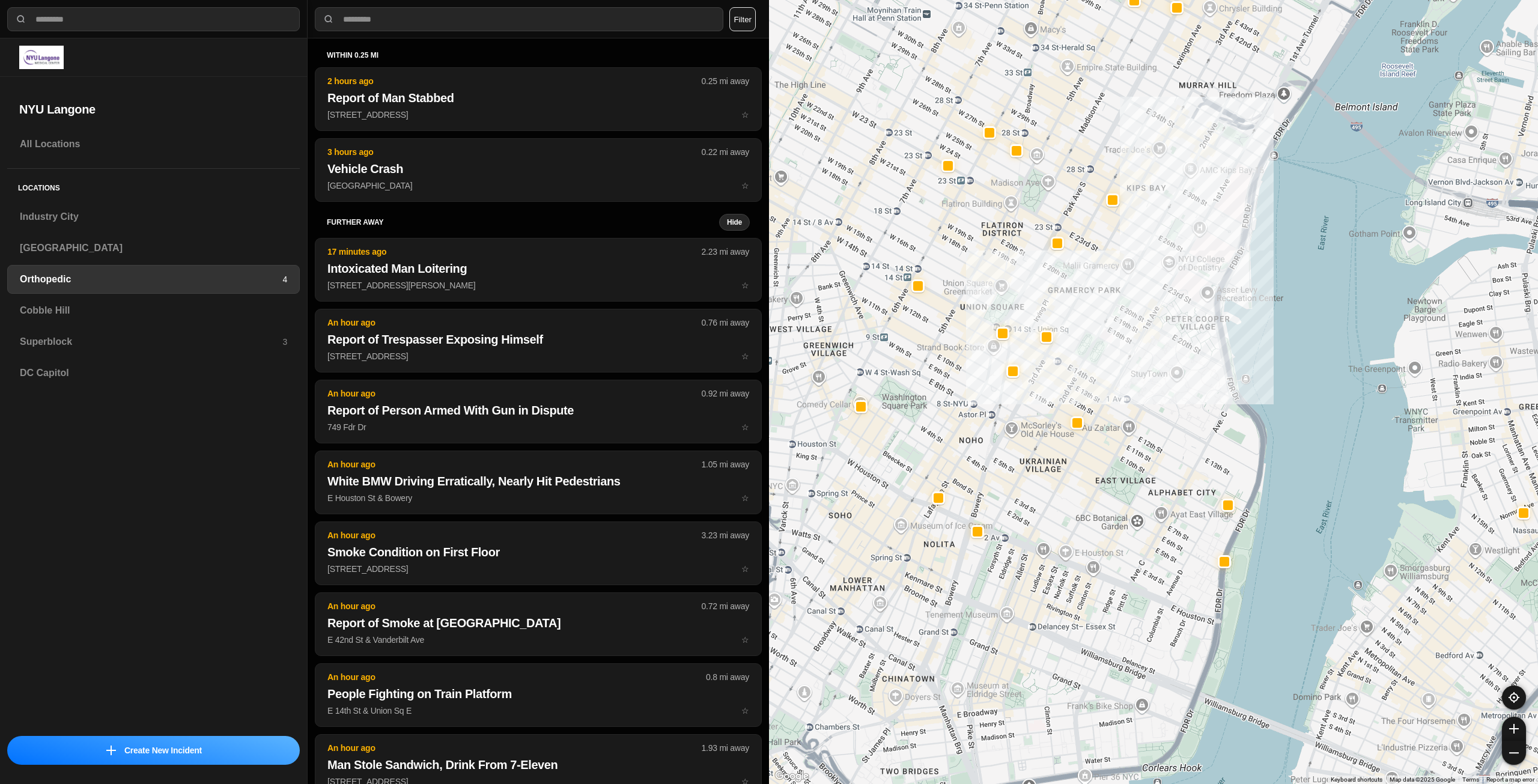
drag, startPoint x: 1055, startPoint y: 599, endPoint x: 1121, endPoint y: 458, distance: 155.7
click at [1121, 458] on div at bounding box center [1154, 392] width 769 height 784
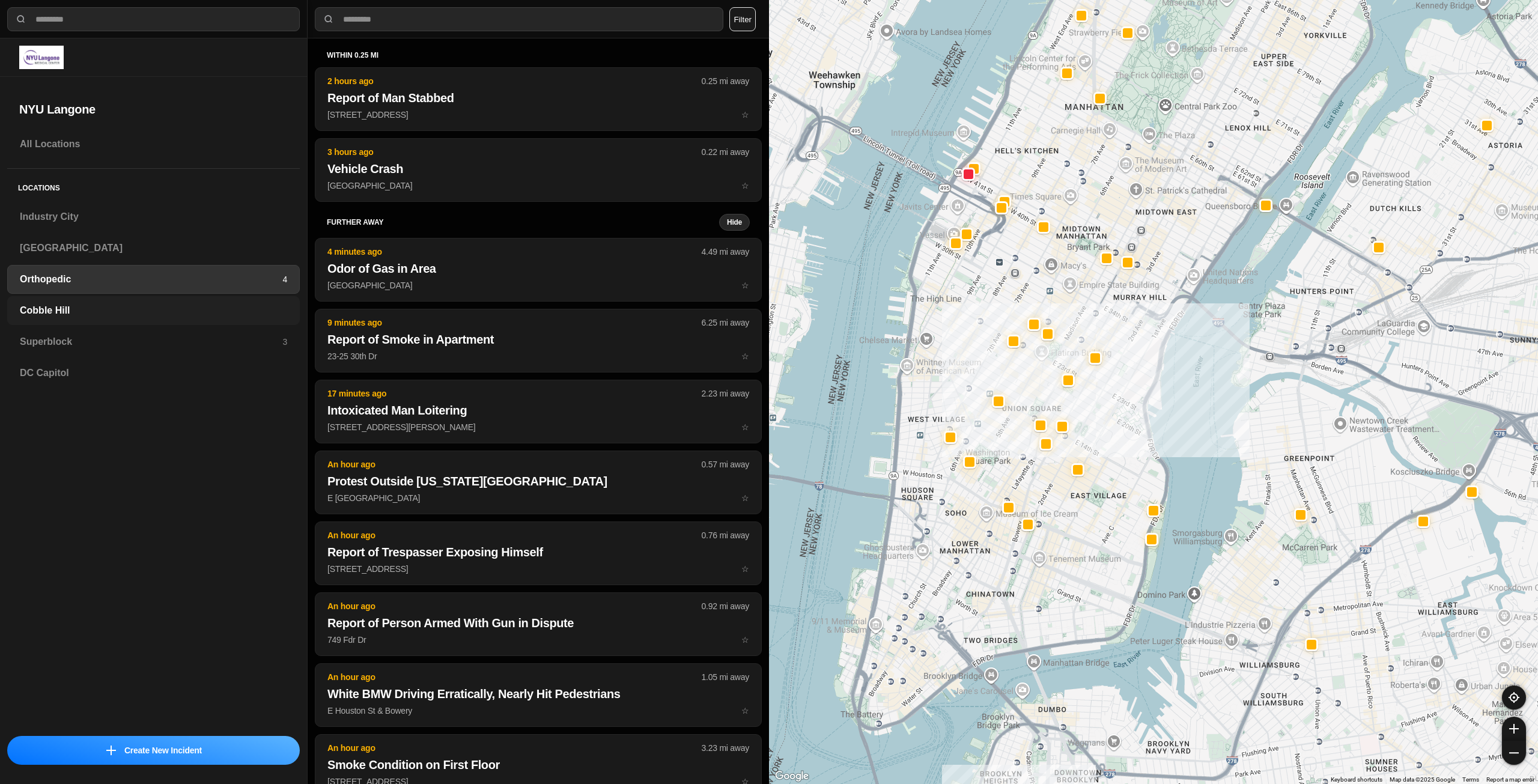
click at [62, 308] on h3 "Cobble Hill" at bounding box center [153, 310] width 267 height 14
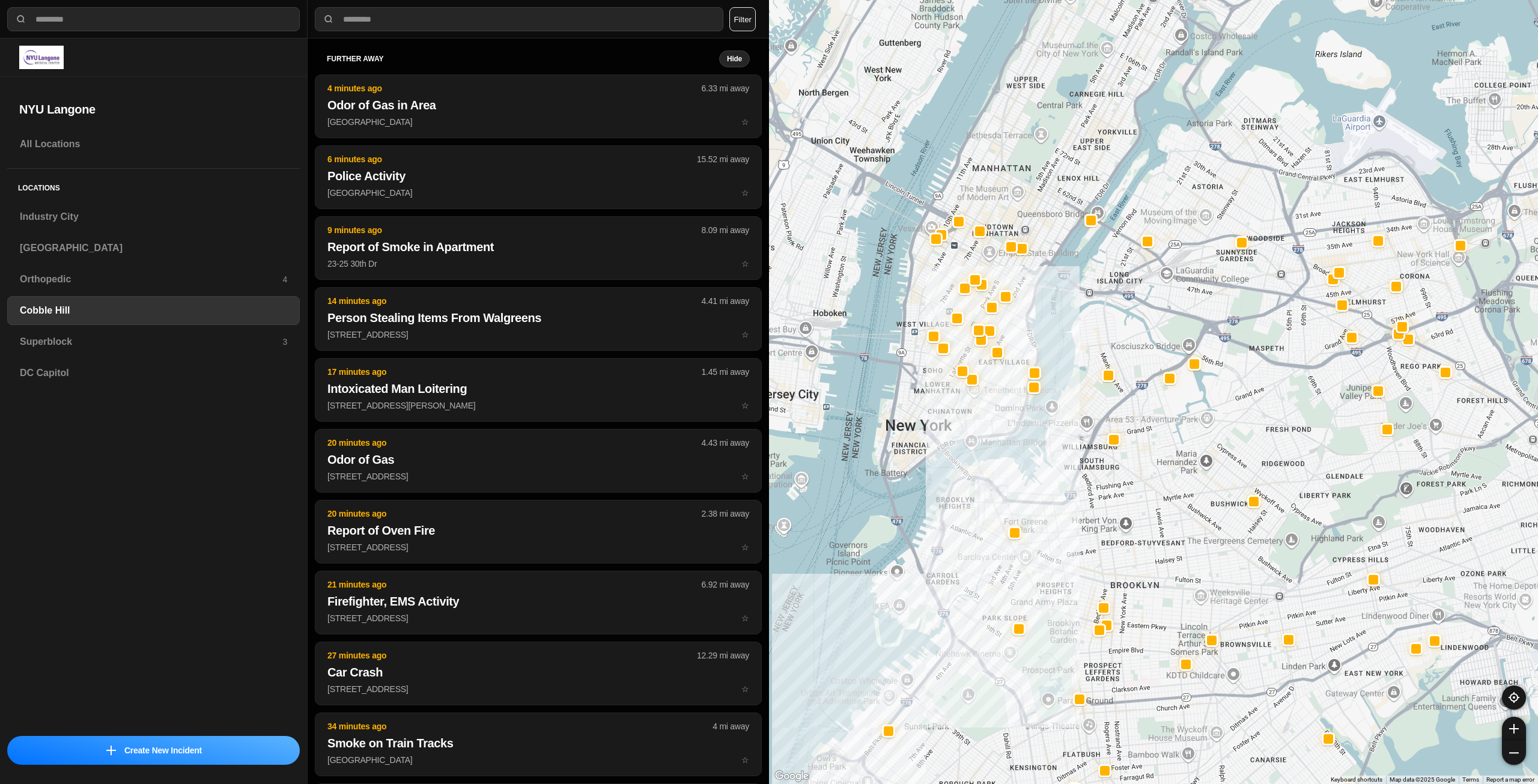
drag, startPoint x: 1082, startPoint y: 283, endPoint x: 1020, endPoint y: 499, distance: 224.7
click at [1020, 499] on div at bounding box center [1154, 392] width 769 height 784
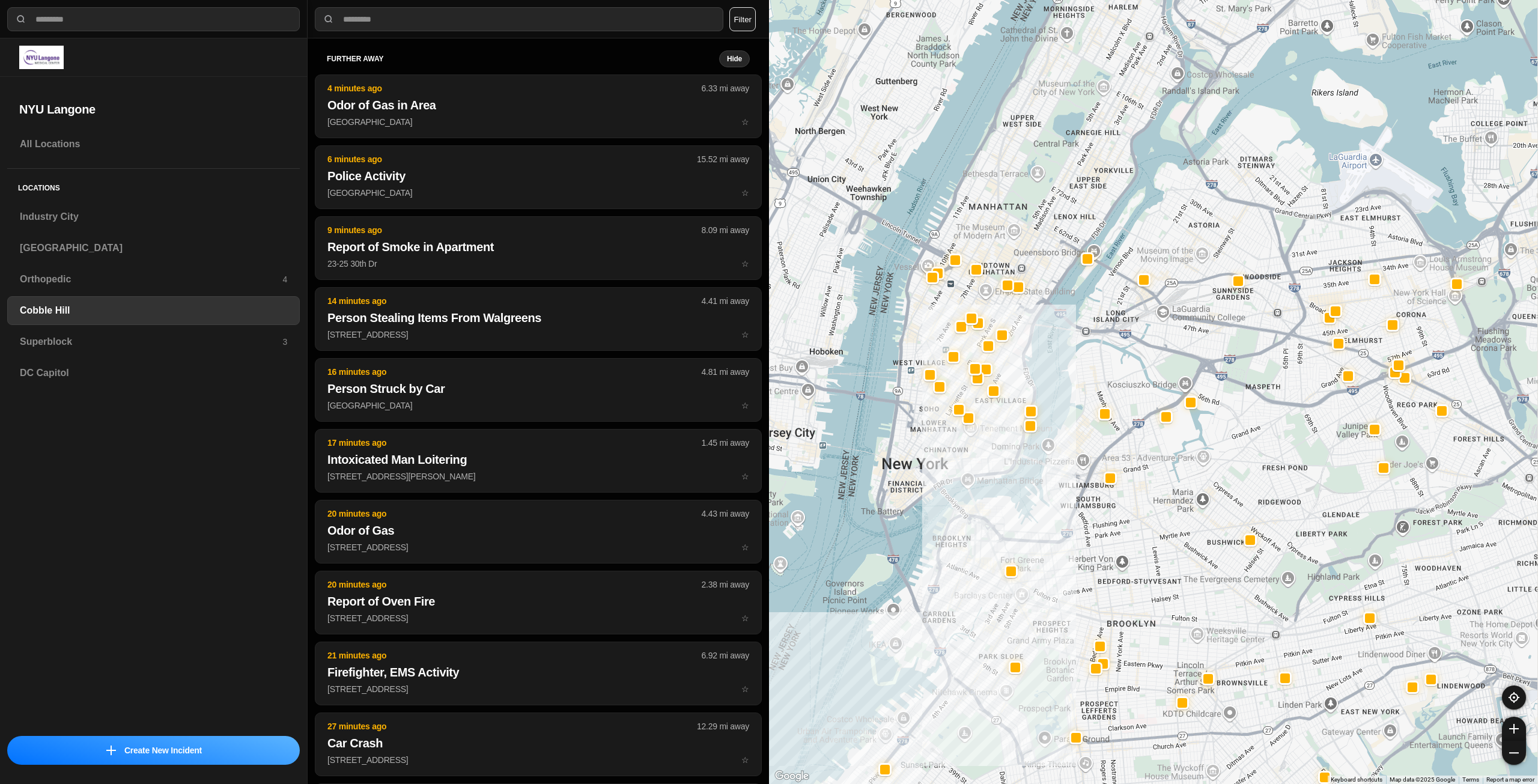
drag, startPoint x: 994, startPoint y: 423, endPoint x: 990, endPoint y: 473, distance: 50.2
click at [990, 473] on div at bounding box center [1154, 392] width 769 height 784
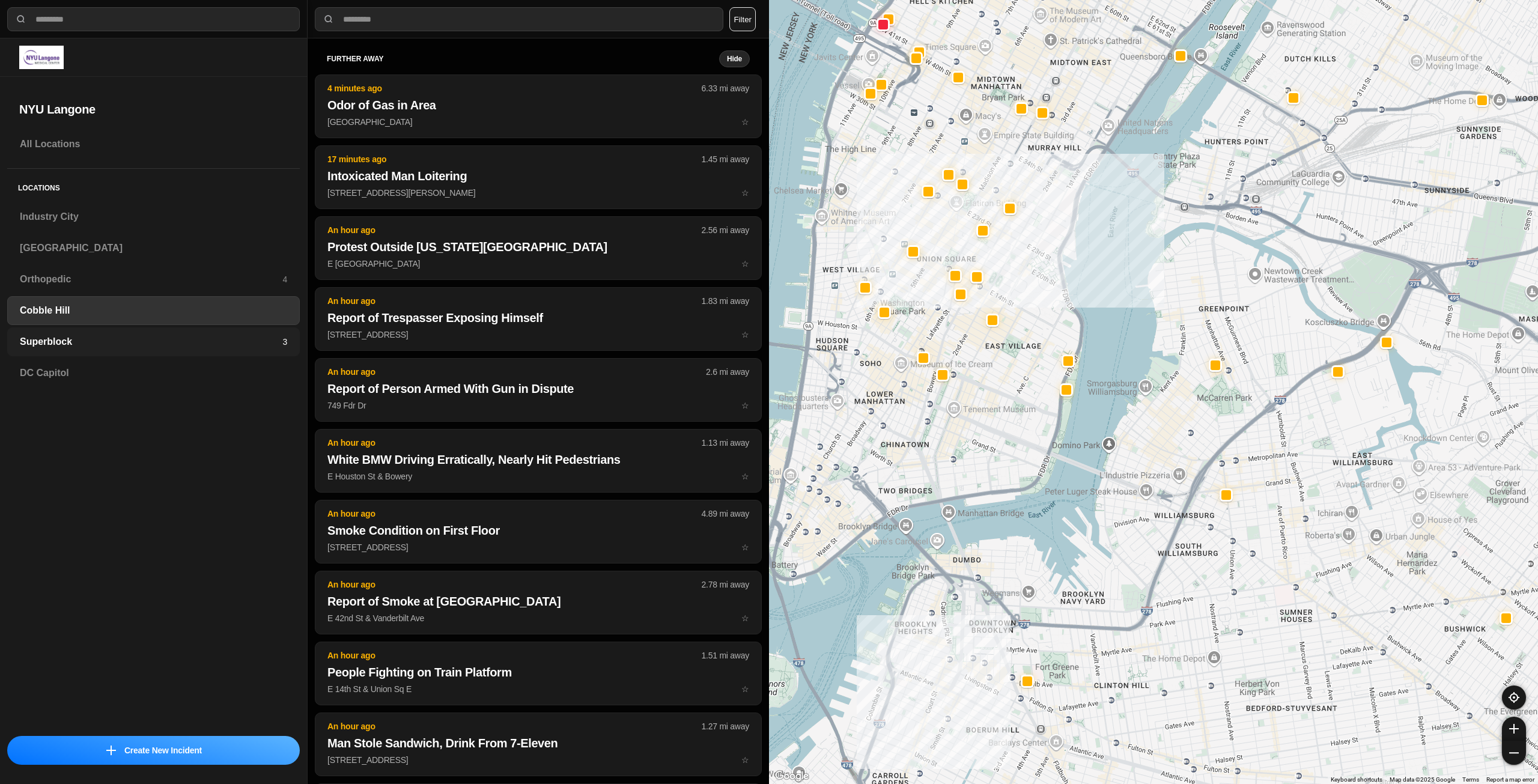
click at [195, 345] on h3 "Superblock" at bounding box center [151, 341] width 262 height 14
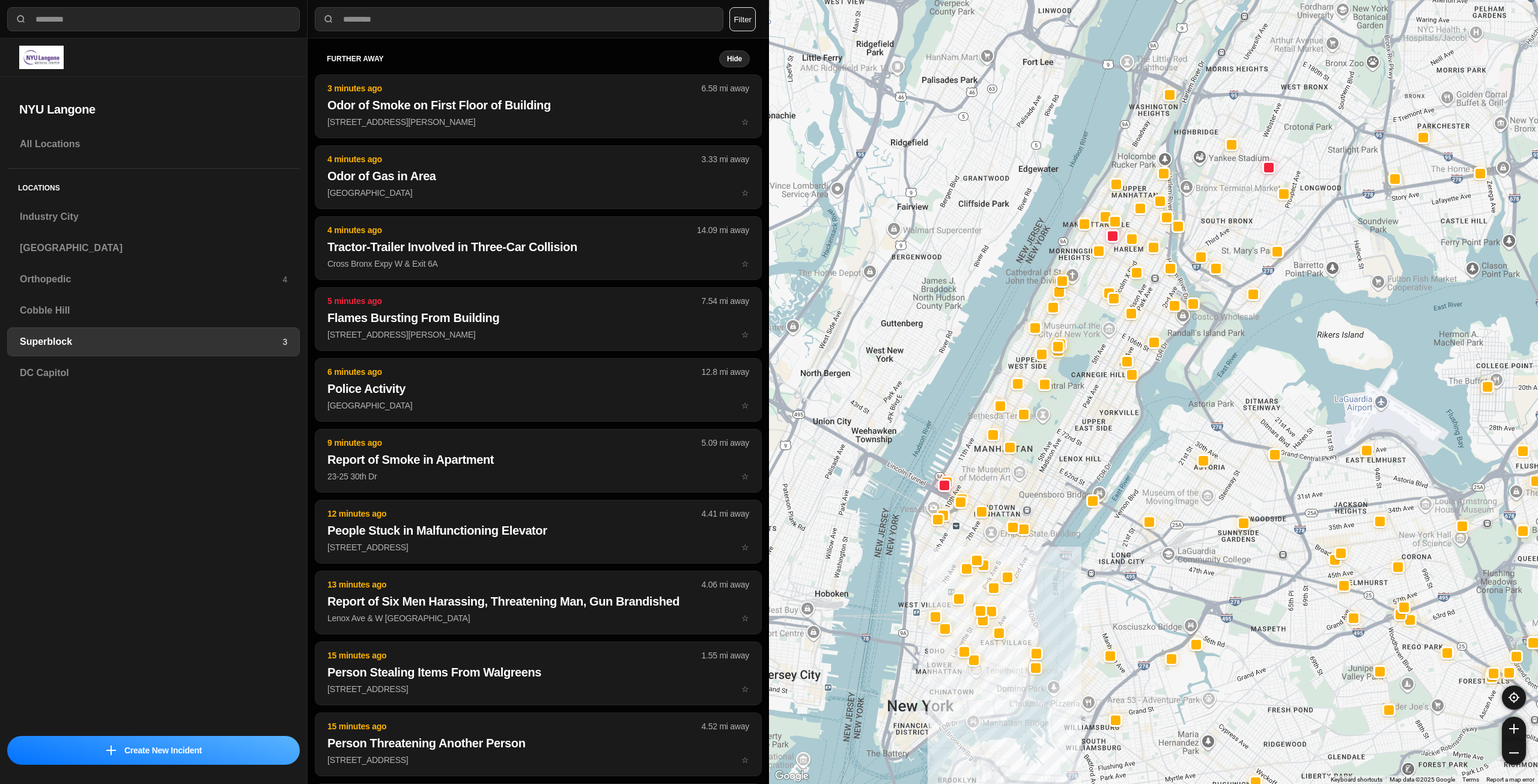
drag, startPoint x: 1070, startPoint y: 378, endPoint x: 1062, endPoint y: 458, distance: 80.4
click at [1062, 458] on div at bounding box center [1154, 392] width 769 height 784
select select "*"
